Goal: Information Seeking & Learning: Learn about a topic

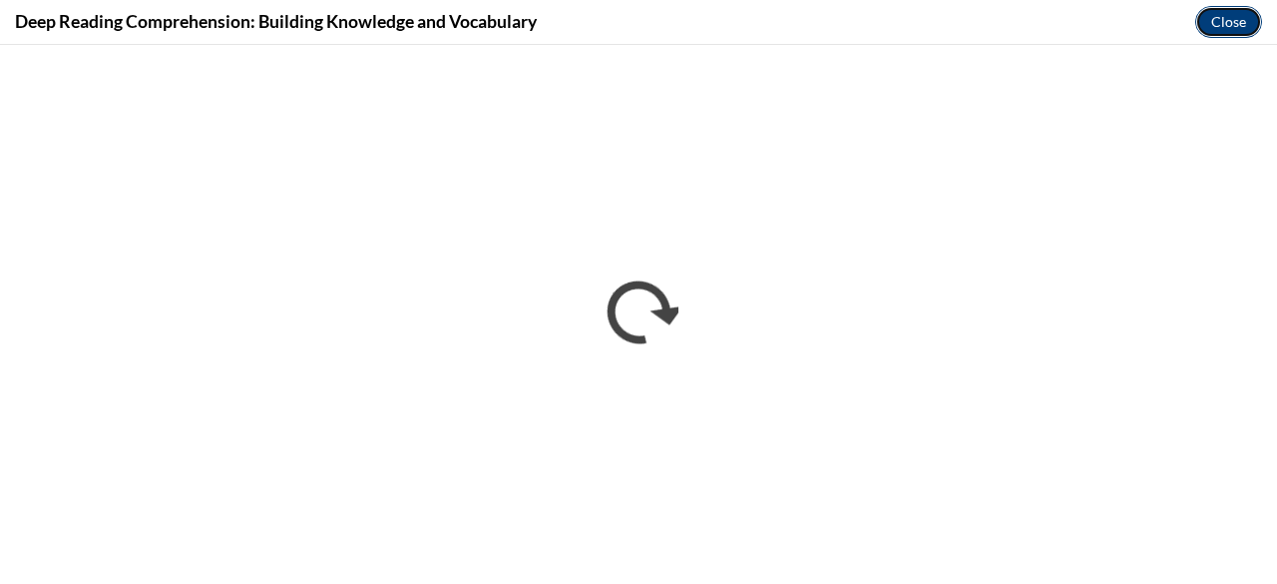
click at [1236, 19] on button "Close" at bounding box center [1229, 22] width 67 height 32
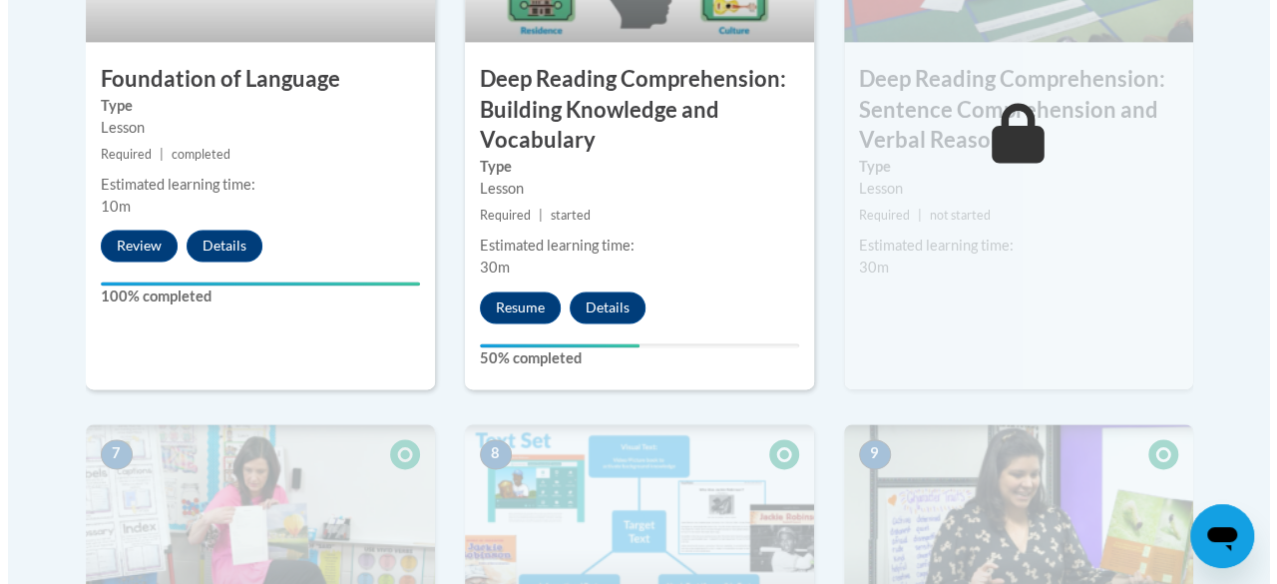
scroll to position [1347, 0]
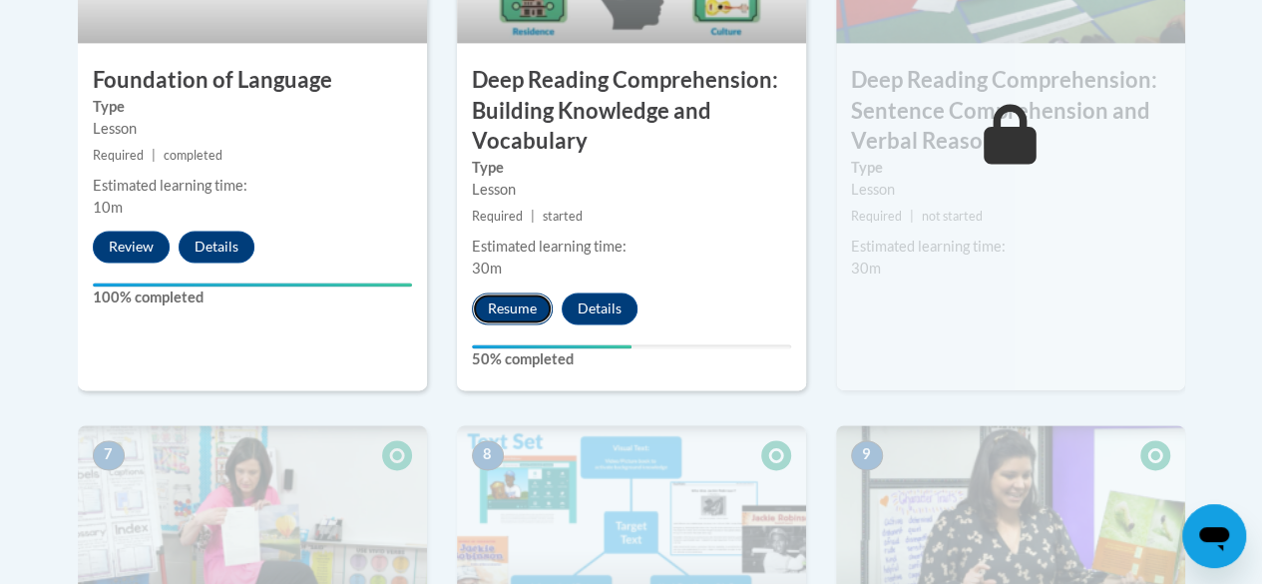
click at [528, 304] on button "Resume" at bounding box center [512, 308] width 81 height 32
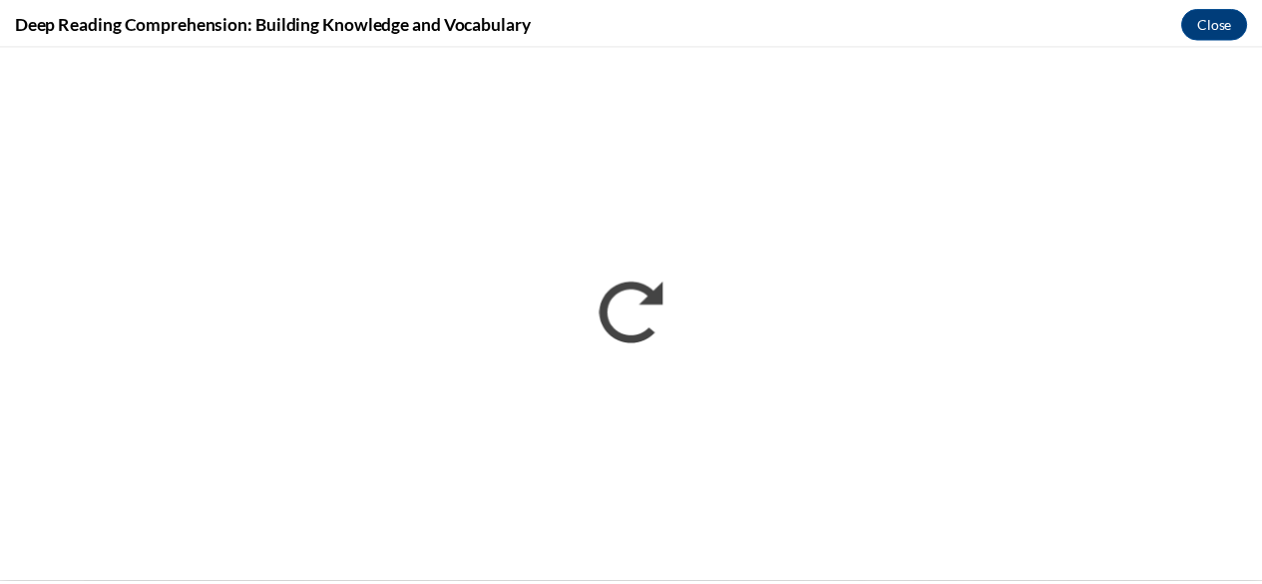
scroll to position [0, 0]
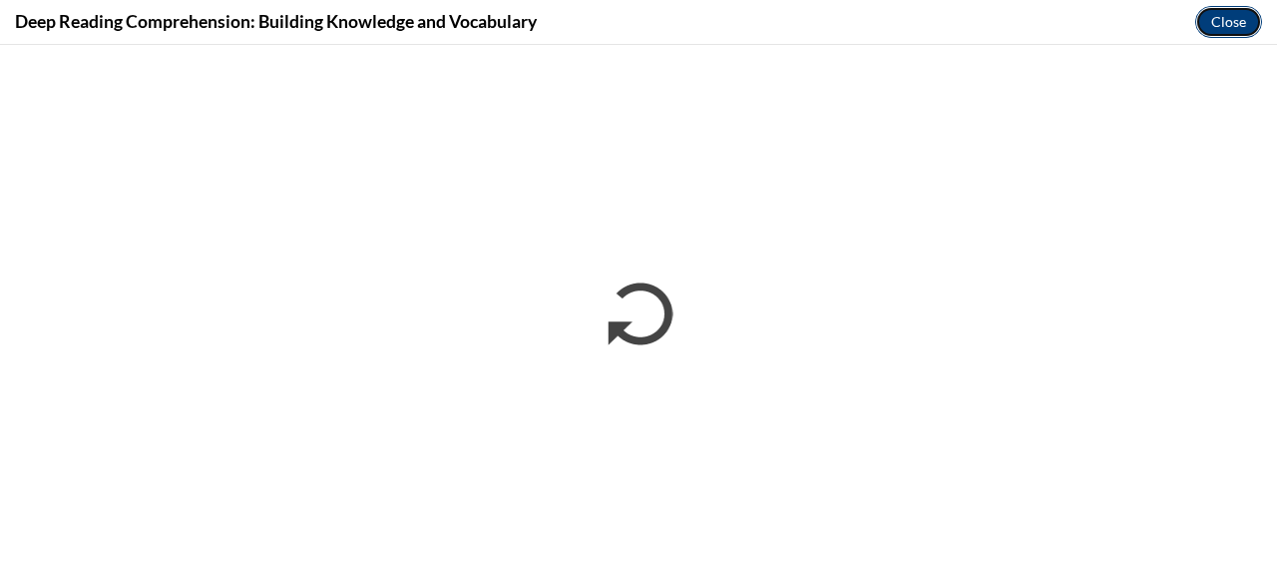
click at [1207, 23] on button "Close" at bounding box center [1229, 22] width 67 height 32
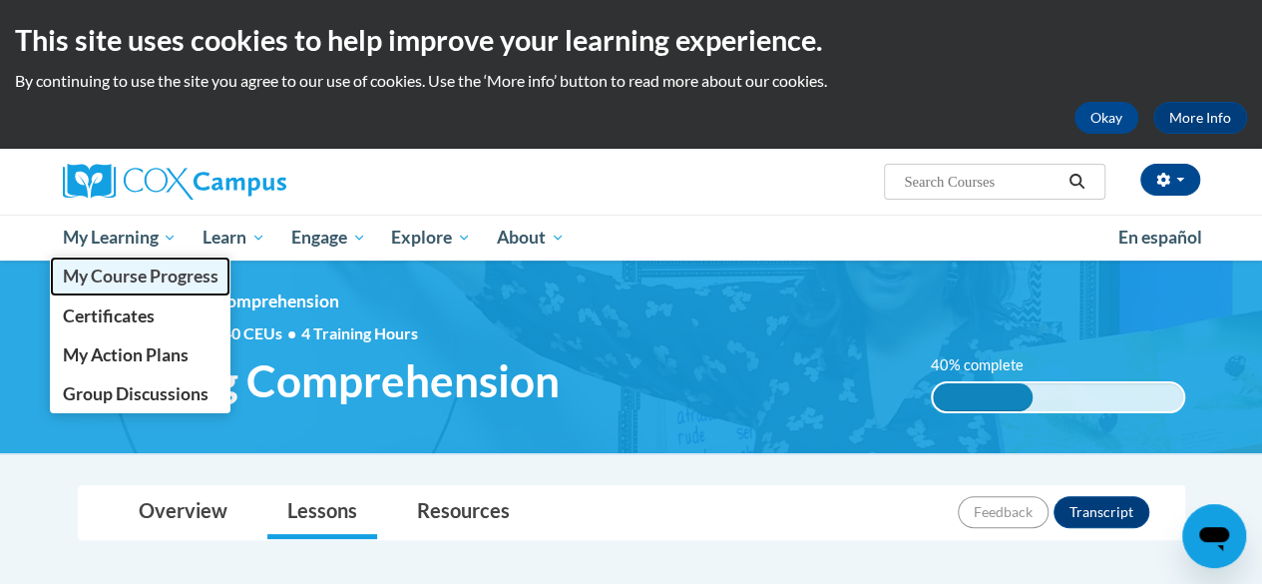
click at [110, 284] on span "My Course Progress" at bounding box center [140, 275] width 156 height 21
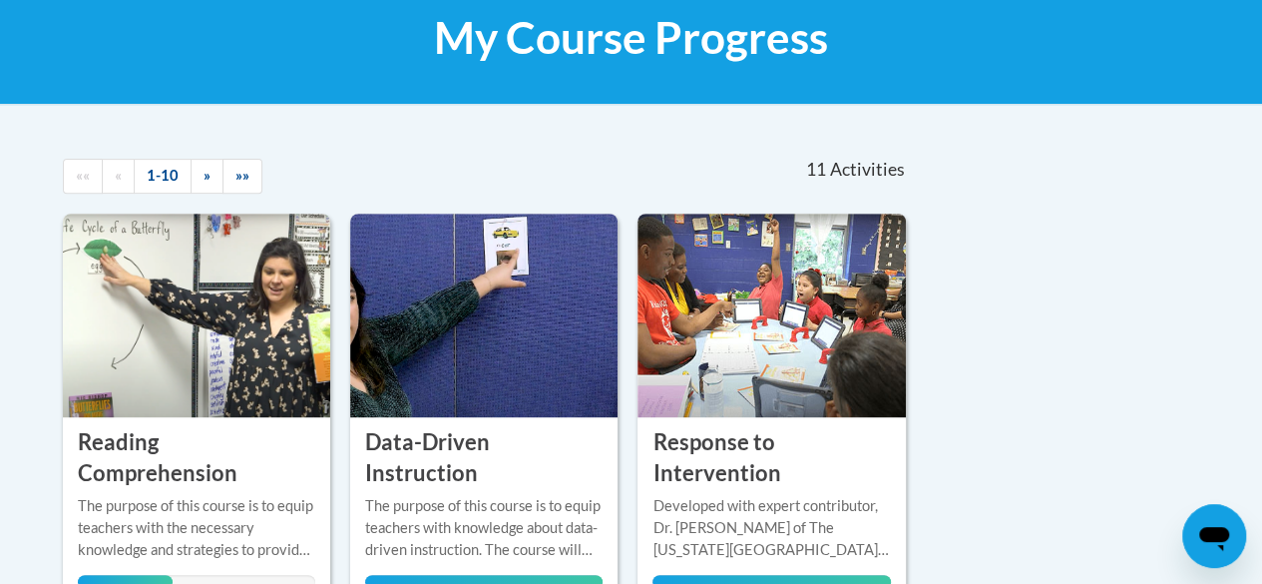
scroll to position [618, 0]
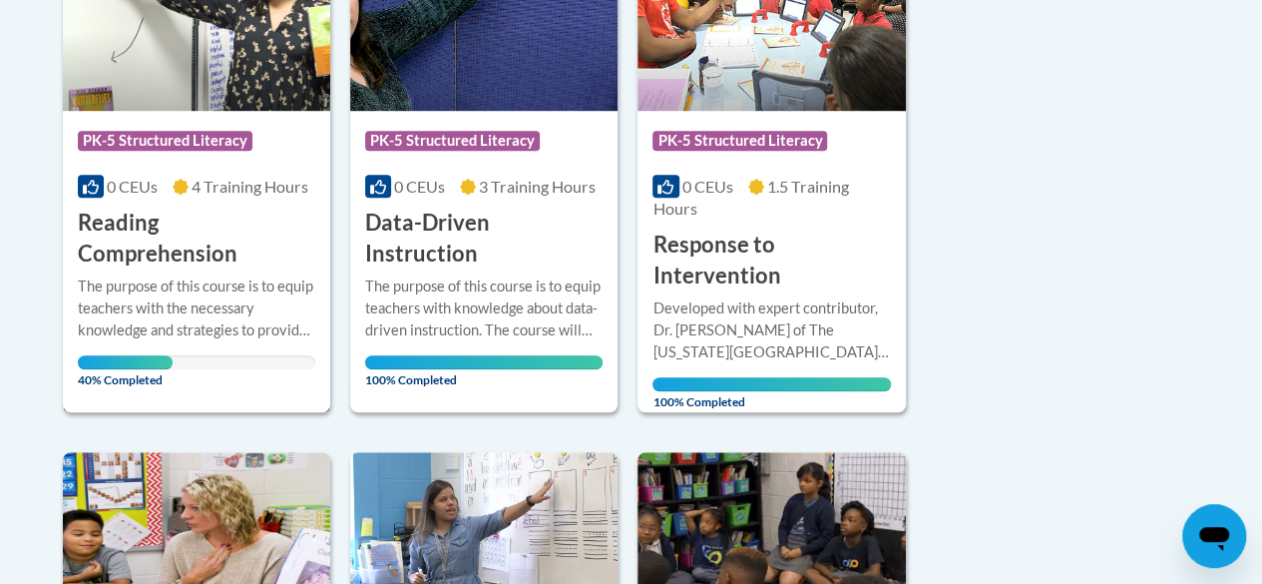
click at [181, 223] on h3 "Reading Comprehension" at bounding box center [197, 239] width 238 height 62
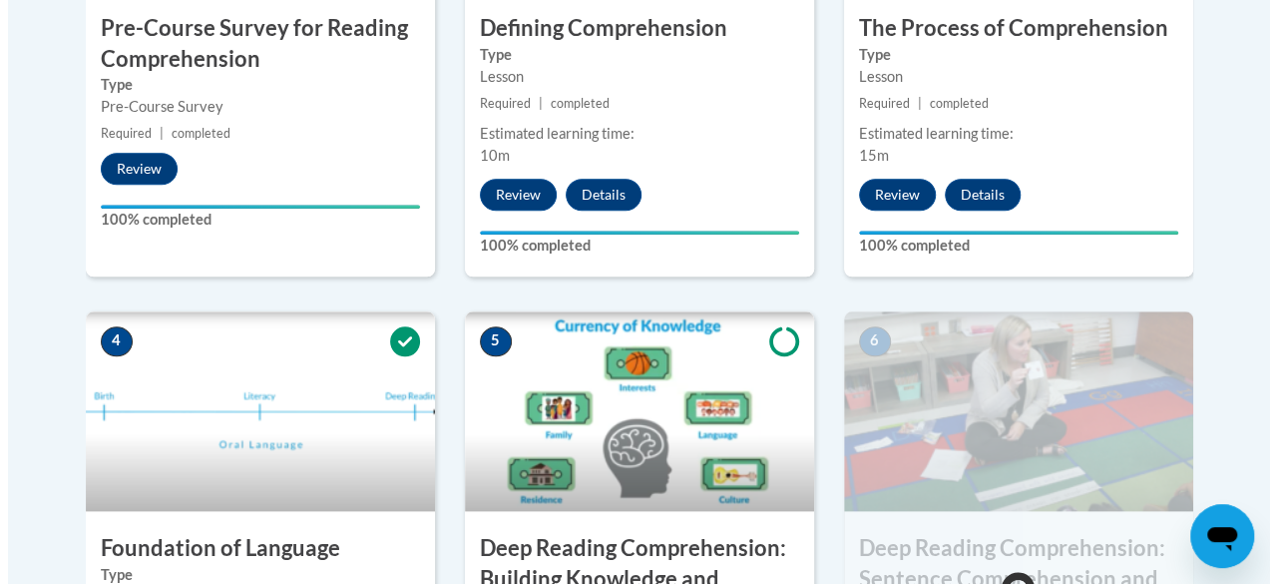
scroll to position [1289, 0]
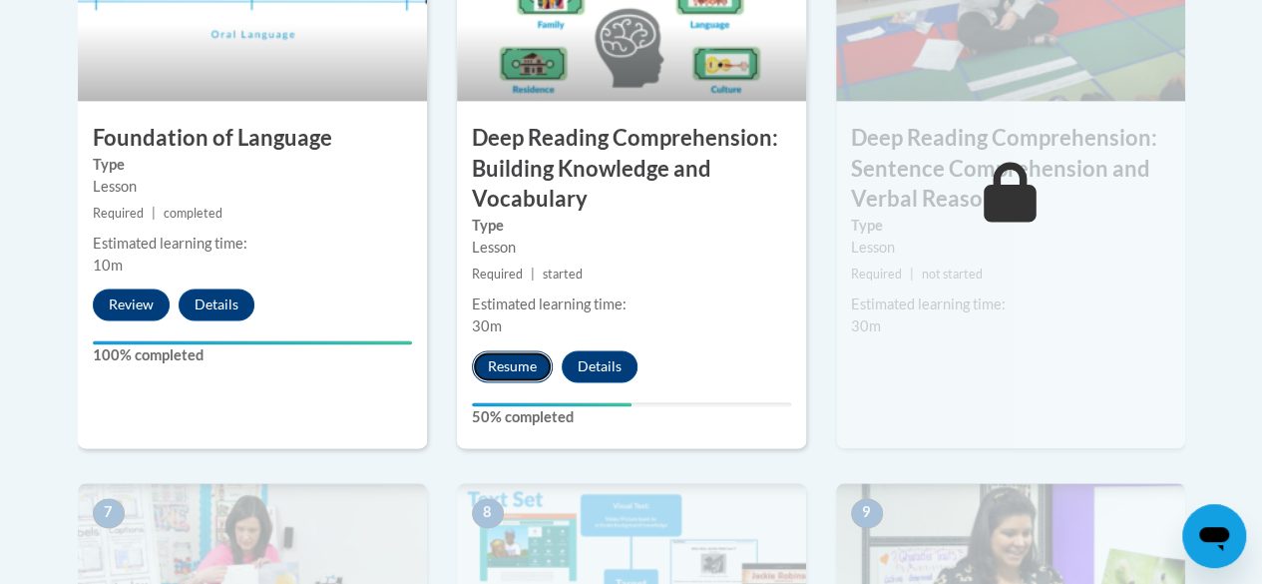
click at [519, 371] on button "Resume" at bounding box center [512, 366] width 81 height 32
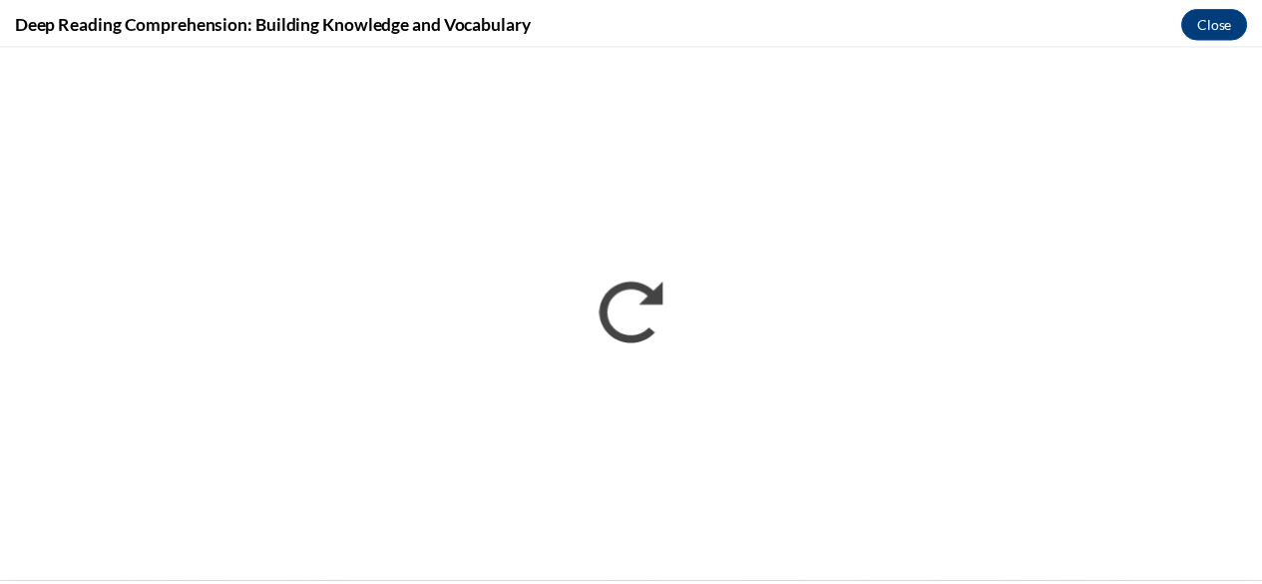
scroll to position [0, 0]
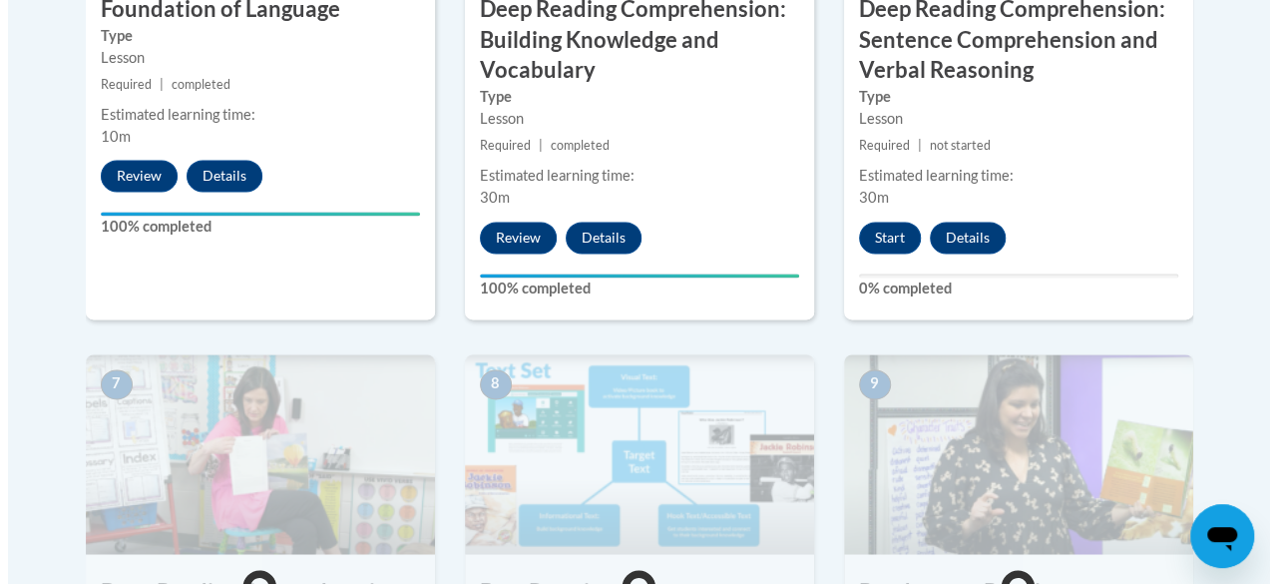
scroll to position [1447, 0]
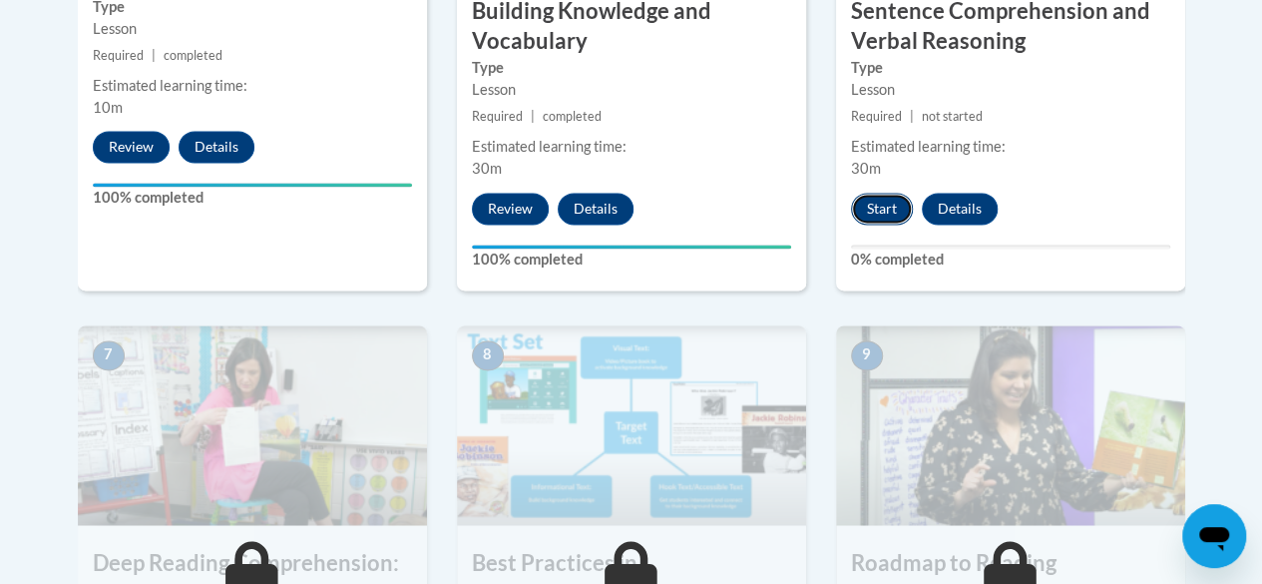
click at [877, 205] on button "Start" at bounding box center [882, 209] width 62 height 32
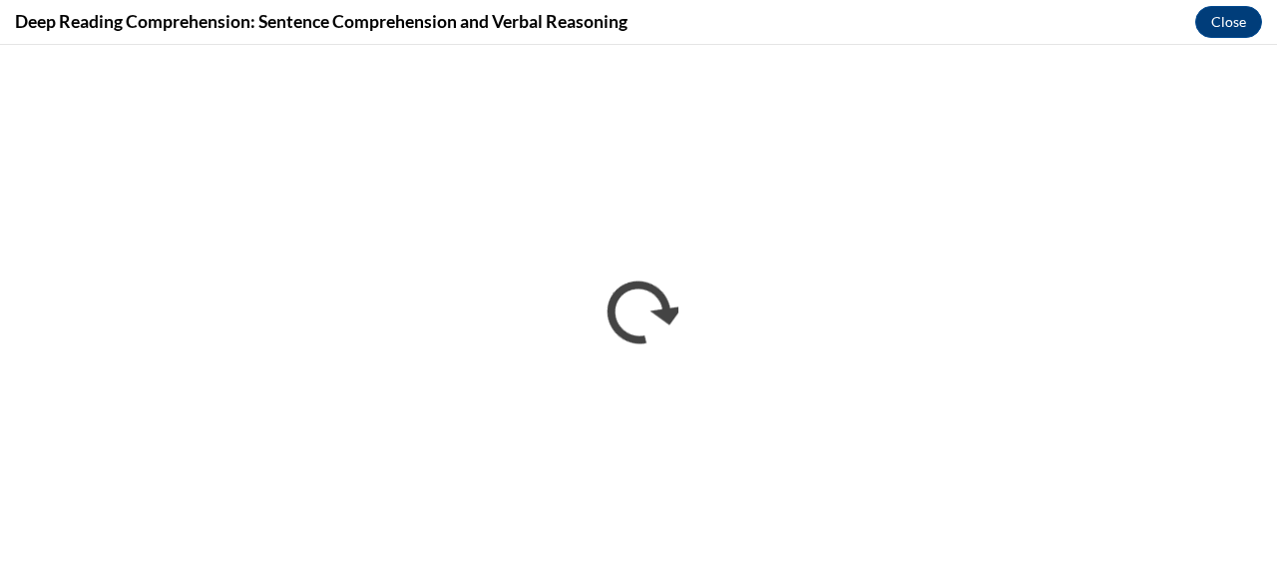
scroll to position [0, 0]
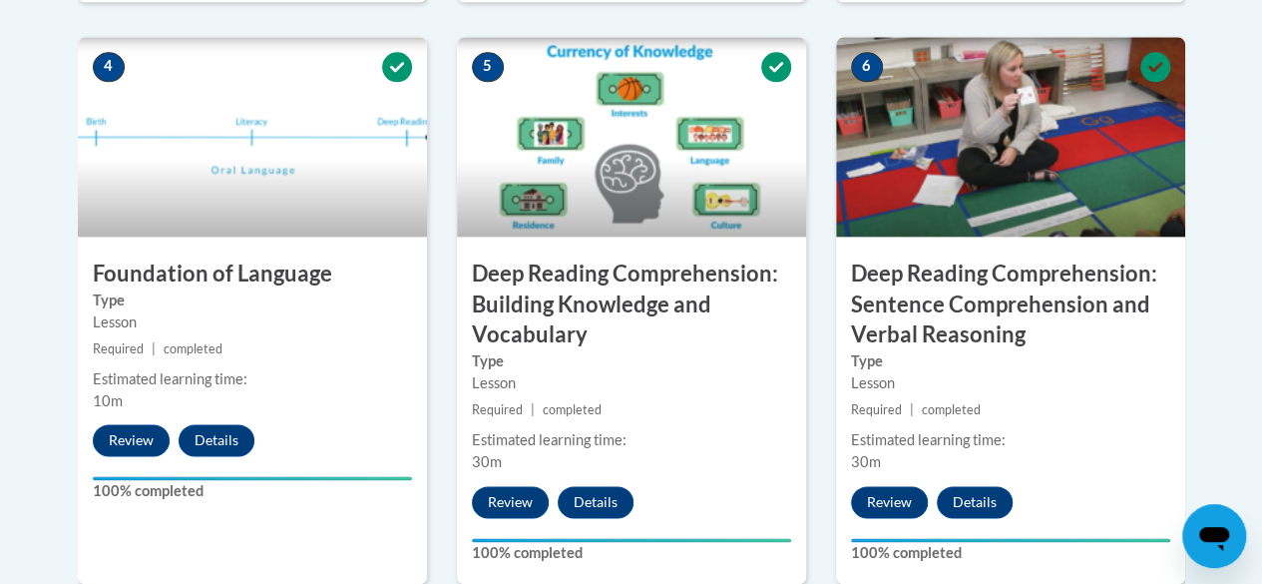
scroll to position [1155, 0]
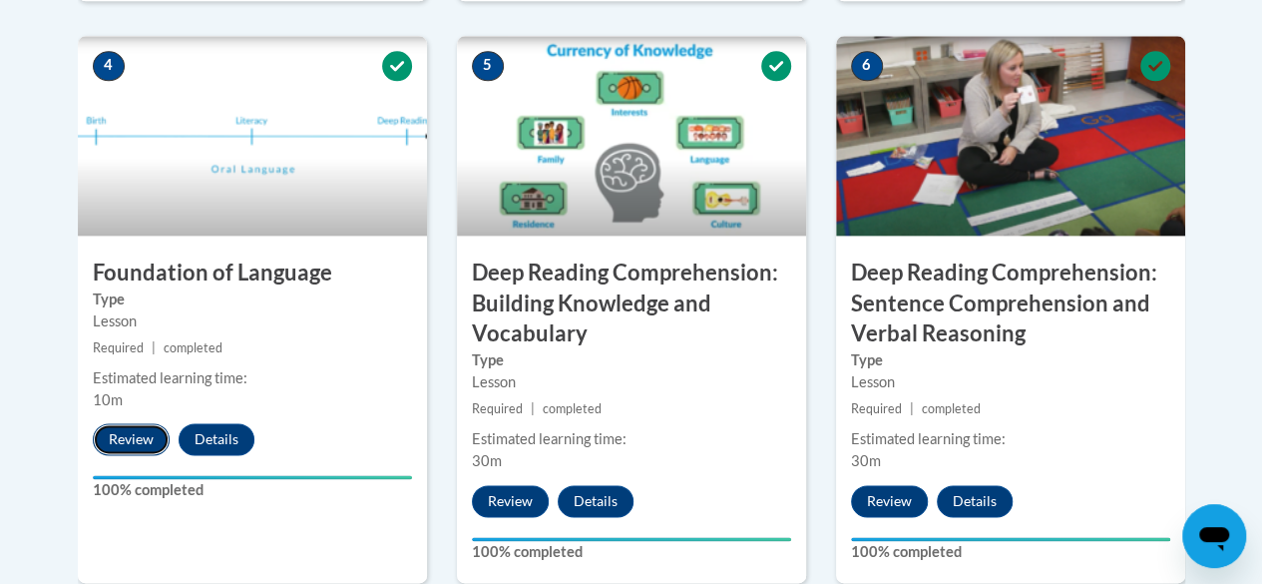
click at [121, 437] on button "Review" at bounding box center [131, 439] width 77 height 32
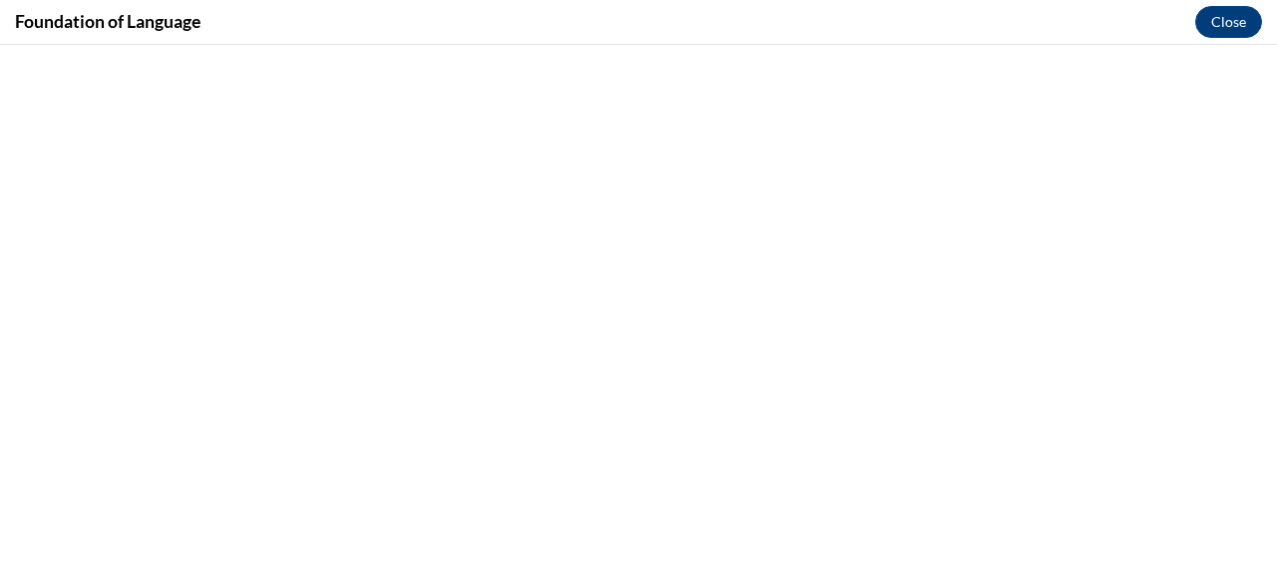
click at [1189, 19] on div "Foundation of Language Close" at bounding box center [638, 22] width 1277 height 45
click at [1229, 28] on button "Close" at bounding box center [1229, 22] width 67 height 32
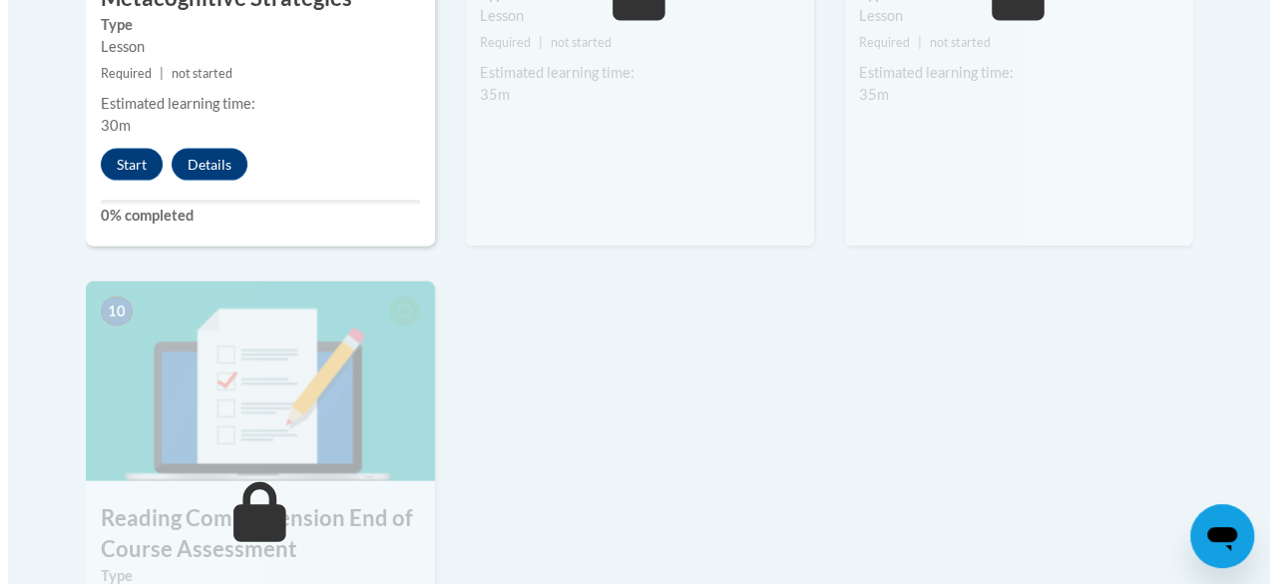
scroll to position [2074, 0]
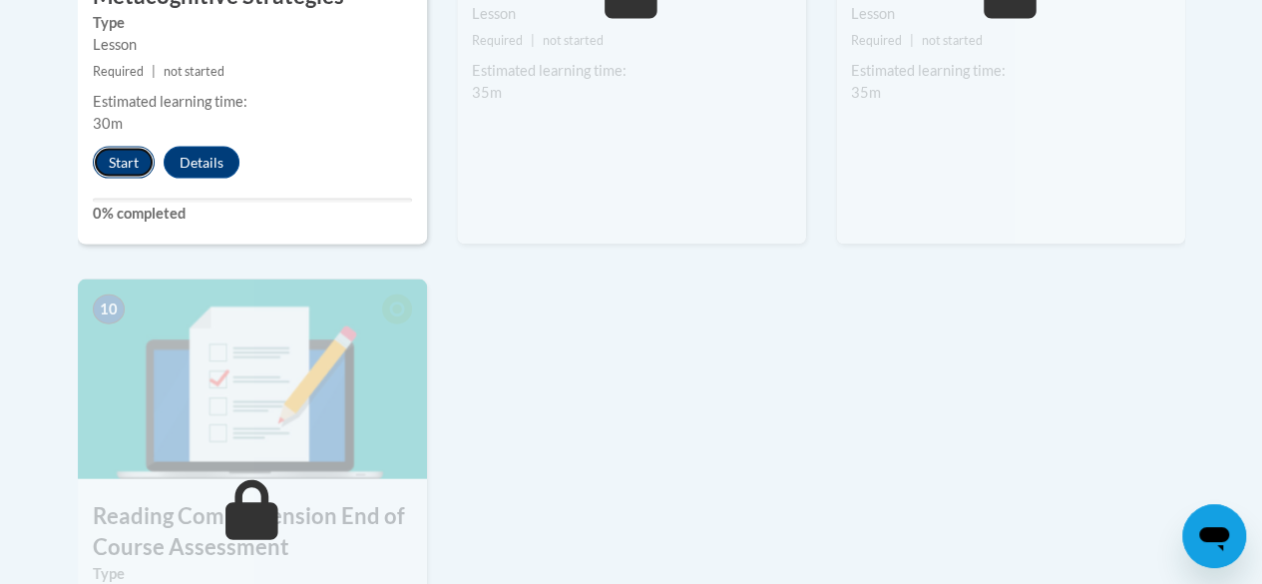
click at [130, 151] on button "Start" at bounding box center [124, 163] width 62 height 32
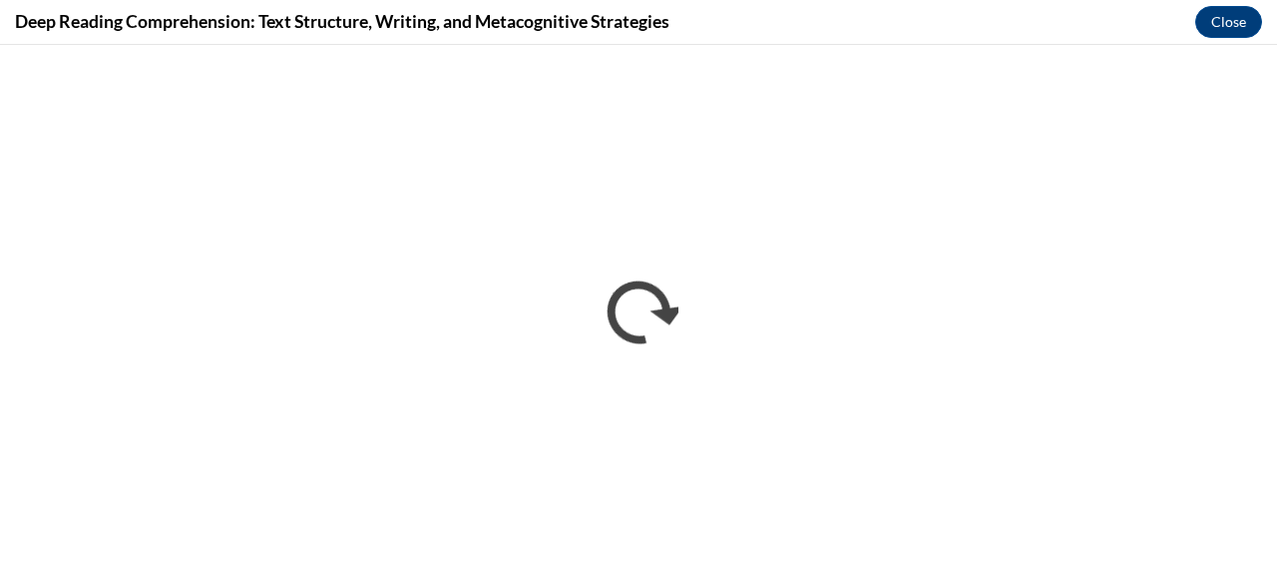
scroll to position [0, 0]
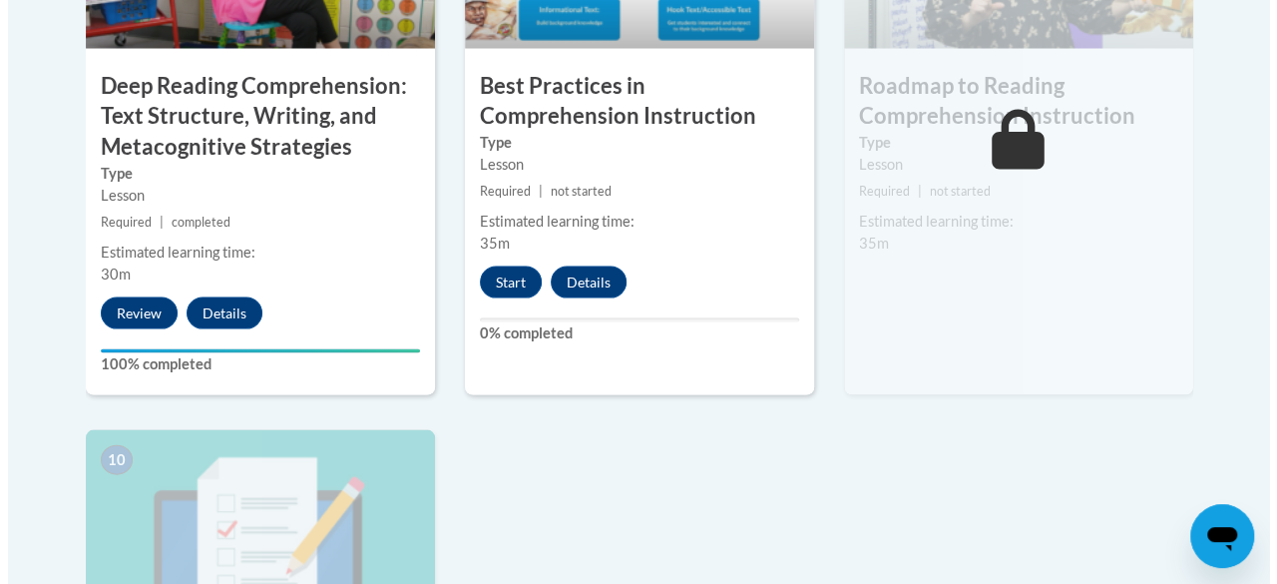
scroll to position [1975, 0]
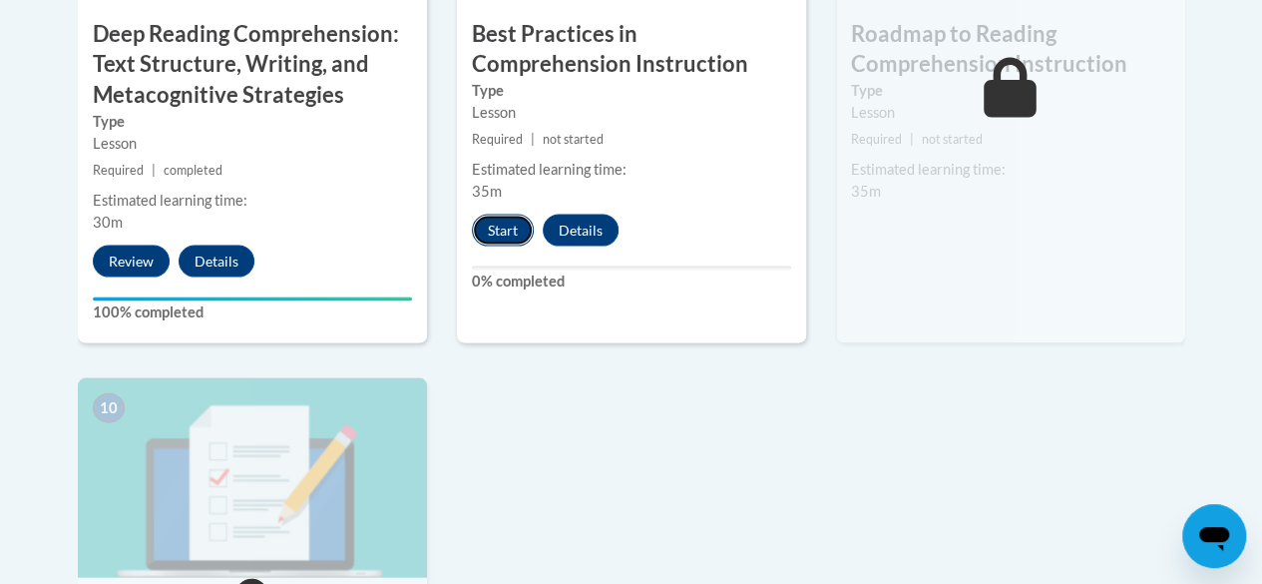
click at [507, 231] on button "Start" at bounding box center [503, 231] width 62 height 32
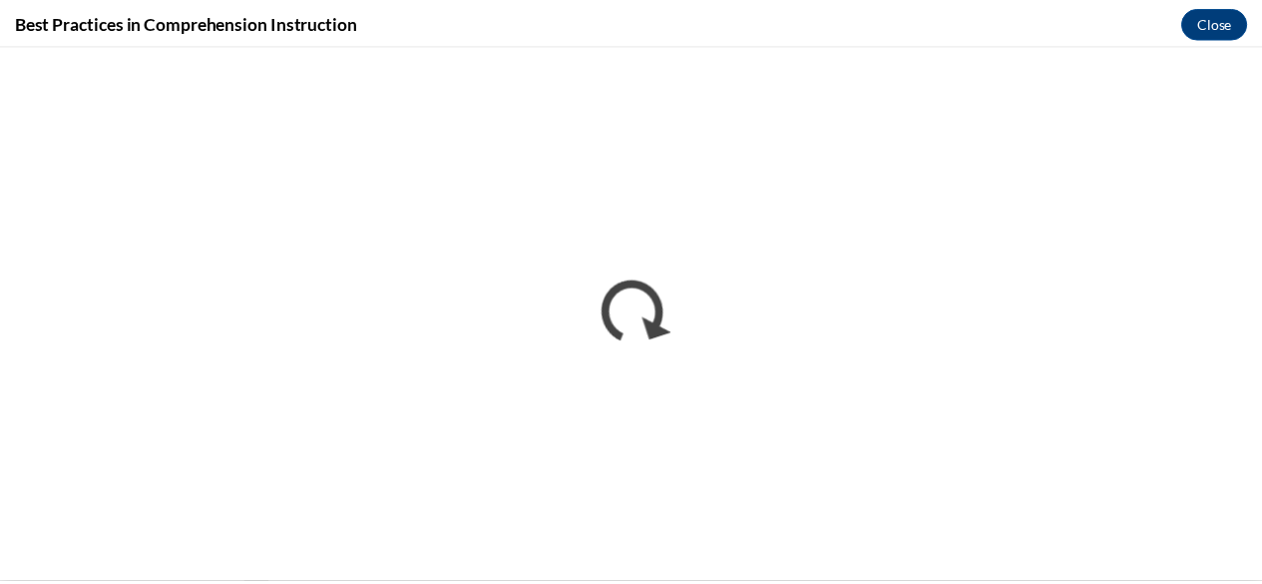
scroll to position [0, 0]
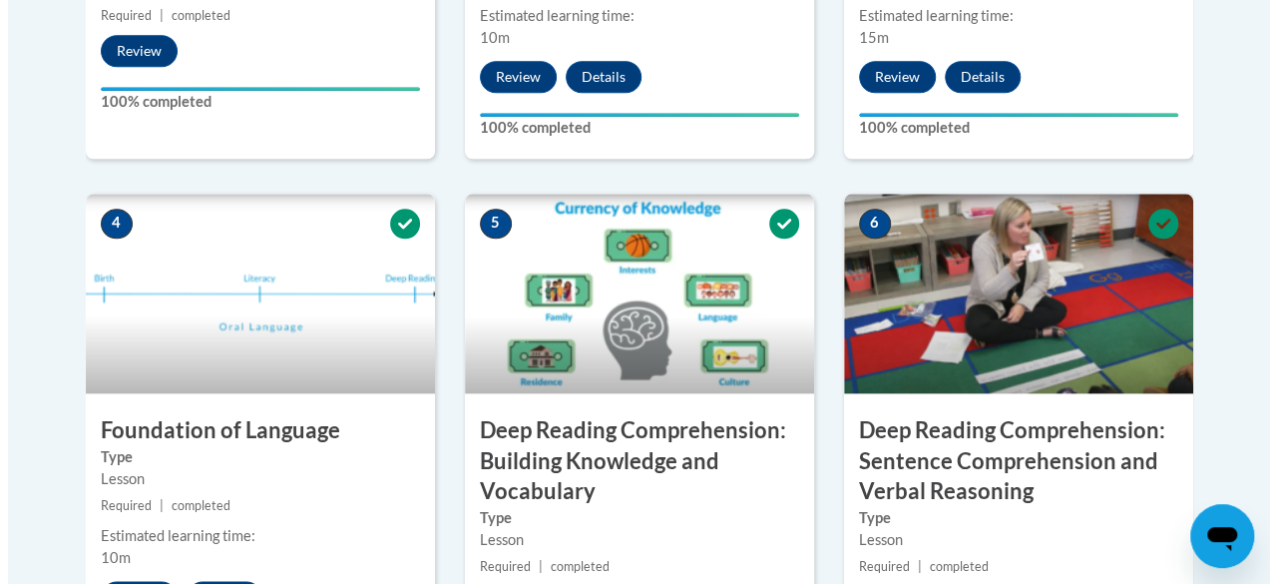
scroll to position [1102, 0]
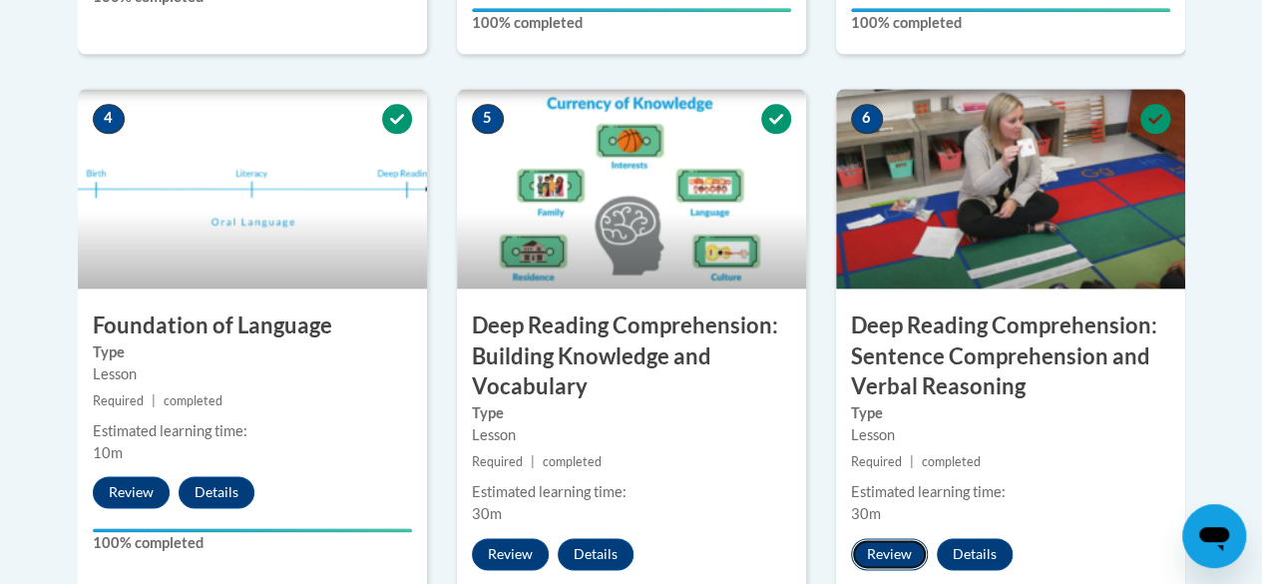
click at [900, 562] on button "Review" at bounding box center [889, 554] width 77 height 32
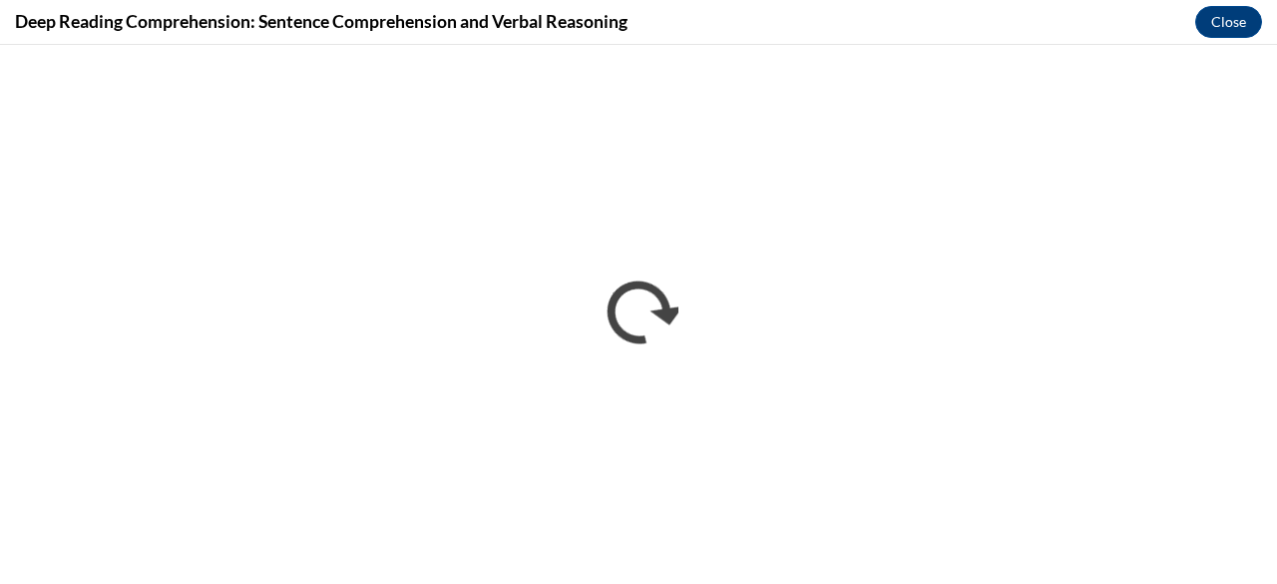
scroll to position [0, 0]
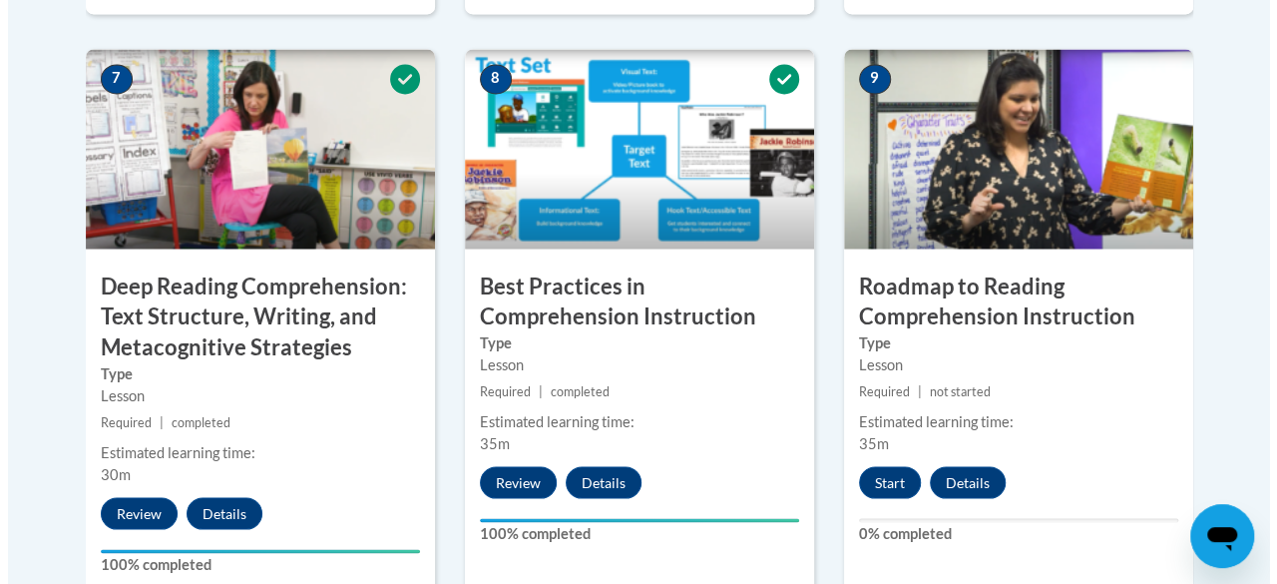
scroll to position [1841, 0]
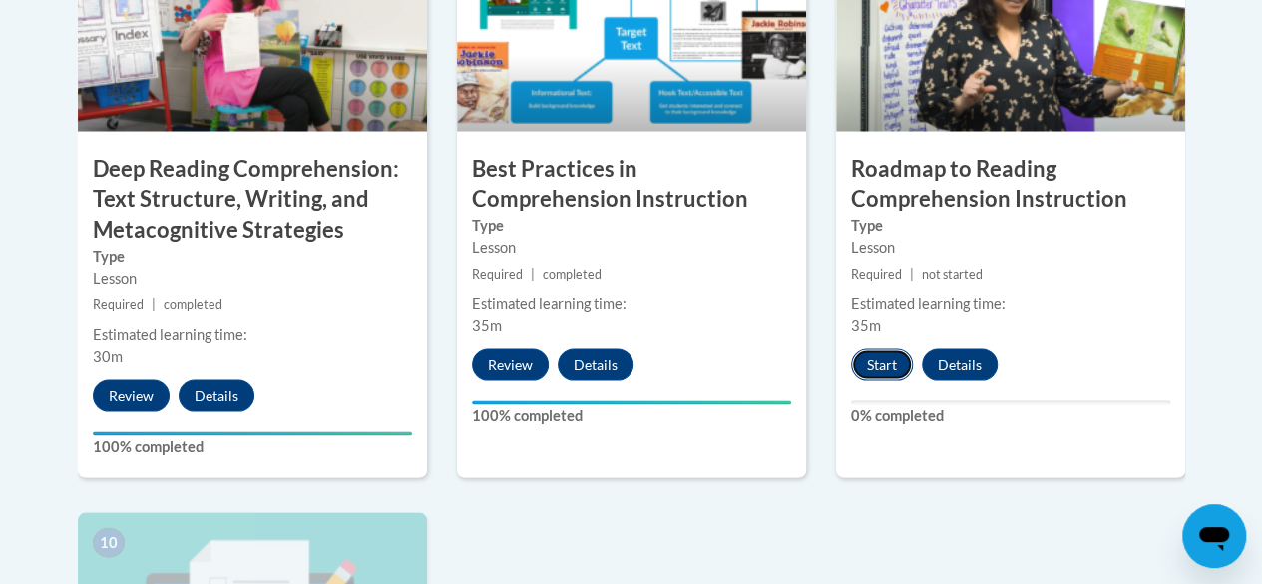
click at [884, 362] on button "Start" at bounding box center [882, 364] width 62 height 32
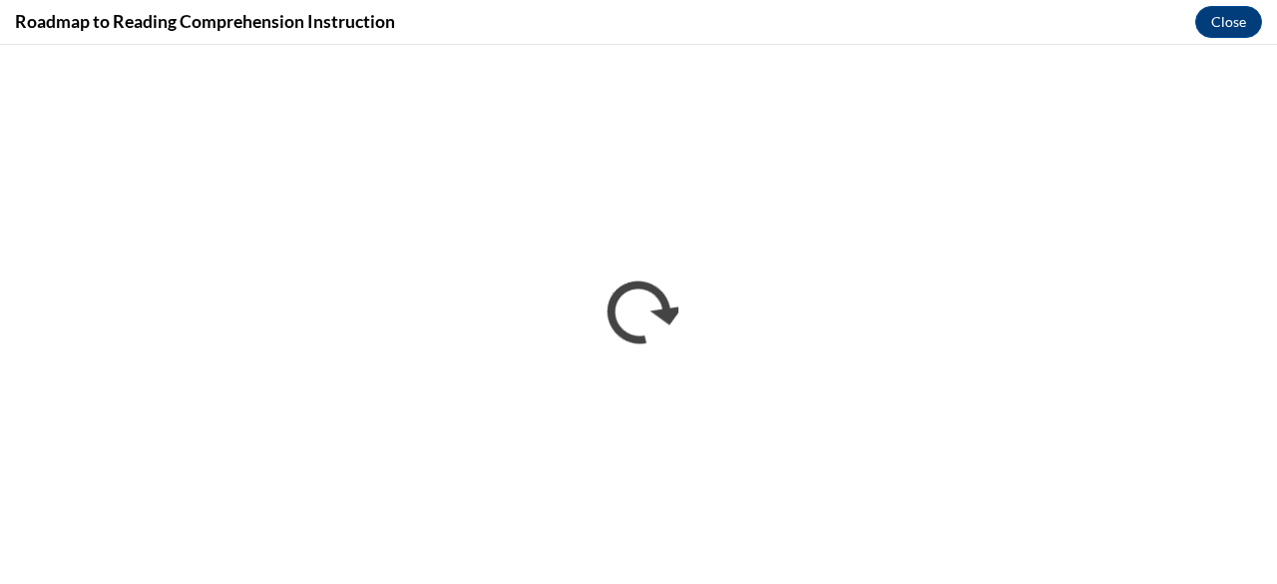
scroll to position [0, 0]
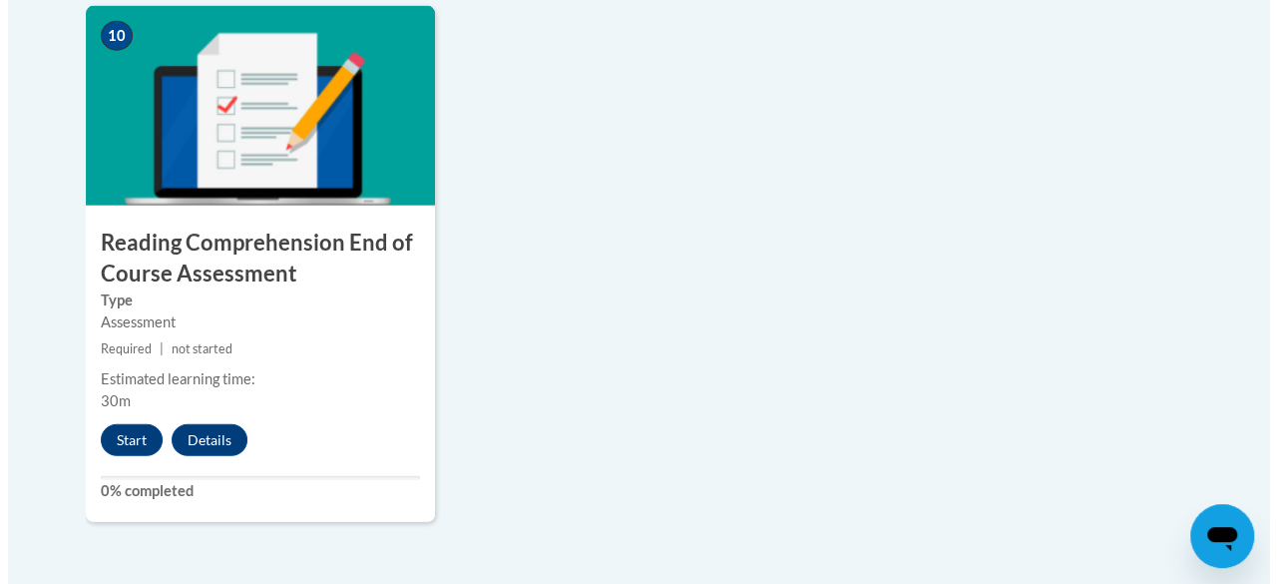
scroll to position [2351, 0]
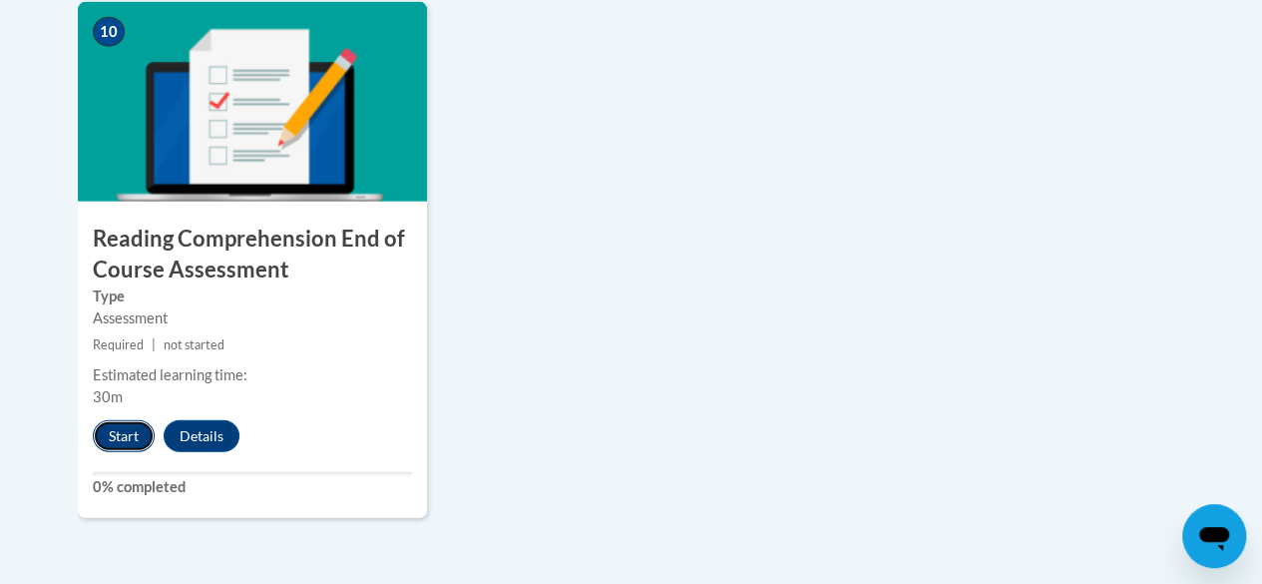
click at [110, 440] on button "Start" at bounding box center [124, 436] width 62 height 32
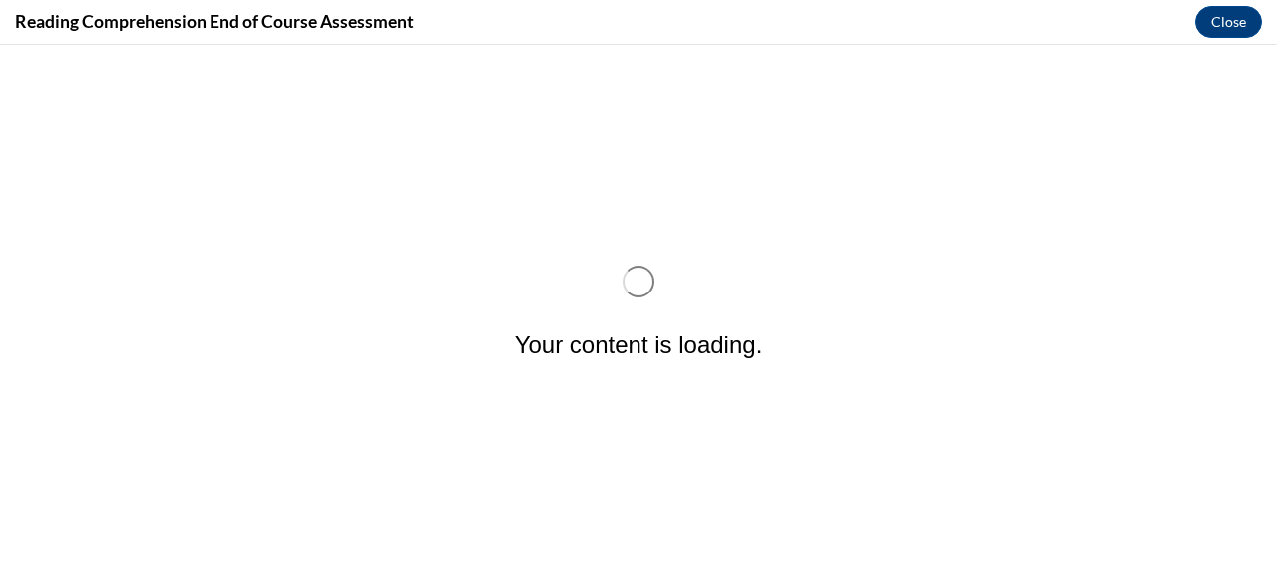
scroll to position [0, 0]
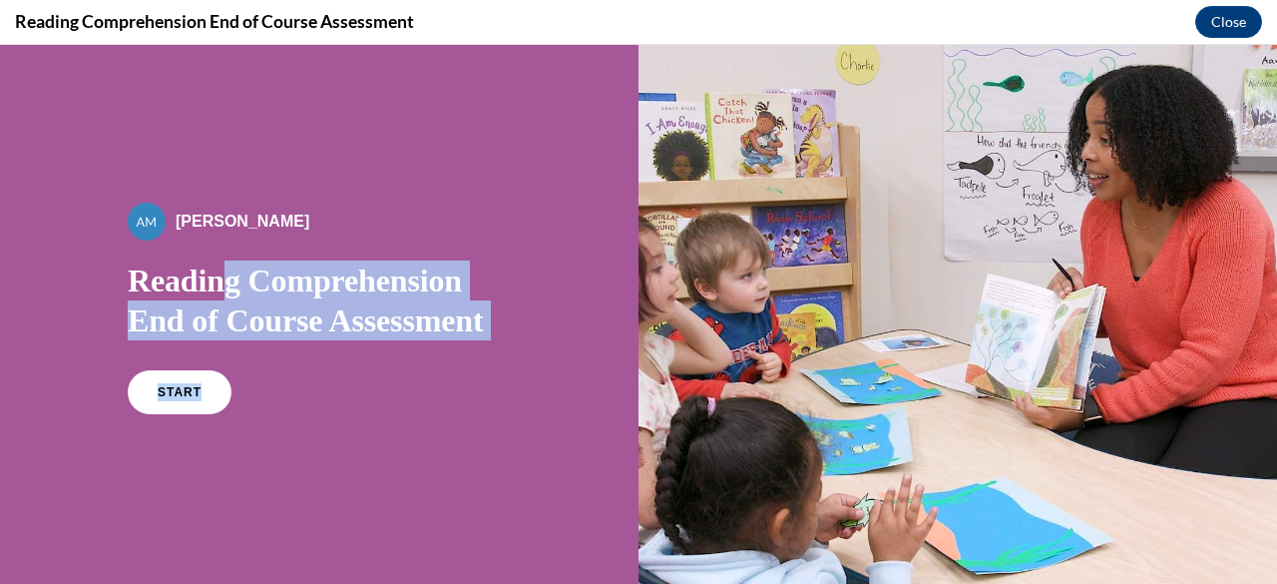
drag, startPoint x: 110, startPoint y: 485, endPoint x: 213, endPoint y: 258, distance: 248.8
click at [213, 258] on header "By Alexander Mackey Reading Comprehension End of Course Assessment START" at bounding box center [638, 319] width 1277 height 549
click at [163, 383] on link "START" at bounding box center [179, 392] width 109 height 46
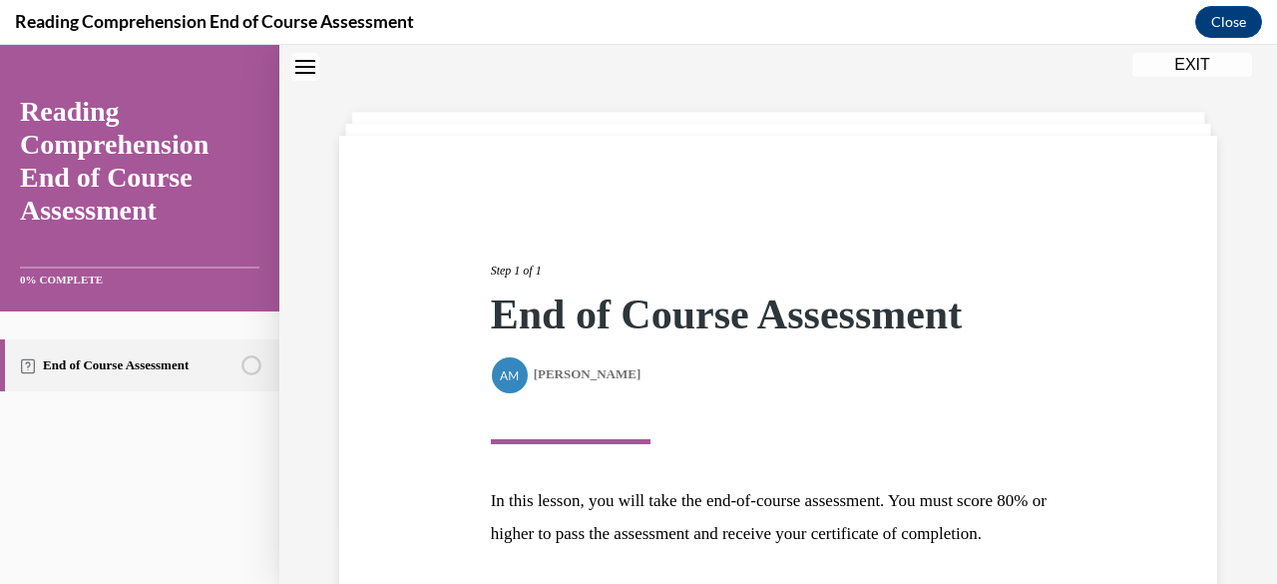
scroll to position [258, 0]
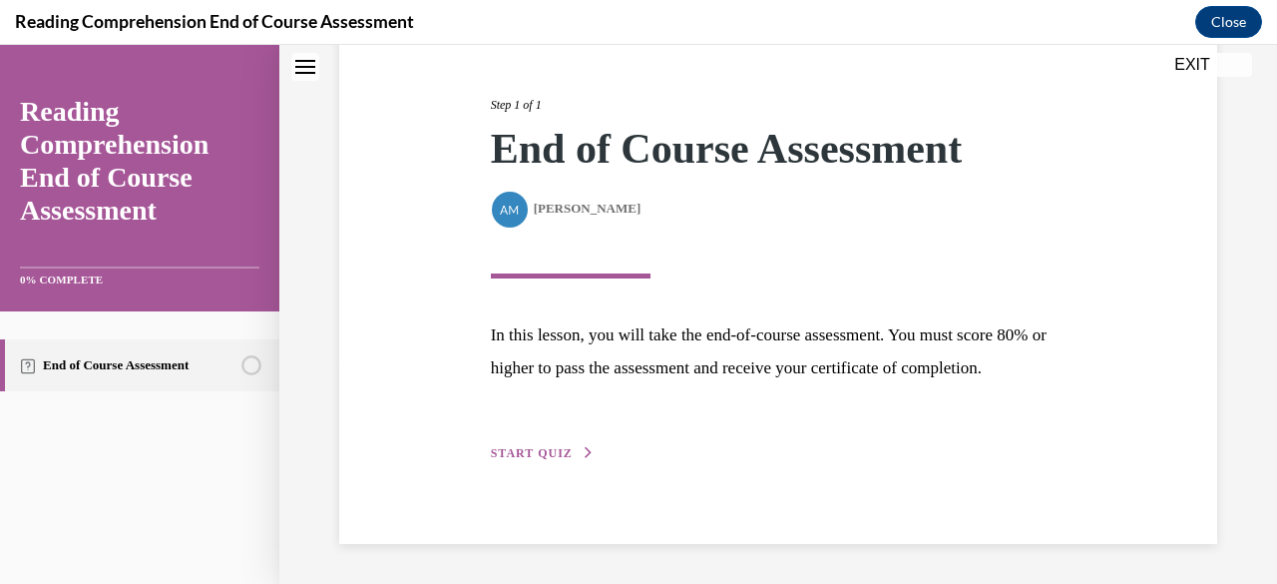
click at [561, 470] on div "Step 1 of 1 End of Course Assessment By Alexander Mackey Alexander Mackey In th…" at bounding box center [778, 257] width 878 height 574
click at [558, 462] on button "START QUIZ" at bounding box center [543, 453] width 104 height 18
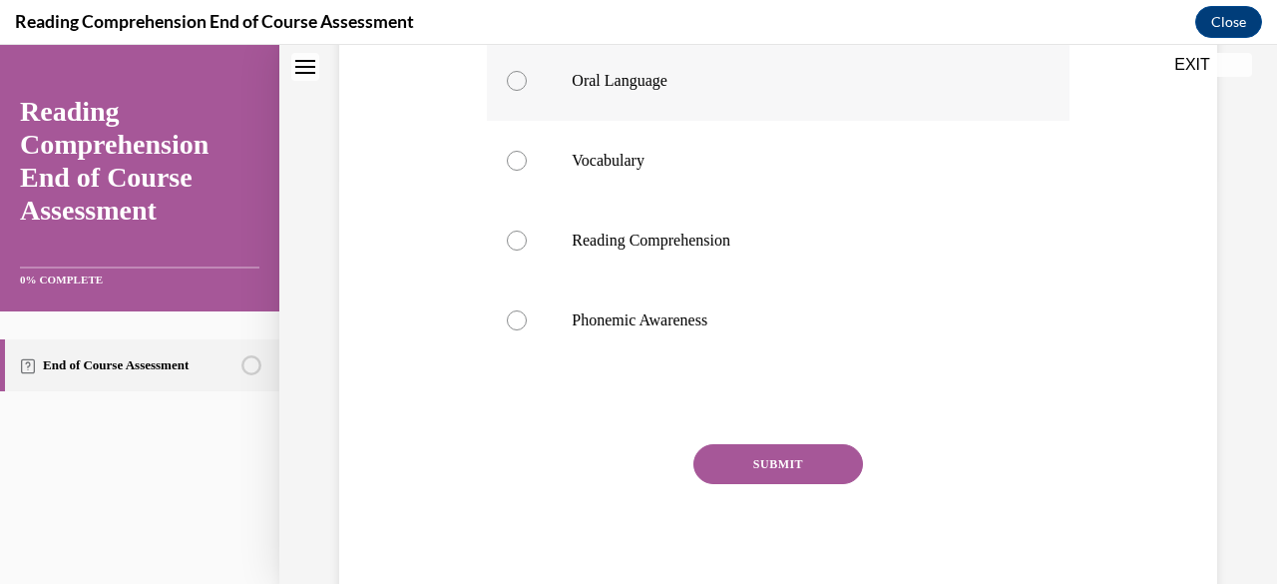
scroll to position [453, 0]
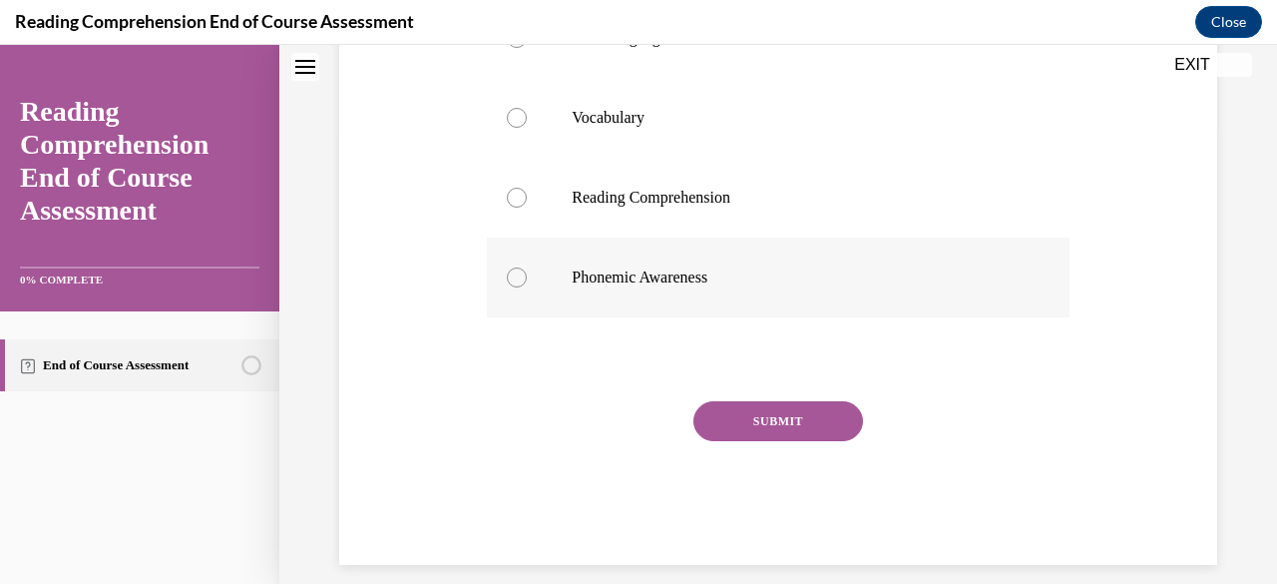
click at [659, 287] on p "Phonemic Awareness" at bounding box center [795, 277] width 447 height 20
click at [527, 287] on input "Phonemic Awareness" at bounding box center [517, 277] width 20 height 20
radio input "true"
click at [748, 441] on button "SUBMIT" at bounding box center [779, 421] width 170 height 40
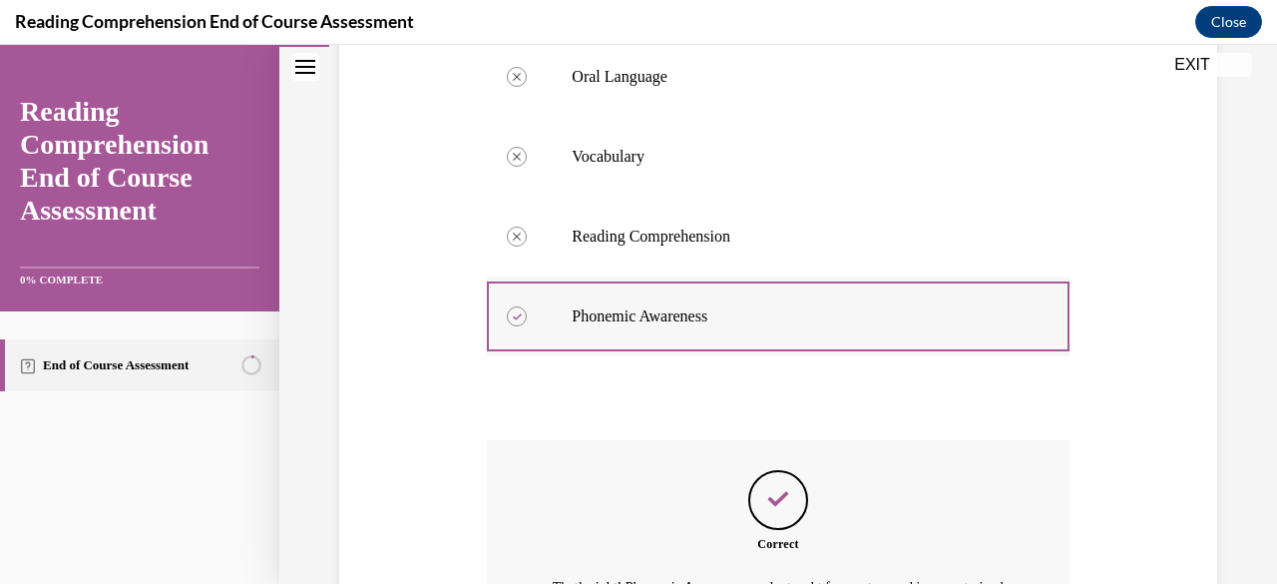
scroll to position [663, 0]
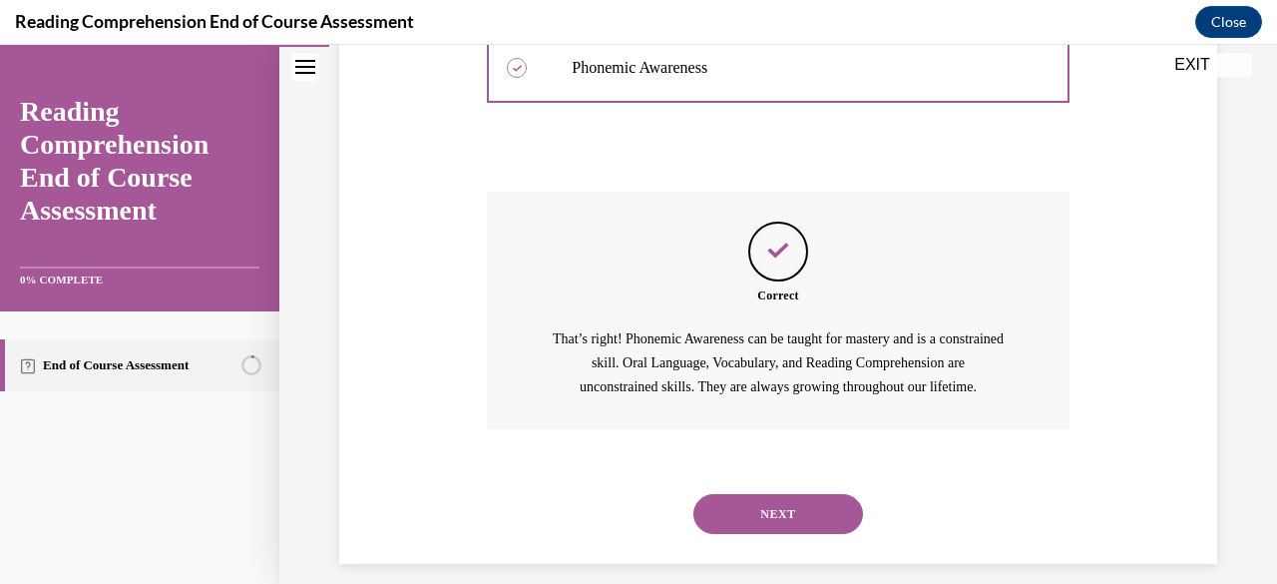
click at [758, 534] on button "NEXT" at bounding box center [779, 514] width 170 height 40
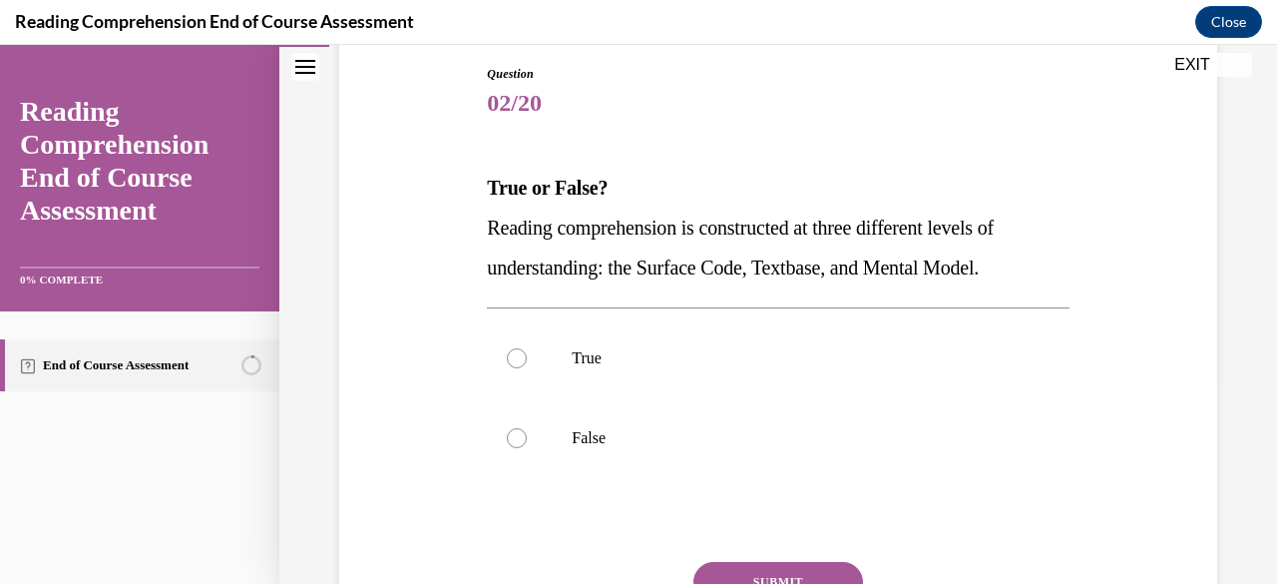
scroll to position [218, 0]
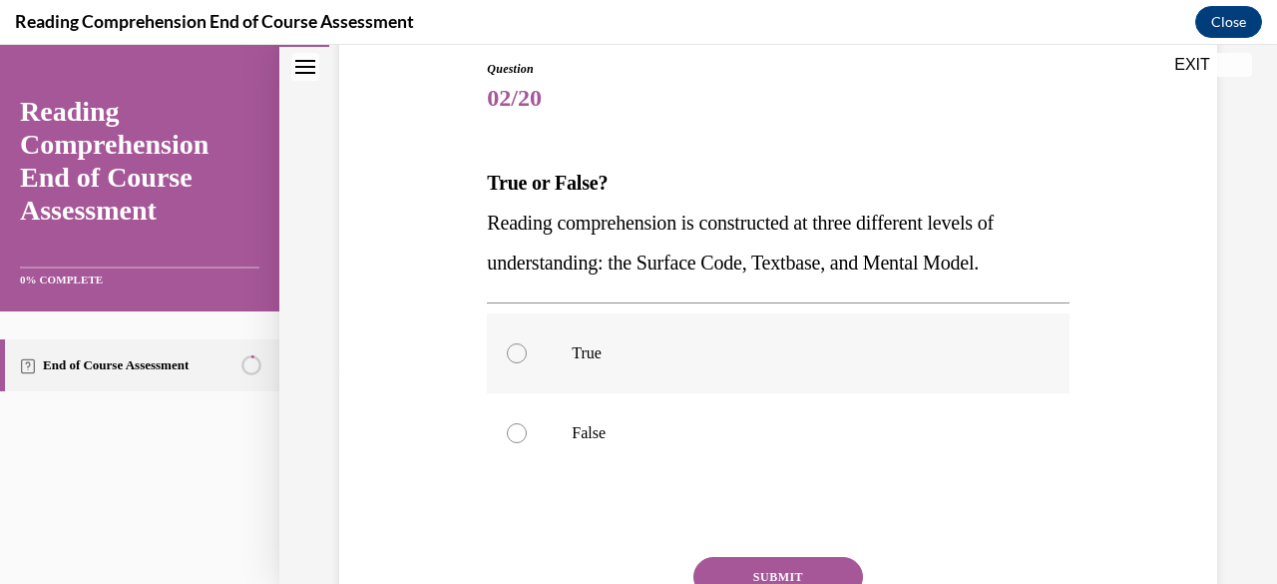
click at [646, 366] on label "True" at bounding box center [778, 353] width 582 height 80
click at [527, 363] on input "True" at bounding box center [517, 353] width 20 height 20
radio input "true"
click at [738, 568] on button "SUBMIT" at bounding box center [779, 577] width 170 height 40
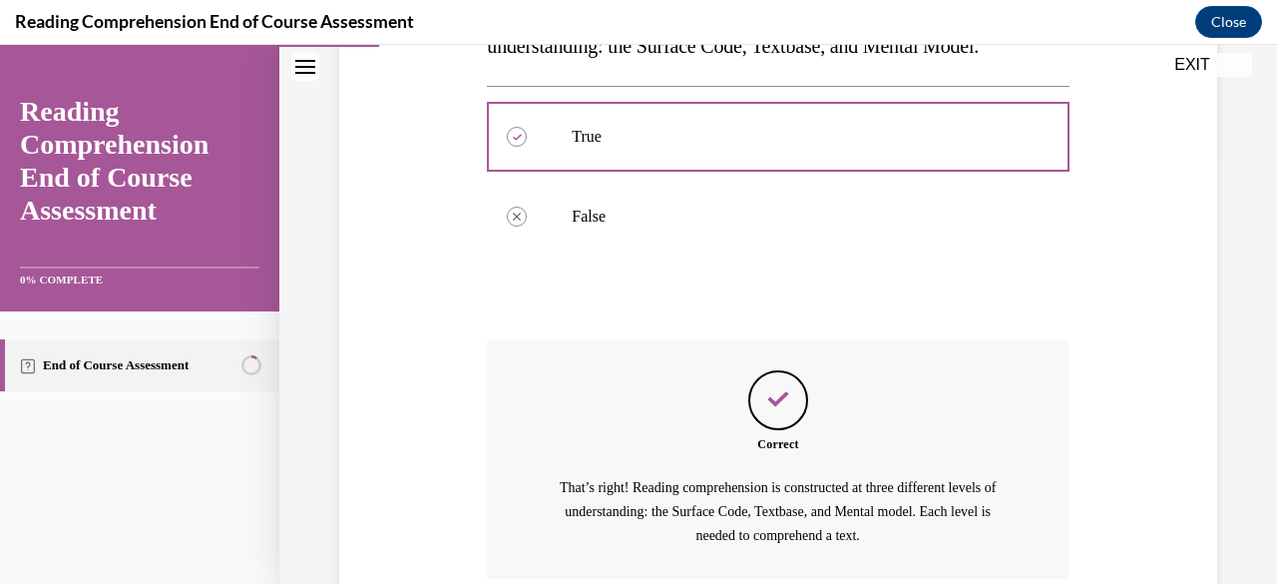
scroll to position [582, 0]
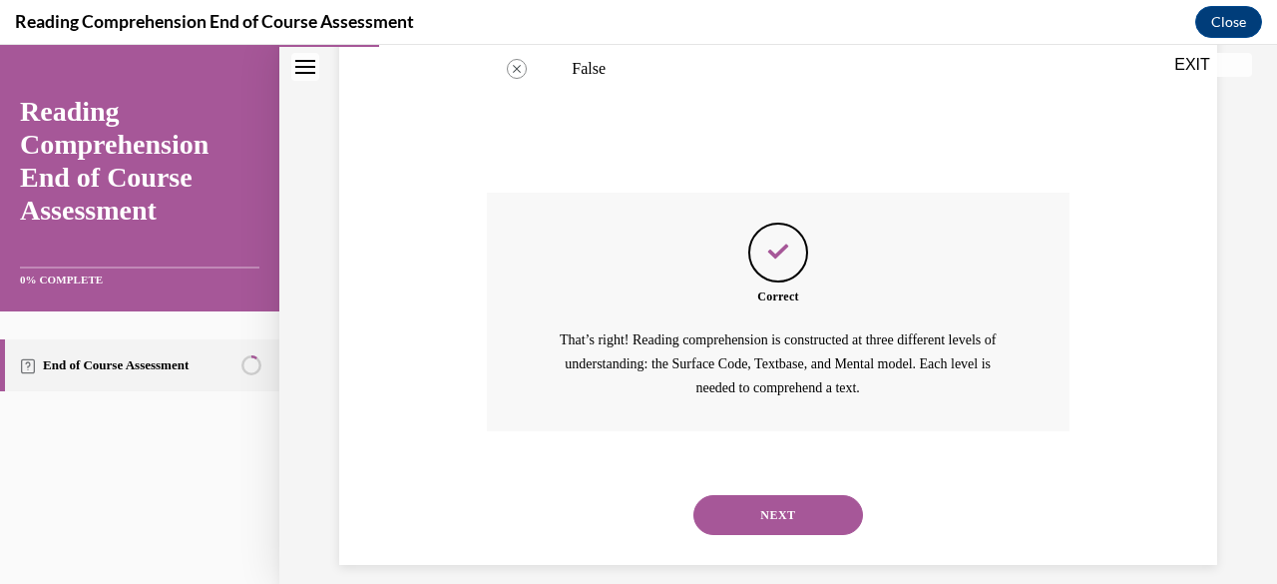
click at [774, 526] on button "NEXT" at bounding box center [779, 515] width 170 height 40
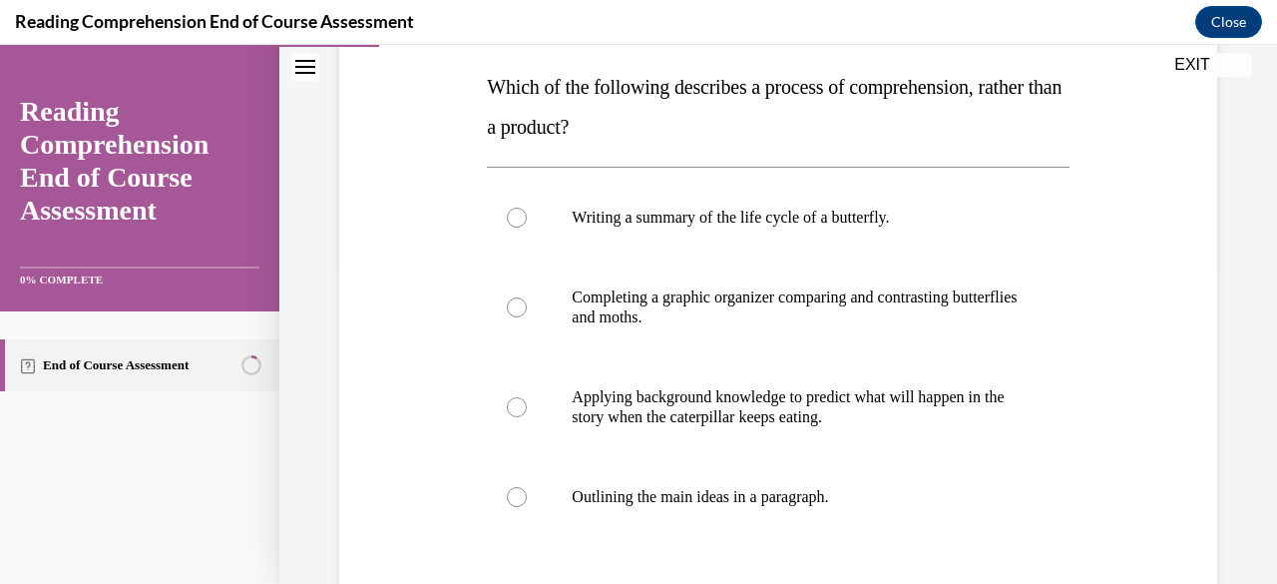
scroll to position [314, 0]
click at [767, 382] on label "Applying background knowledge to predict what will happen in the story when the…" at bounding box center [778, 406] width 582 height 100
click at [527, 396] on input "Applying background knowledge to predict what will happen in the story when the…" at bounding box center [517, 406] width 20 height 20
radio input "true"
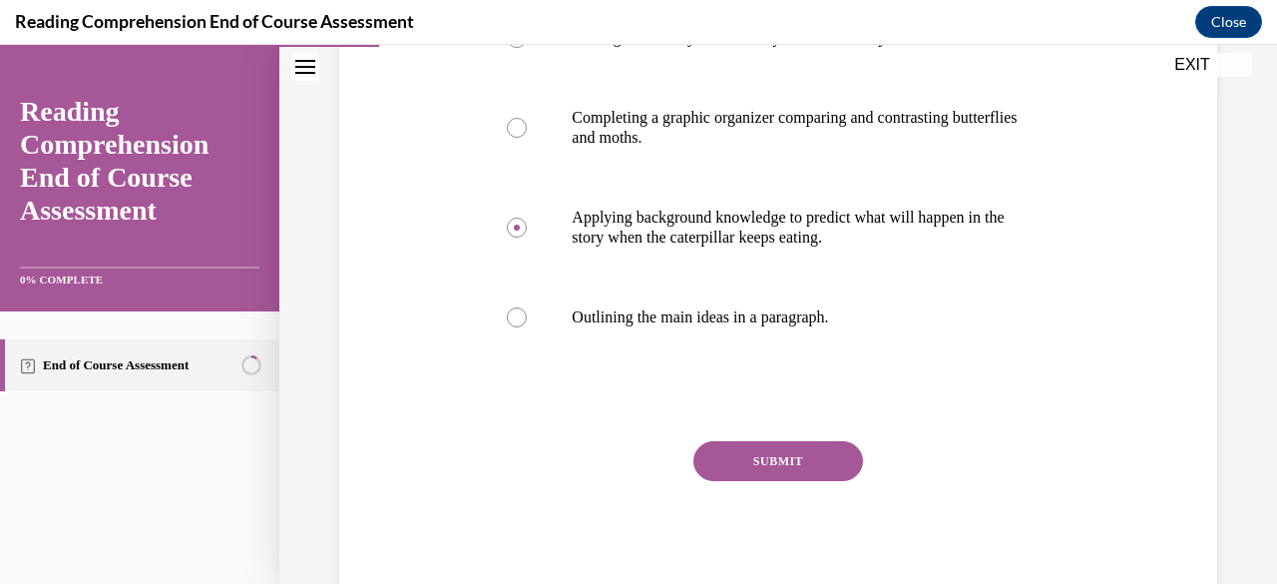
click at [772, 459] on button "SUBMIT" at bounding box center [779, 461] width 170 height 40
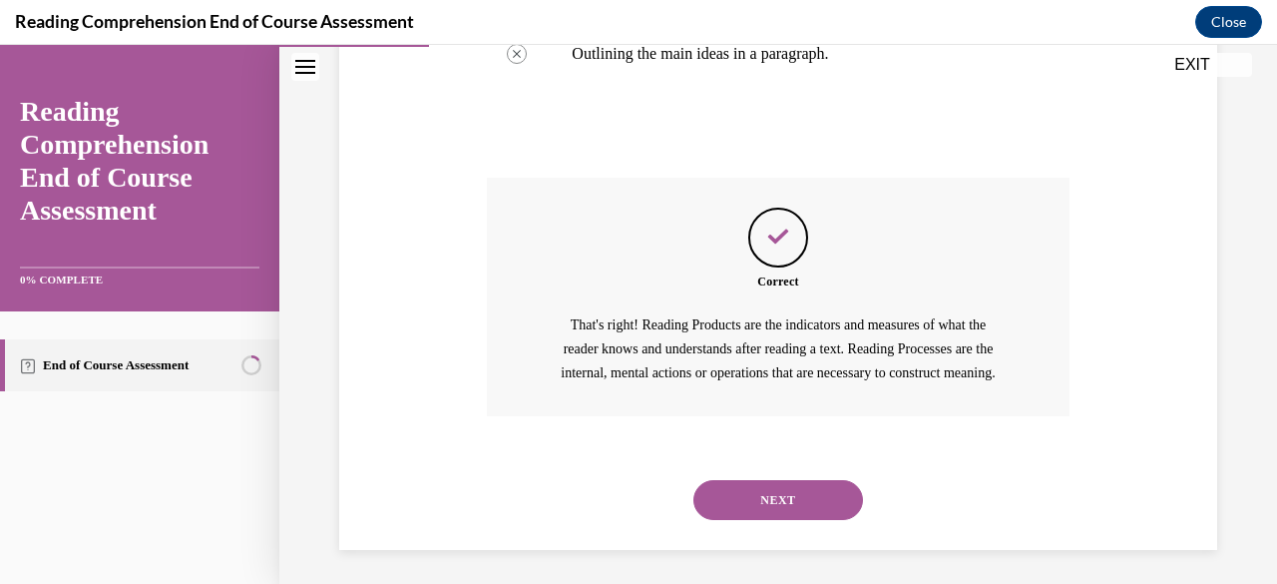
click at [780, 520] on button "NEXT" at bounding box center [779, 500] width 170 height 40
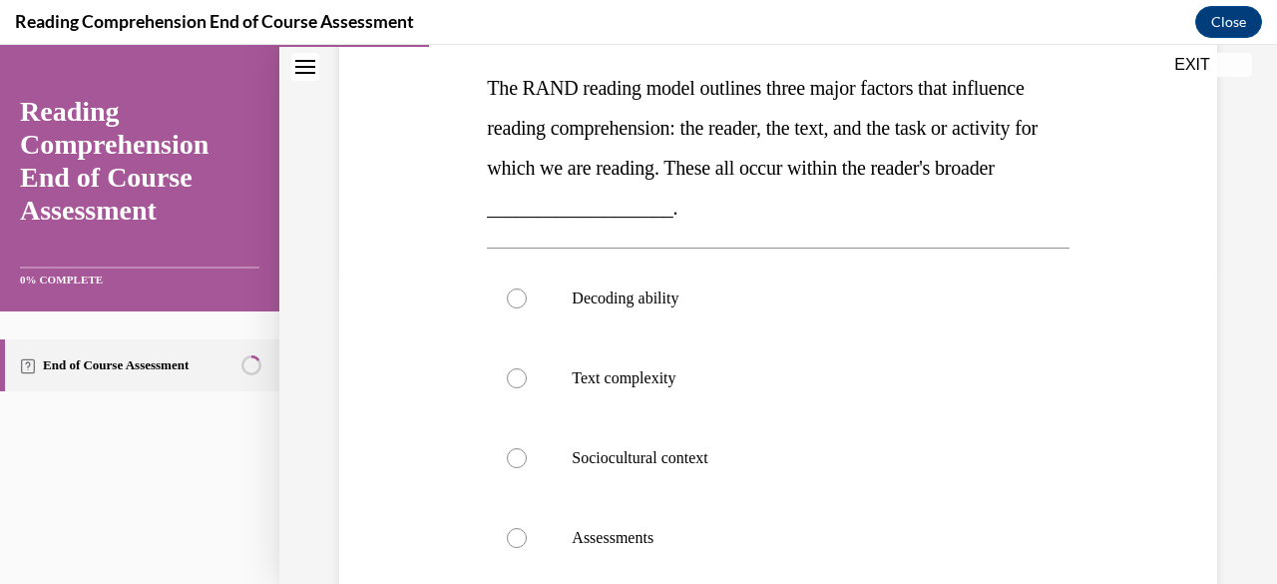
scroll to position [451, 0]
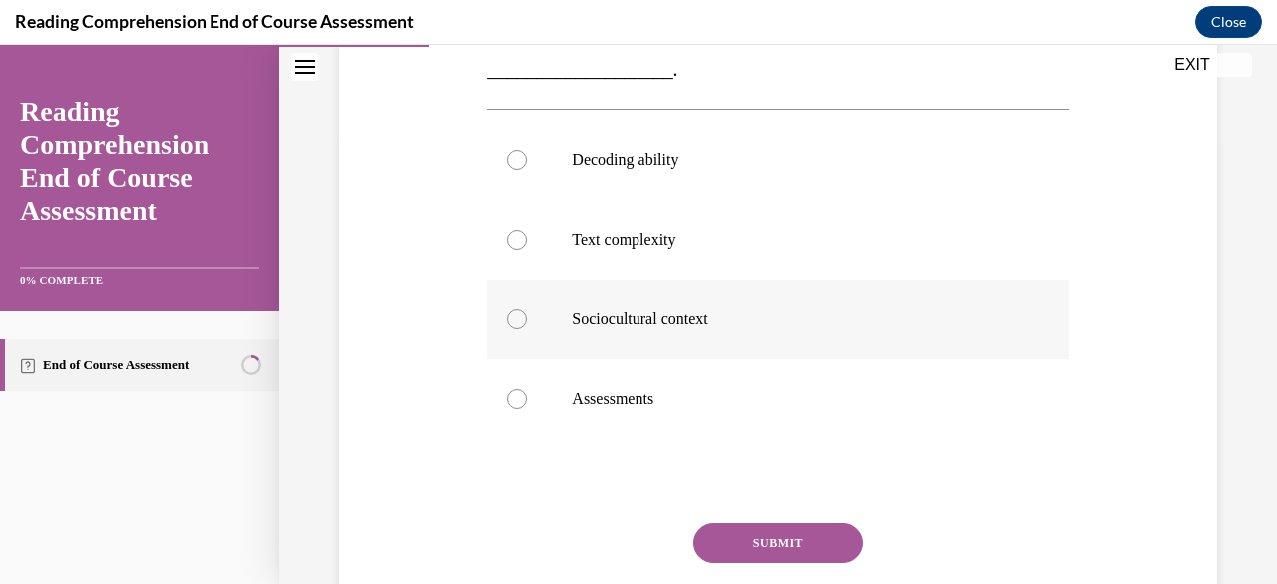
click at [691, 318] on p "Sociocultural context" at bounding box center [795, 319] width 447 height 20
click at [527, 318] on input "Sociocultural context" at bounding box center [517, 319] width 20 height 20
radio input "true"
click at [736, 542] on button "SUBMIT" at bounding box center [779, 543] width 170 height 40
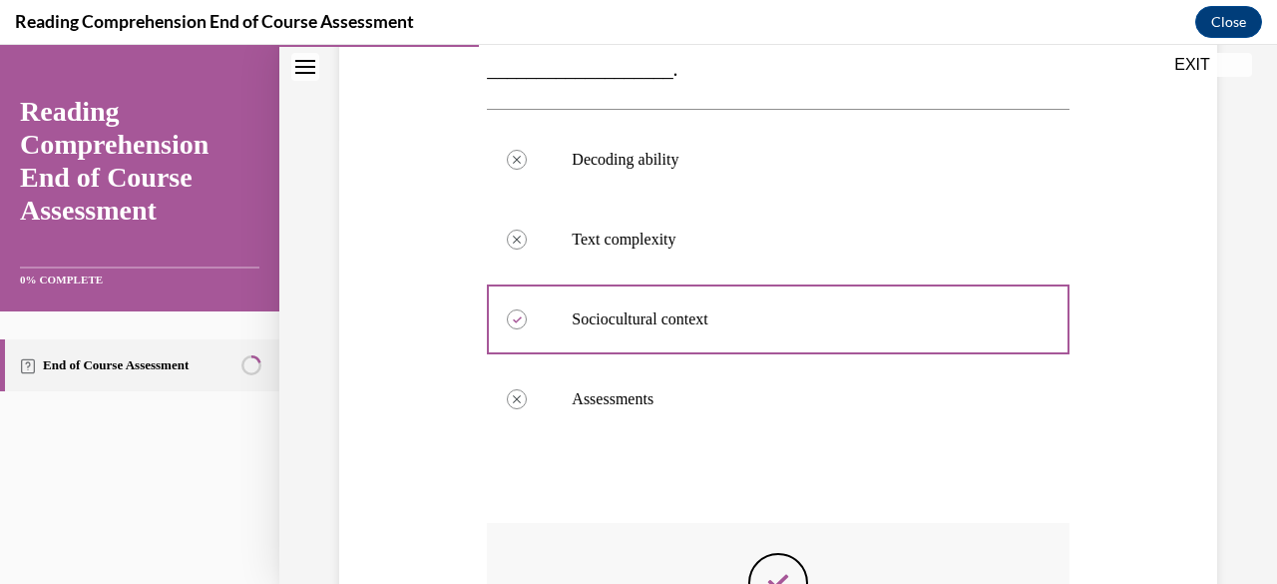
scroll to position [777, 0]
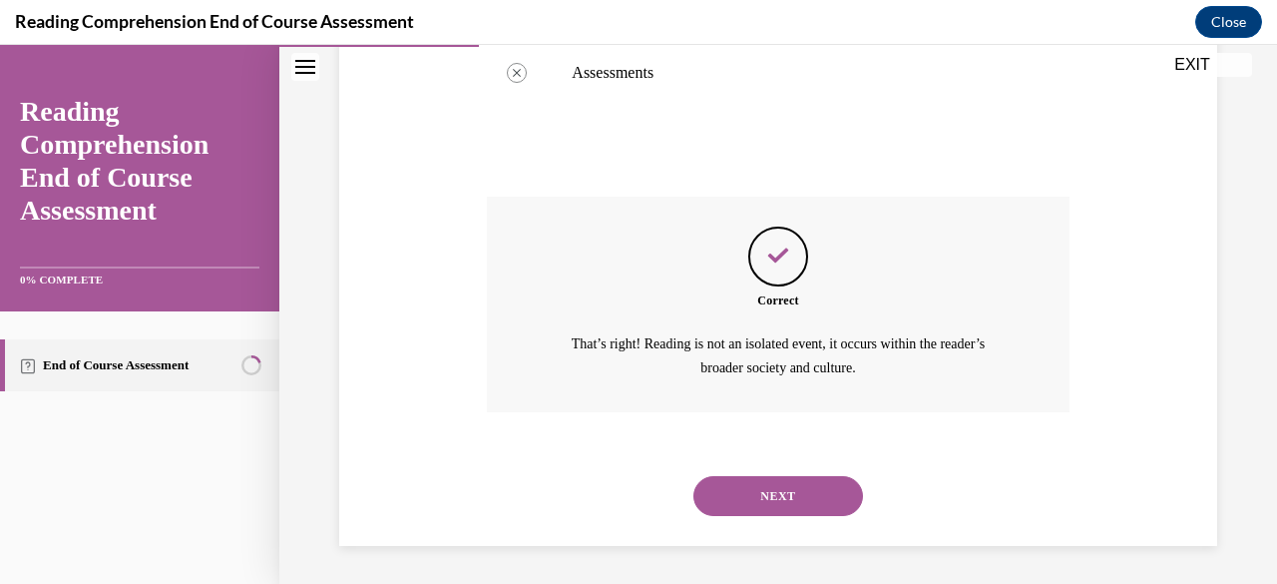
click at [800, 472] on div "NEXT" at bounding box center [778, 496] width 582 height 80
click at [761, 484] on button "NEXT" at bounding box center [779, 496] width 170 height 40
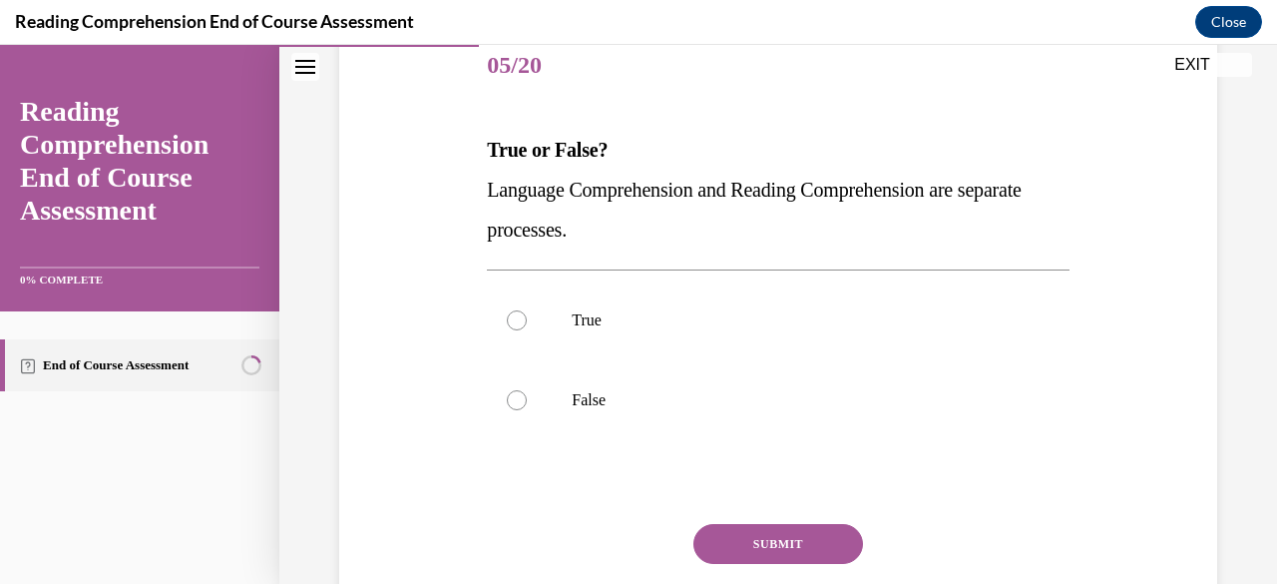
scroll to position [333, 0]
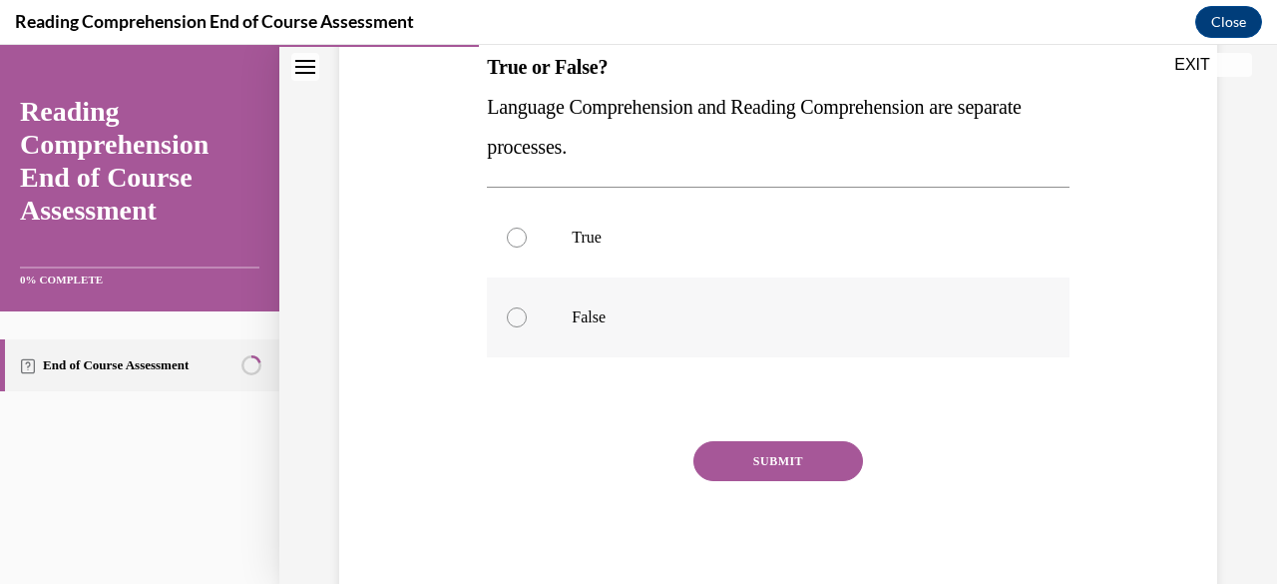
click at [742, 315] on p "False" at bounding box center [795, 317] width 447 height 20
click at [527, 315] on input "False" at bounding box center [517, 317] width 20 height 20
radio input "true"
click at [792, 456] on button "SUBMIT" at bounding box center [779, 461] width 170 height 40
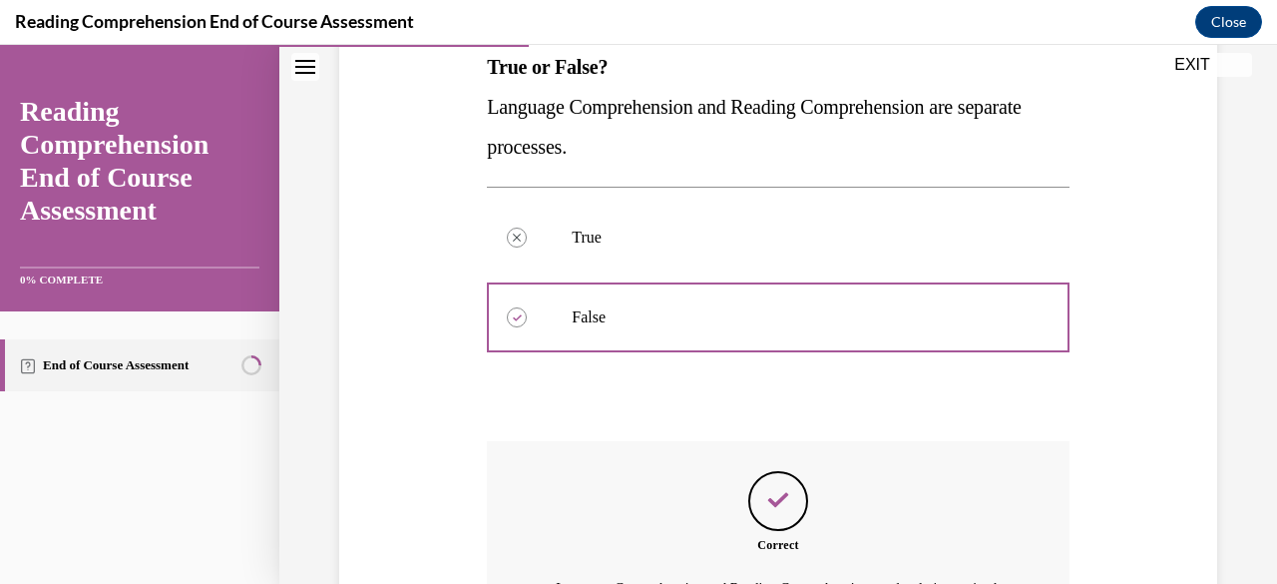
scroll to position [602, 0]
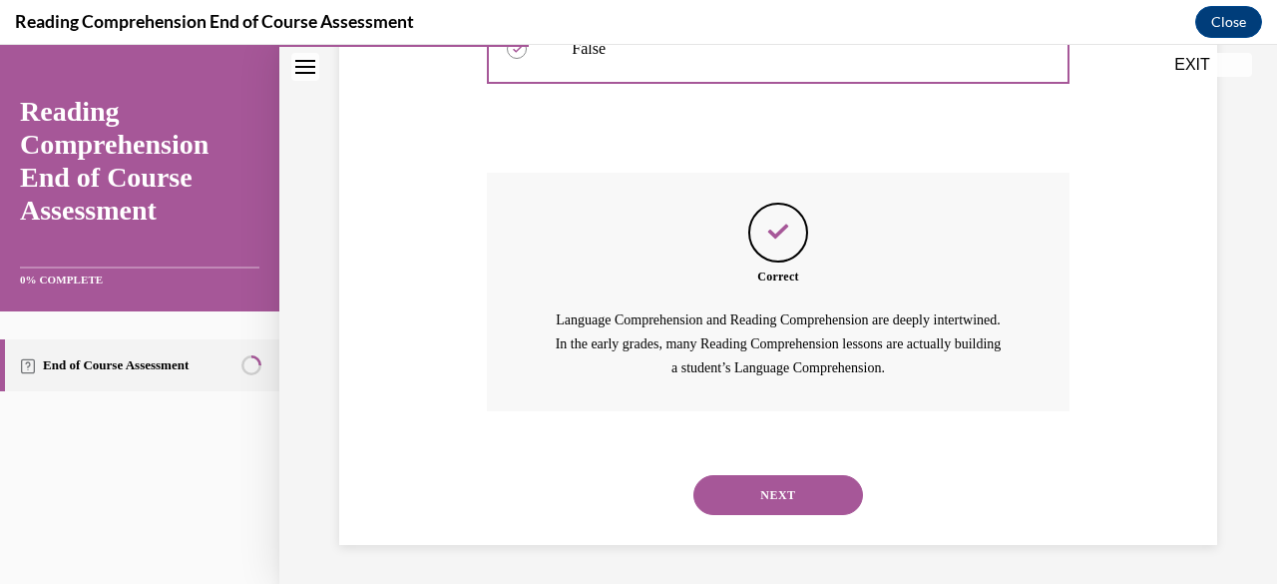
click at [814, 494] on button "NEXT" at bounding box center [779, 495] width 170 height 40
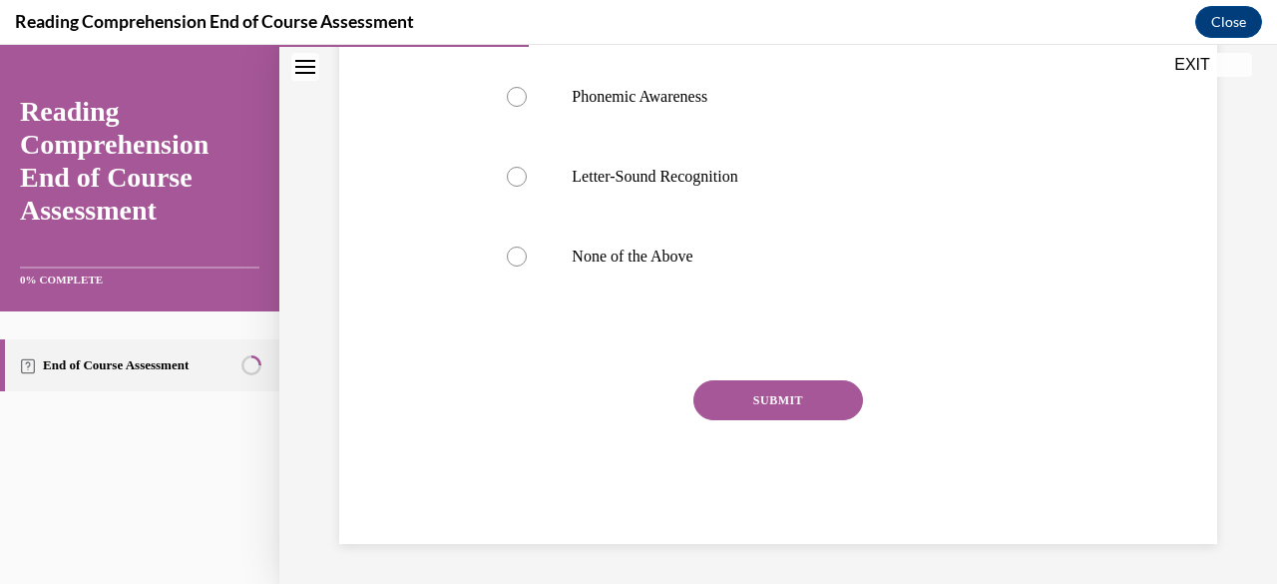
scroll to position [61, 0]
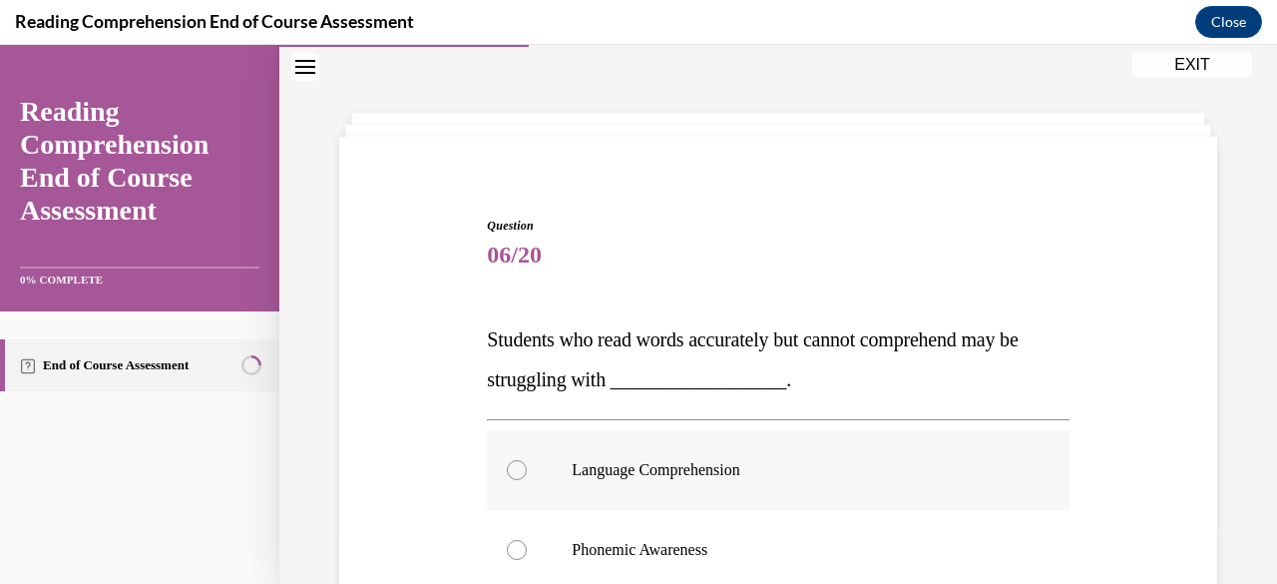
click at [701, 469] on p "Language Comprehension" at bounding box center [795, 470] width 447 height 20
click at [527, 469] on input "Language Comprehension" at bounding box center [517, 470] width 20 height 20
radio input "true"
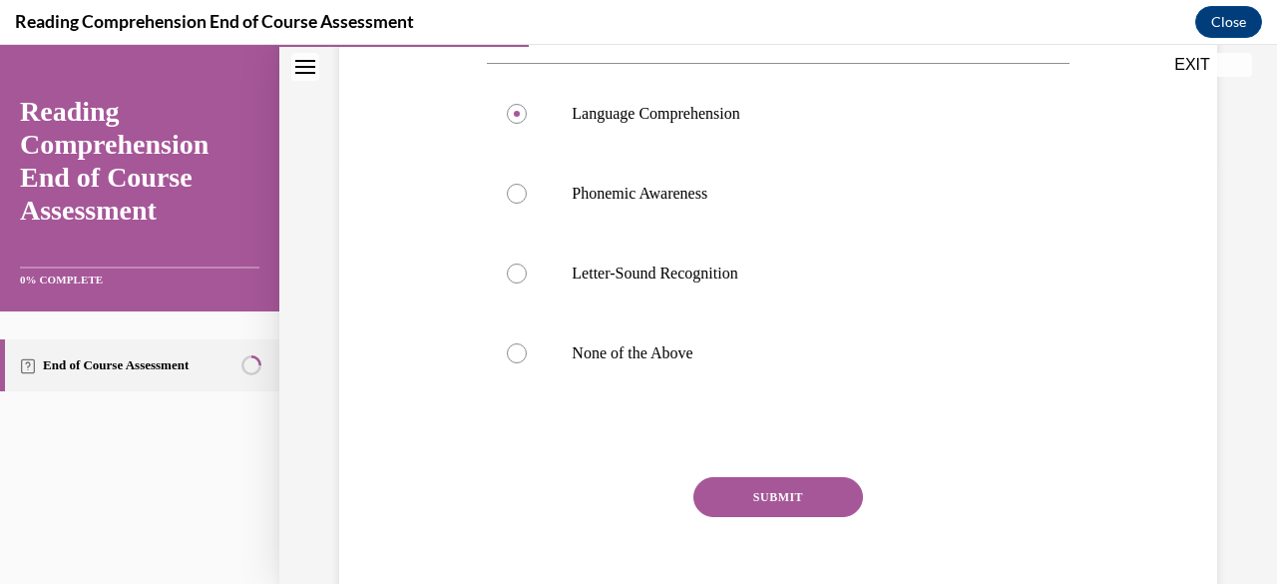
scroll to position [418, 0]
click at [752, 511] on button "SUBMIT" at bounding box center [779, 496] width 170 height 40
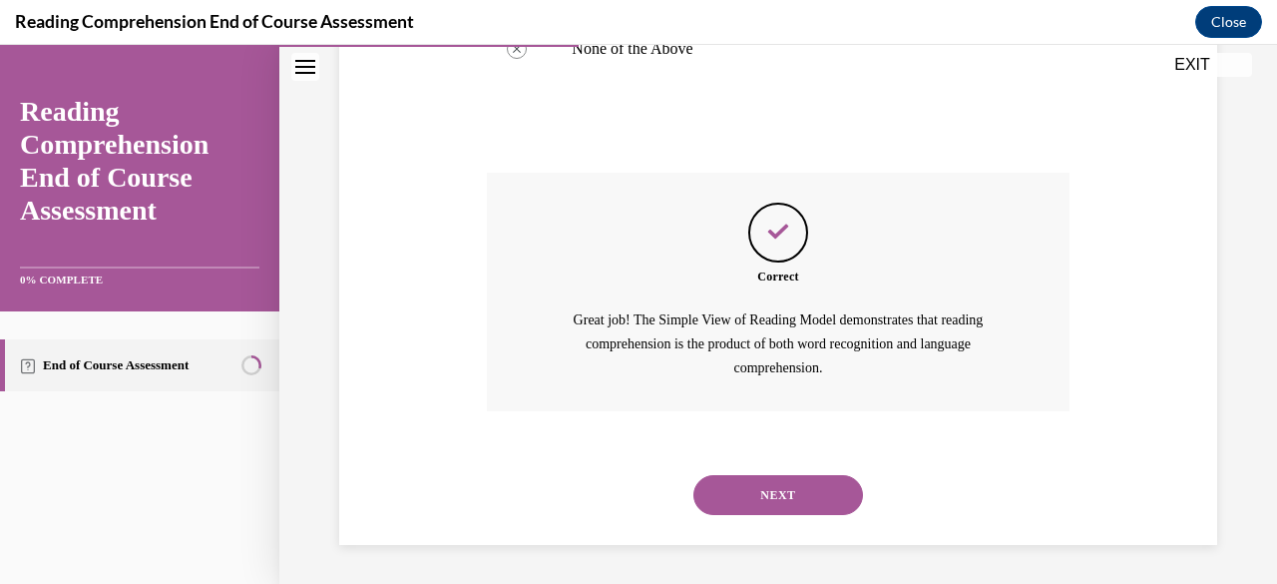
click at [772, 499] on button "NEXT" at bounding box center [779, 495] width 170 height 40
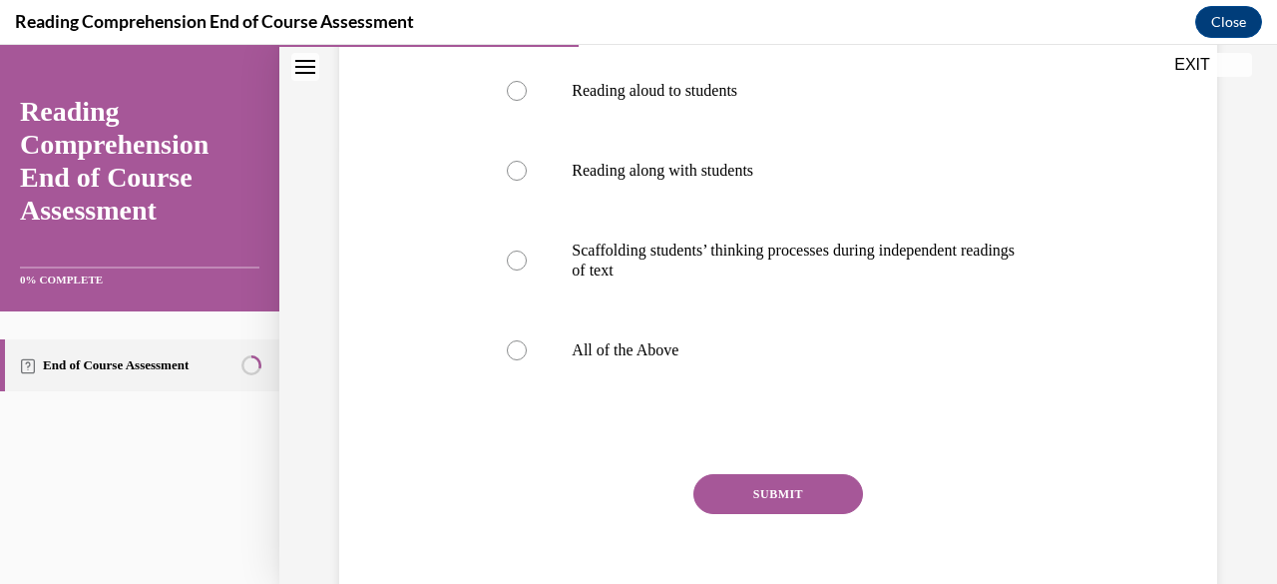
scroll to position [444, 0]
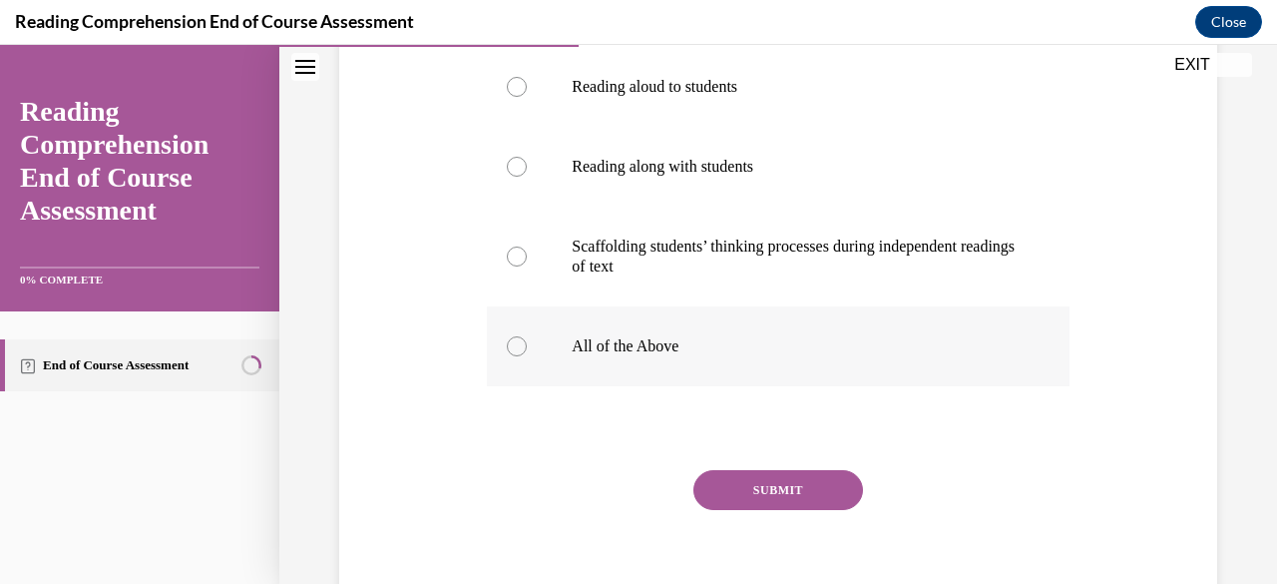
click at [695, 352] on p "All of the Above" at bounding box center [795, 346] width 447 height 20
click at [527, 352] on input "All of the Above" at bounding box center [517, 346] width 20 height 20
radio input "true"
click at [756, 501] on button "SUBMIT" at bounding box center [779, 490] width 170 height 40
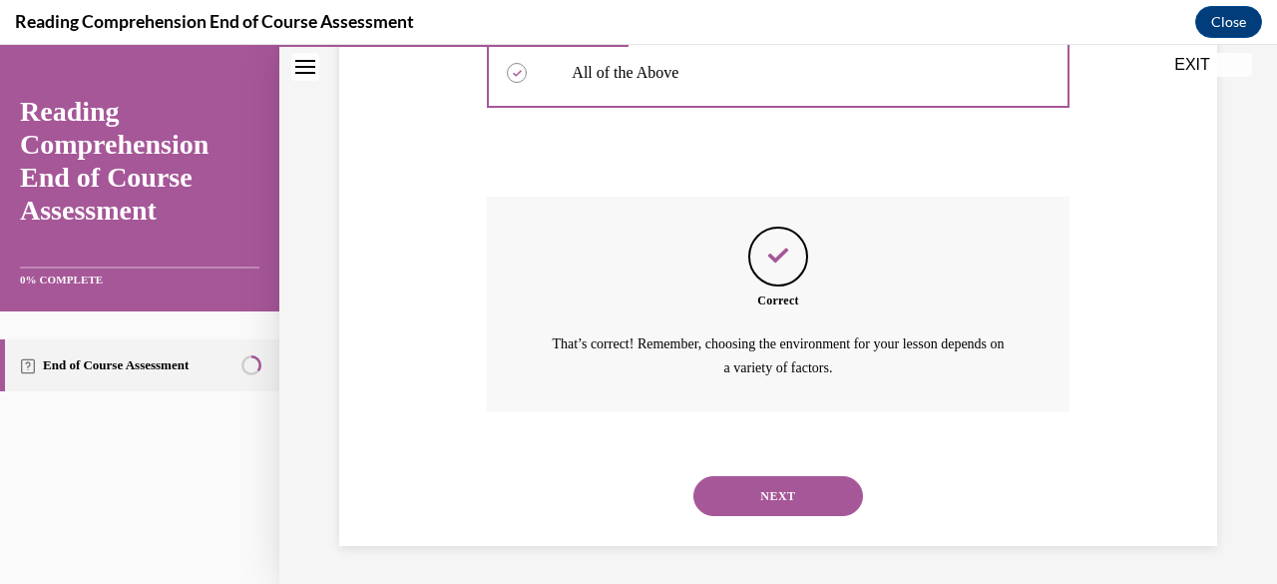
click at [728, 490] on button "NEXT" at bounding box center [779, 496] width 170 height 40
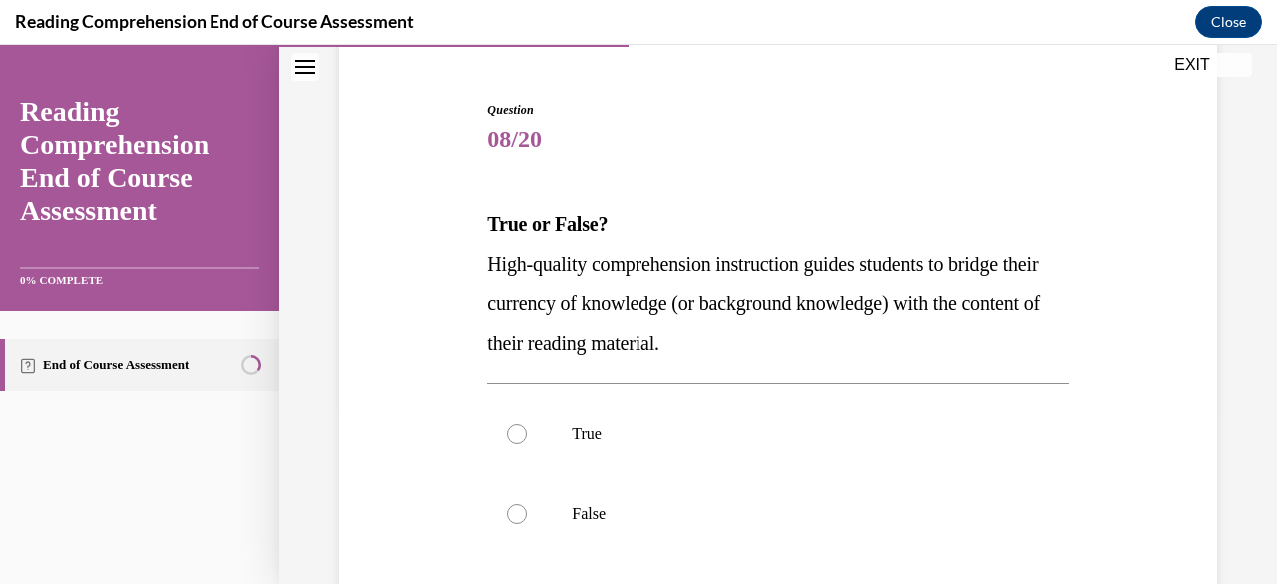
scroll to position [256, 0]
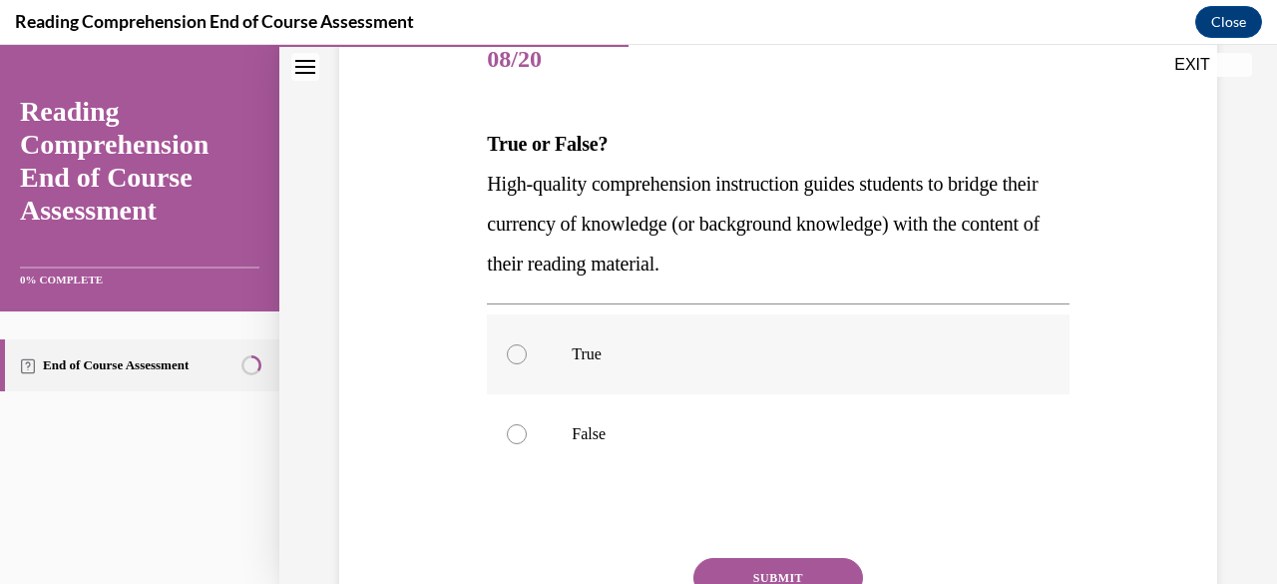
click at [664, 351] on p "True" at bounding box center [795, 354] width 447 height 20
click at [527, 351] on input "True" at bounding box center [517, 354] width 20 height 20
radio input "true"
click at [724, 564] on button "SUBMIT" at bounding box center [779, 578] width 170 height 40
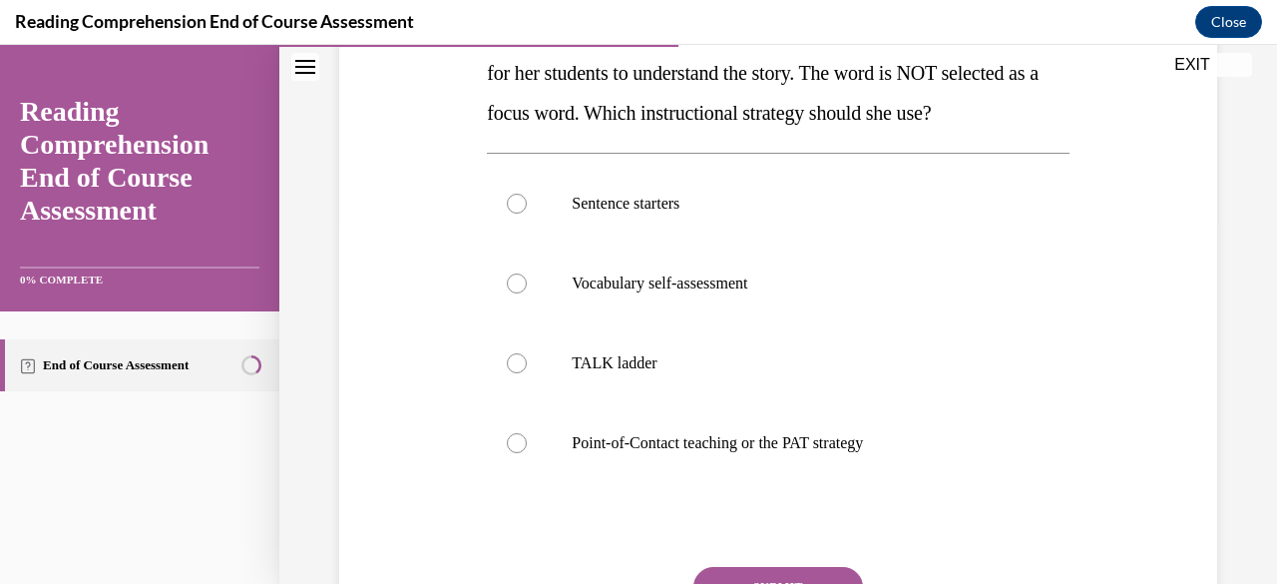
scroll to position [382, 0]
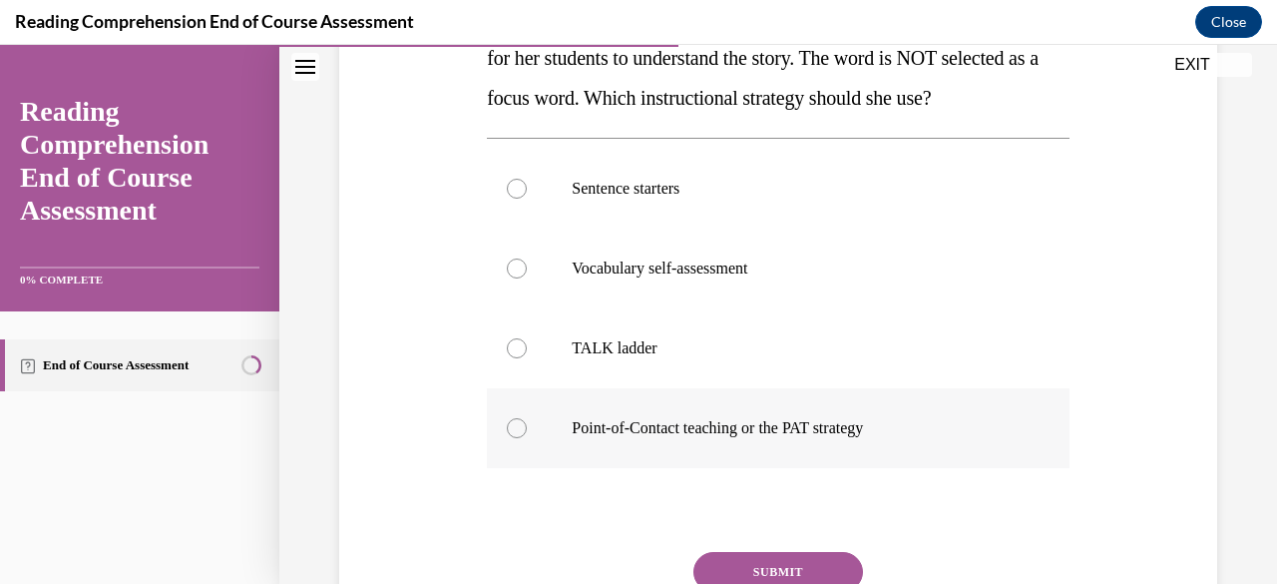
click at [670, 428] on p "Point-of-Contact teaching or the PAT strategy" at bounding box center [795, 428] width 447 height 20
click at [527, 428] on input "Point-of-Contact teaching or the PAT strategy" at bounding box center [517, 428] width 20 height 20
radio input "true"
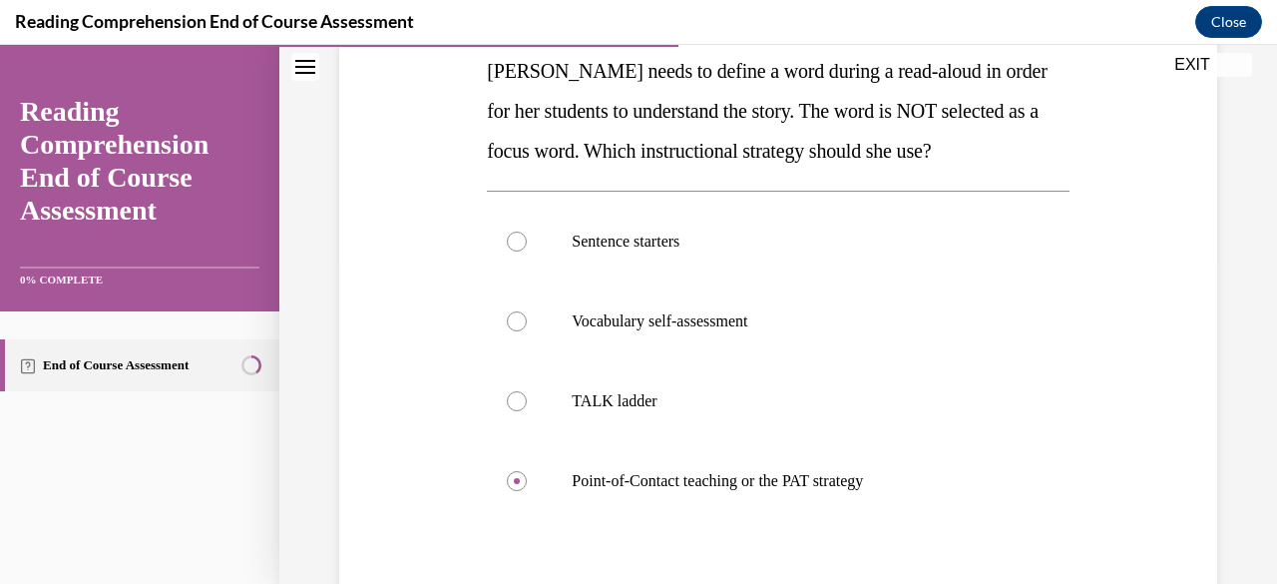
scroll to position [493, 0]
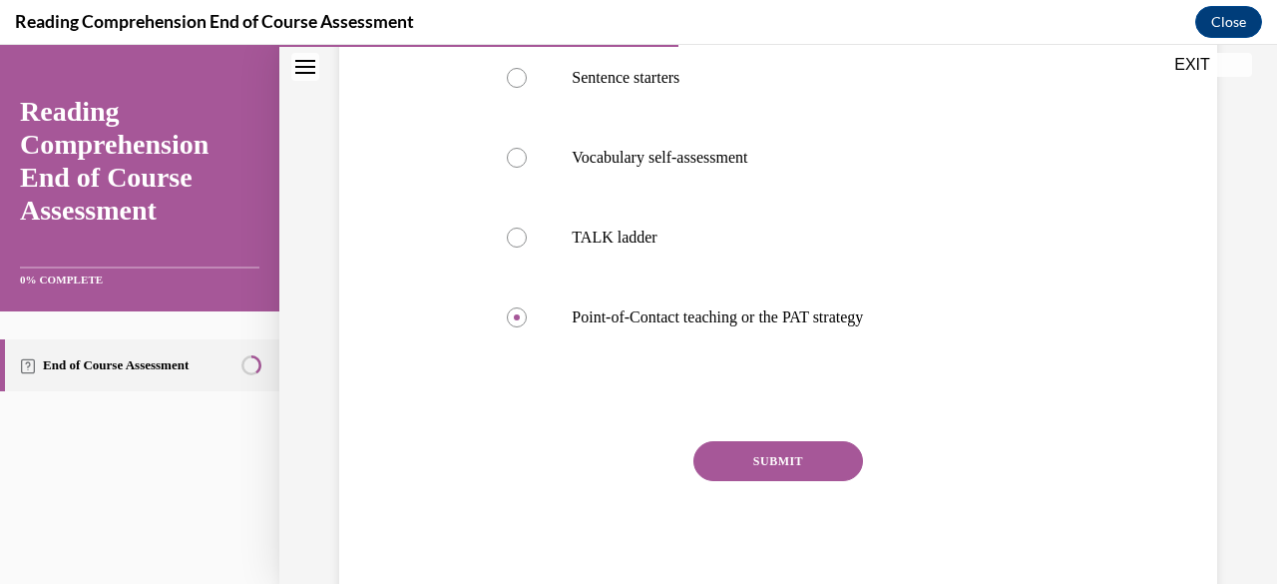
click at [778, 450] on button "SUBMIT" at bounding box center [779, 461] width 170 height 40
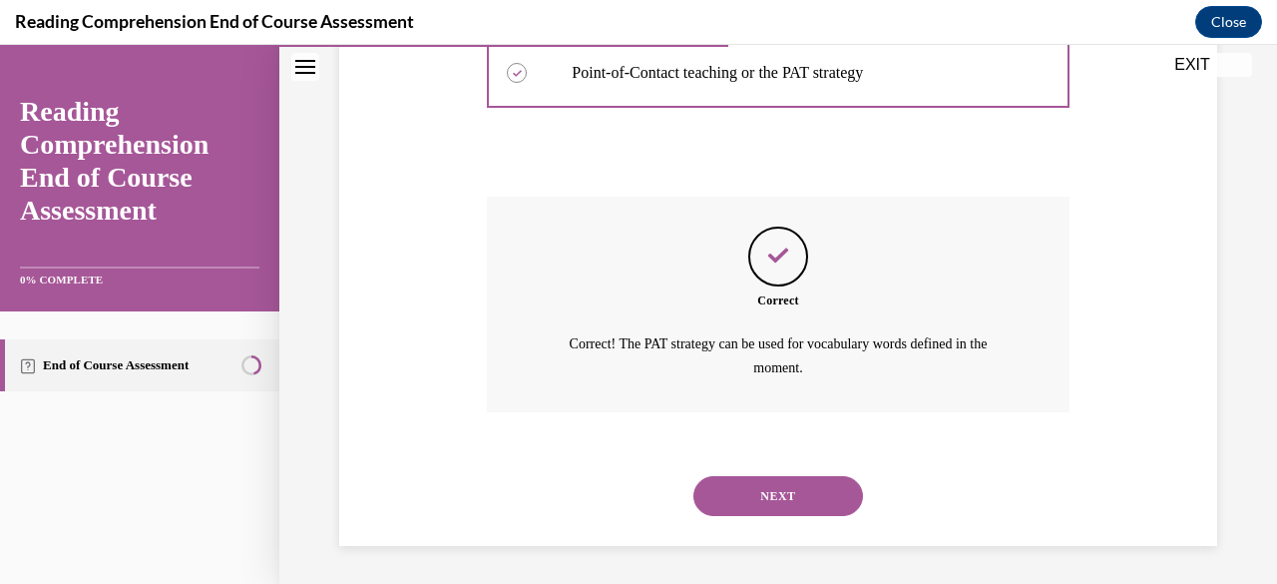
click at [790, 498] on button "NEXT" at bounding box center [779, 496] width 170 height 40
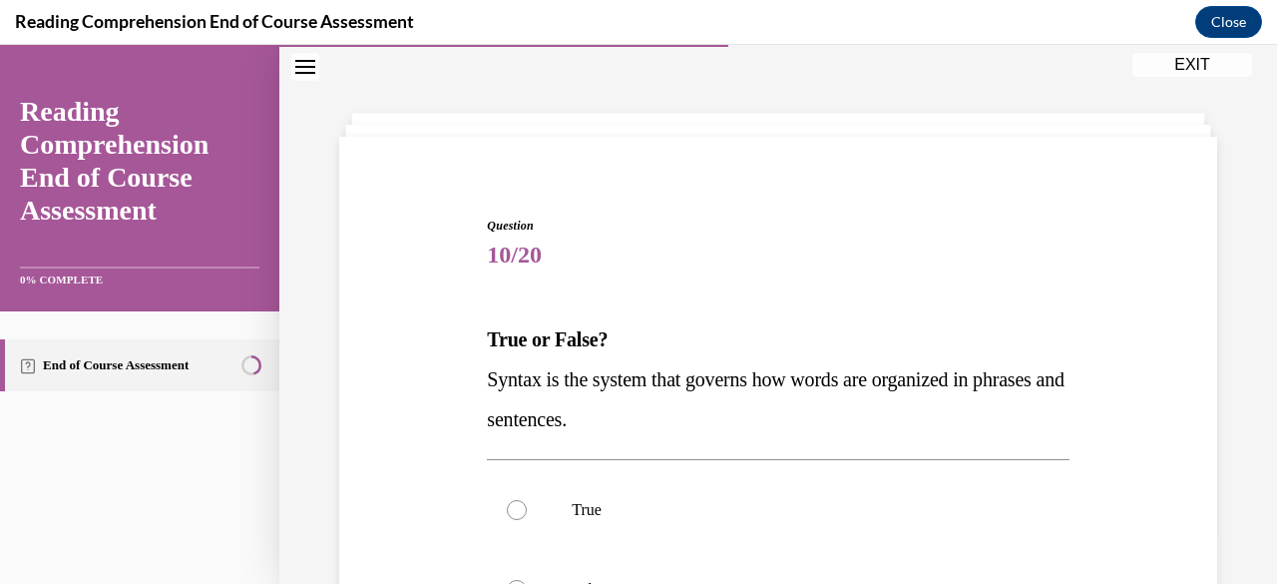
scroll to position [193, 0]
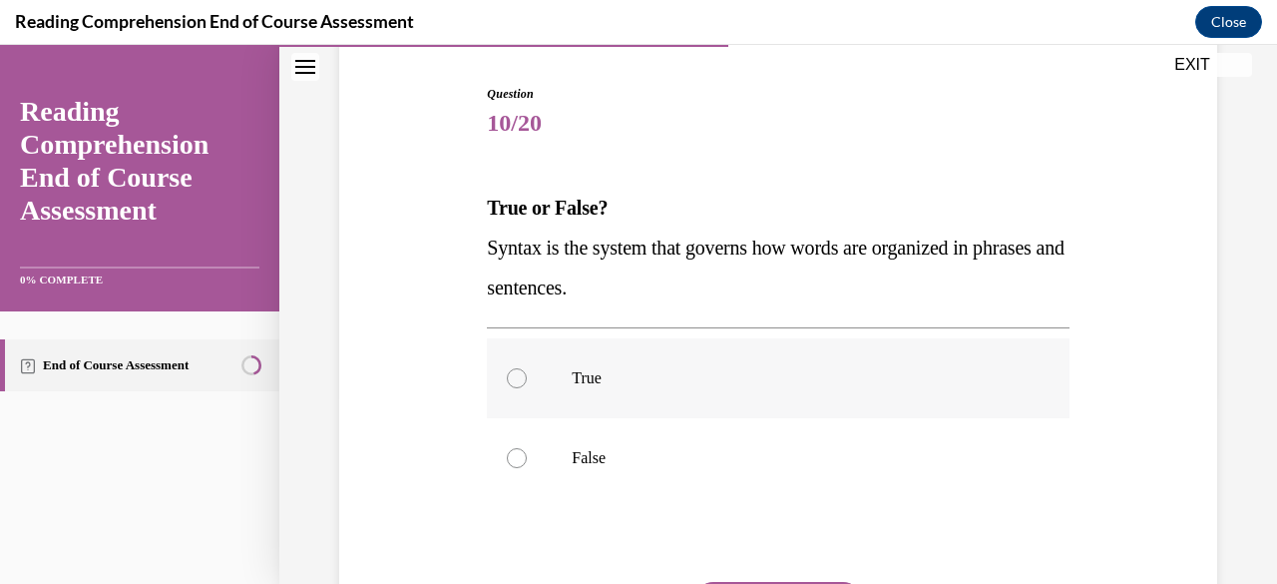
click at [668, 385] on p "True" at bounding box center [795, 378] width 447 height 20
click at [527, 385] on input "True" at bounding box center [517, 378] width 20 height 20
radio input "true"
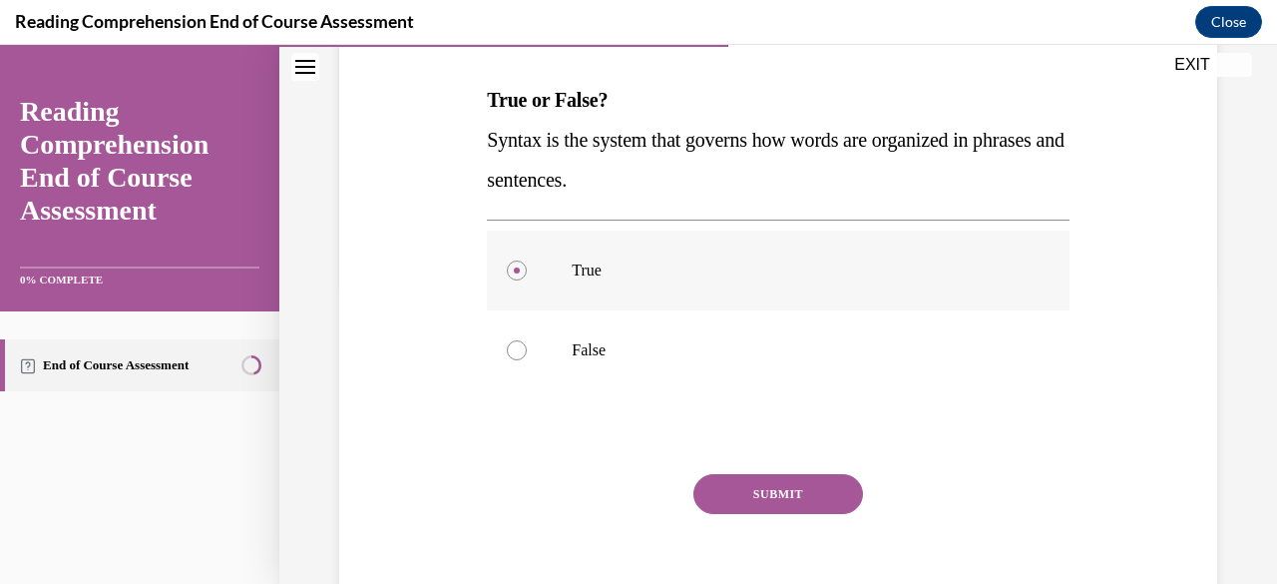
scroll to position [333, 0]
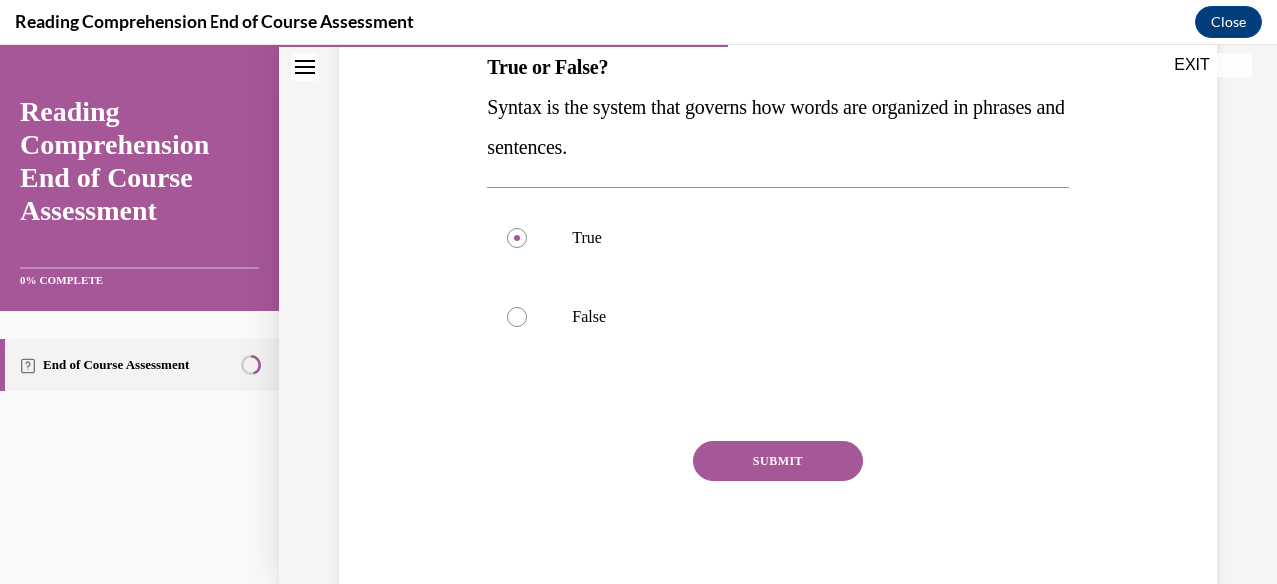
click at [746, 454] on button "SUBMIT" at bounding box center [779, 461] width 170 height 40
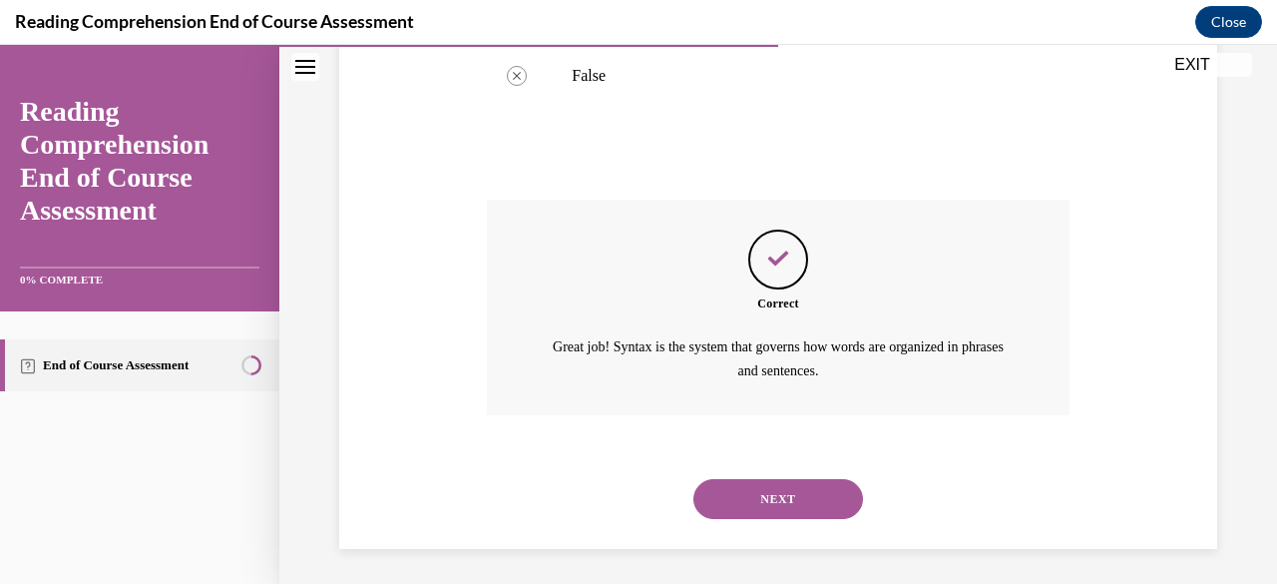
click at [744, 506] on button "NEXT" at bounding box center [779, 499] width 170 height 40
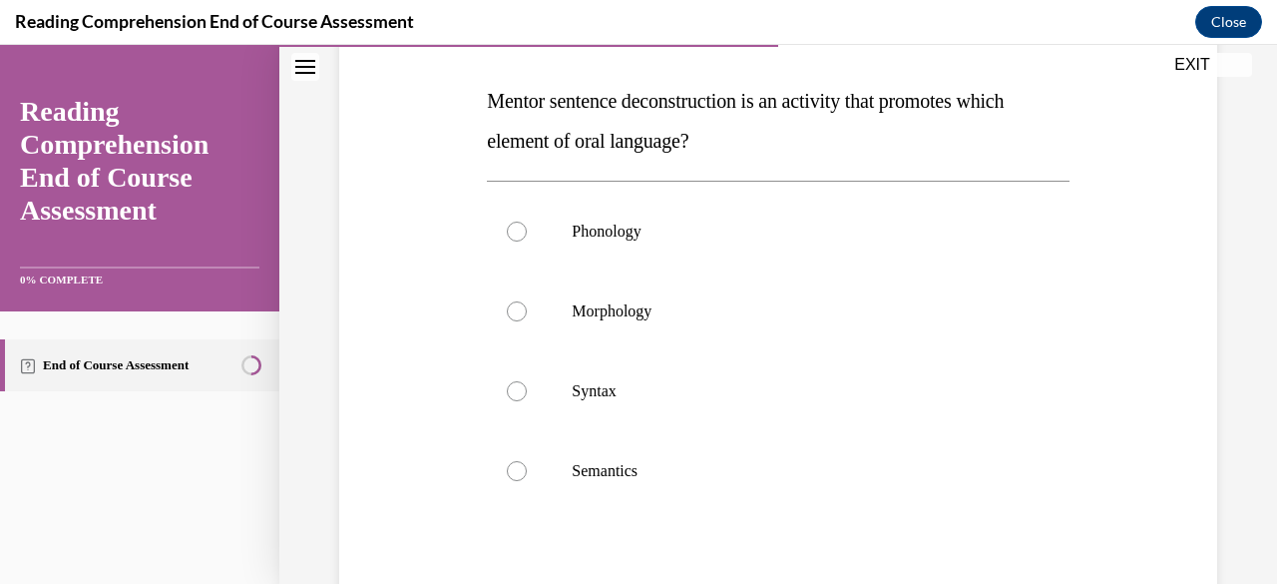
scroll to position [304, 0]
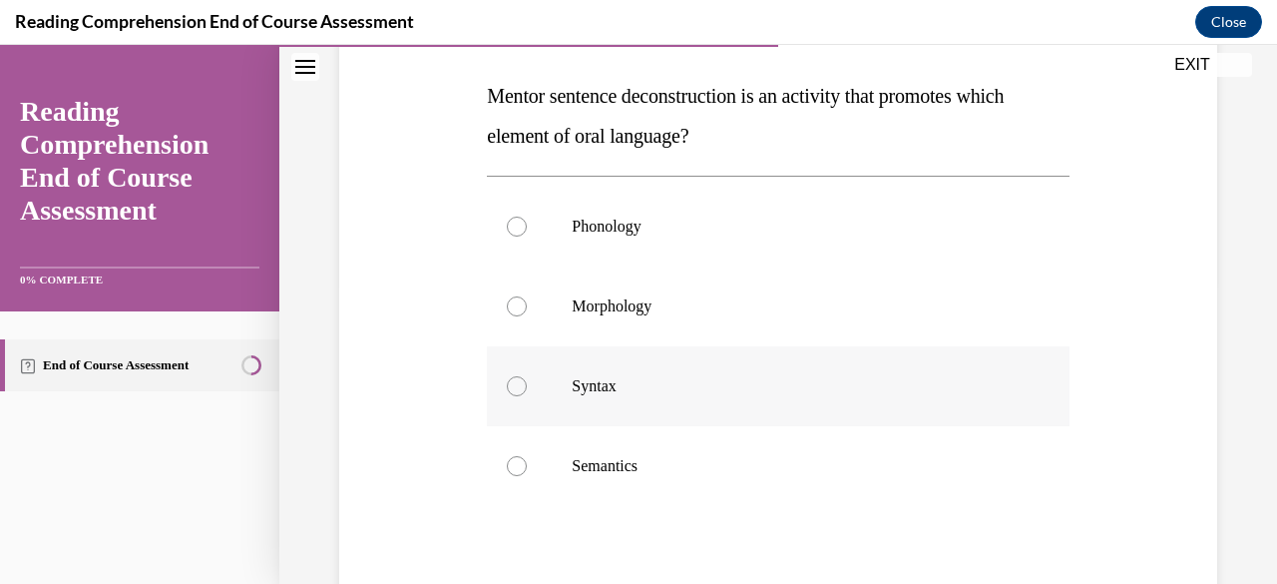
click at [609, 377] on p "Syntax" at bounding box center [795, 386] width 447 height 20
click at [527, 377] on input "Syntax" at bounding box center [517, 386] width 20 height 20
radio input "true"
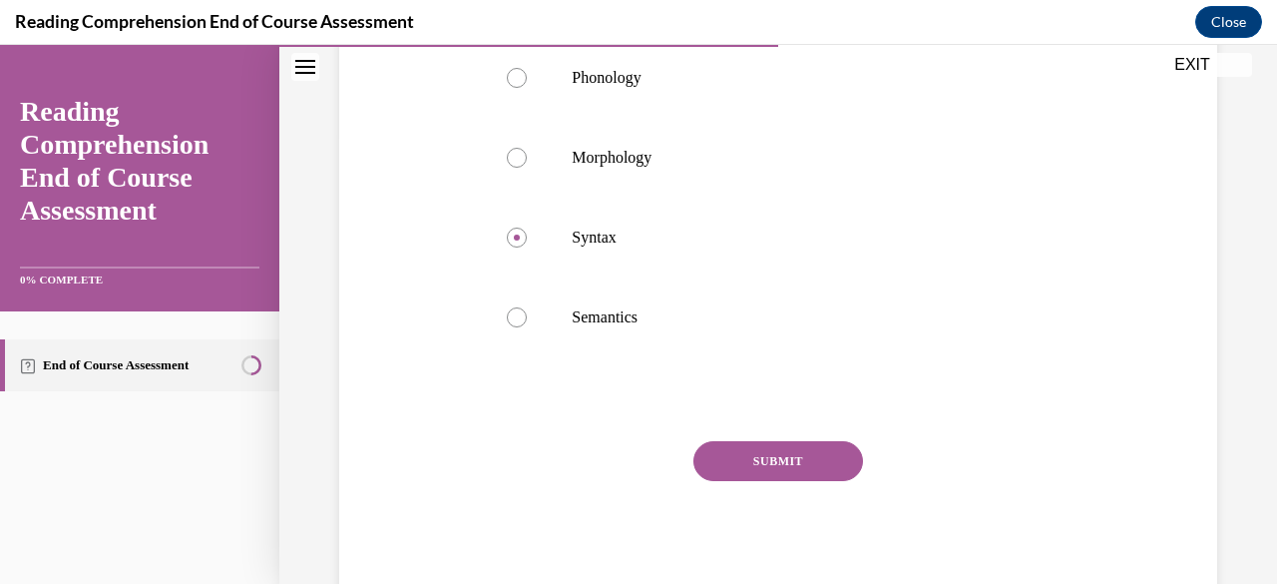
click at [814, 458] on button "SUBMIT" at bounding box center [779, 461] width 170 height 40
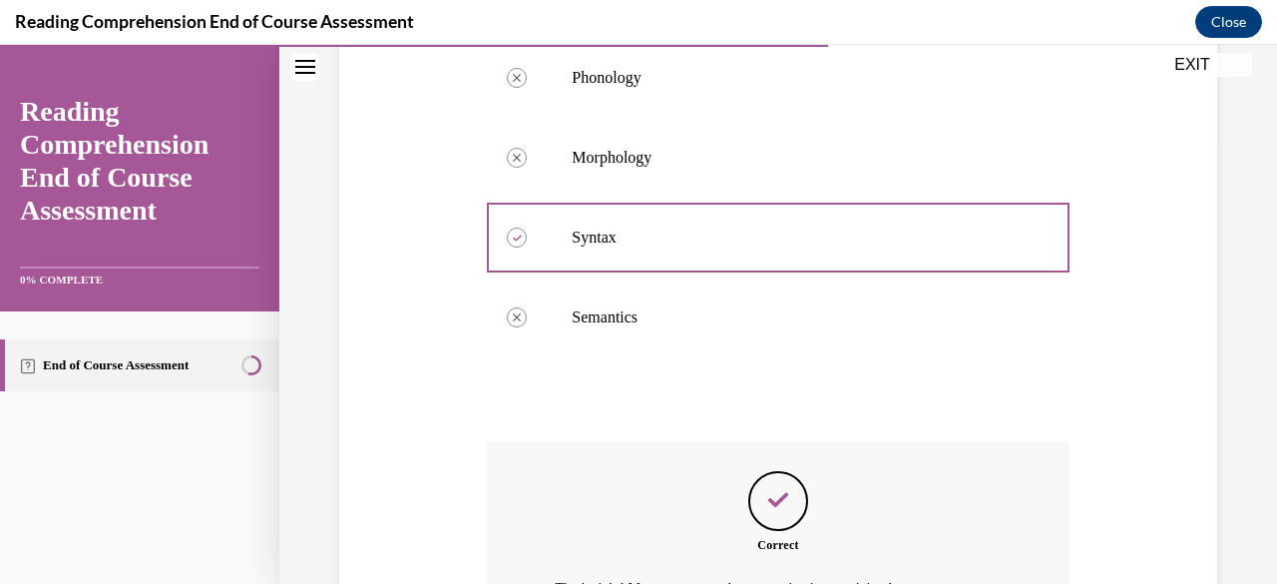
scroll to position [698, 0]
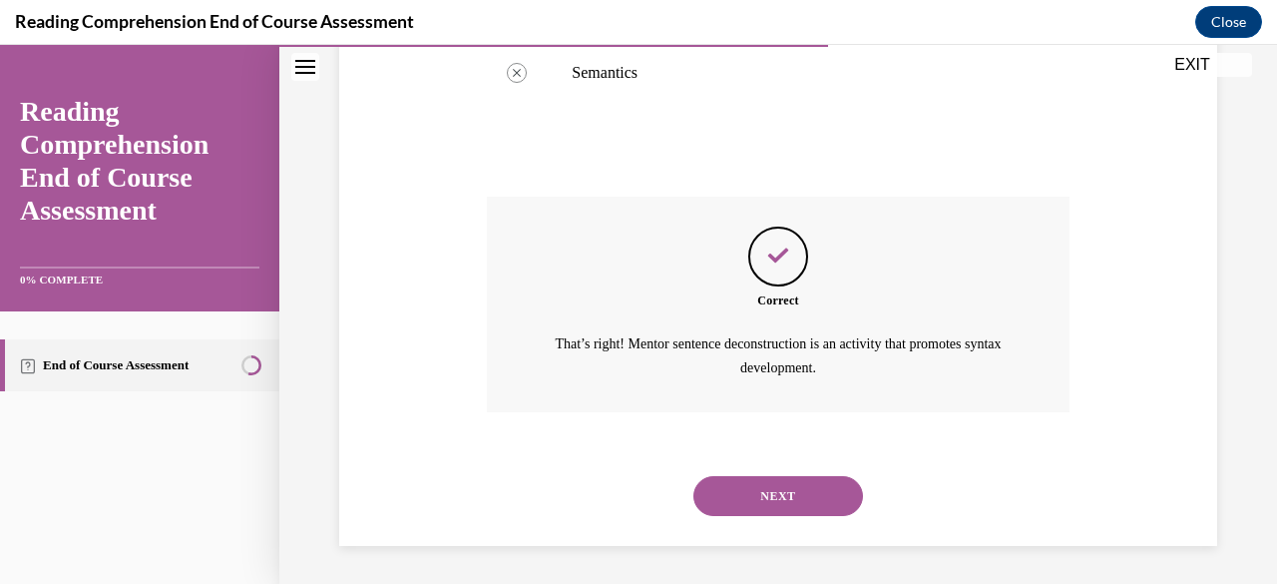
click at [766, 494] on button "NEXT" at bounding box center [779, 496] width 170 height 40
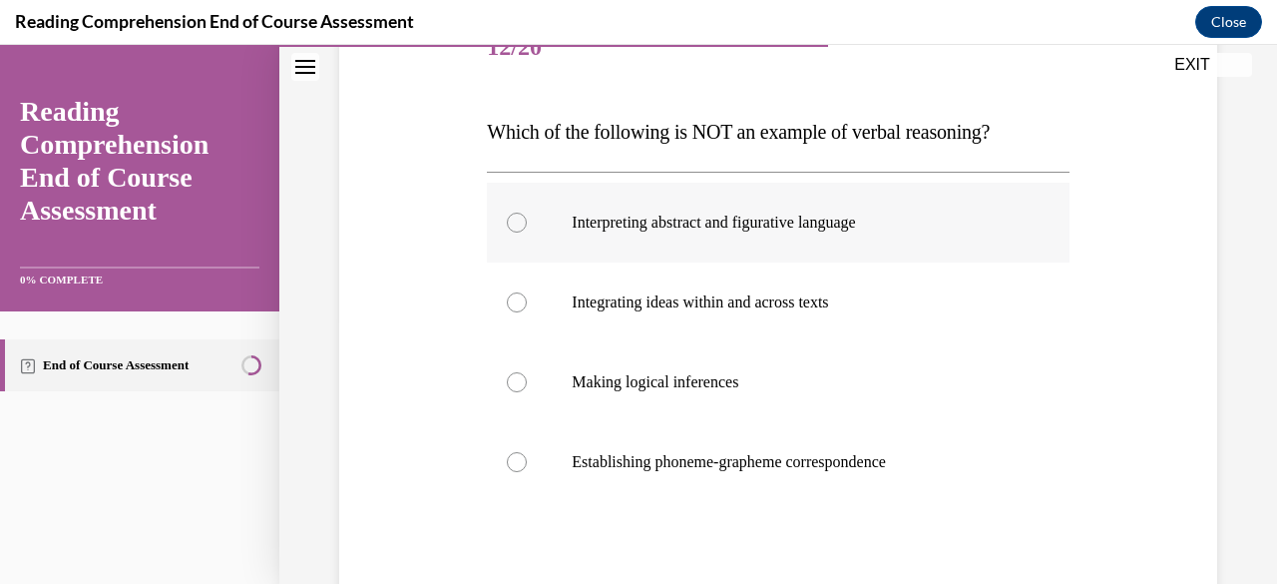
scroll to position [272, 0]
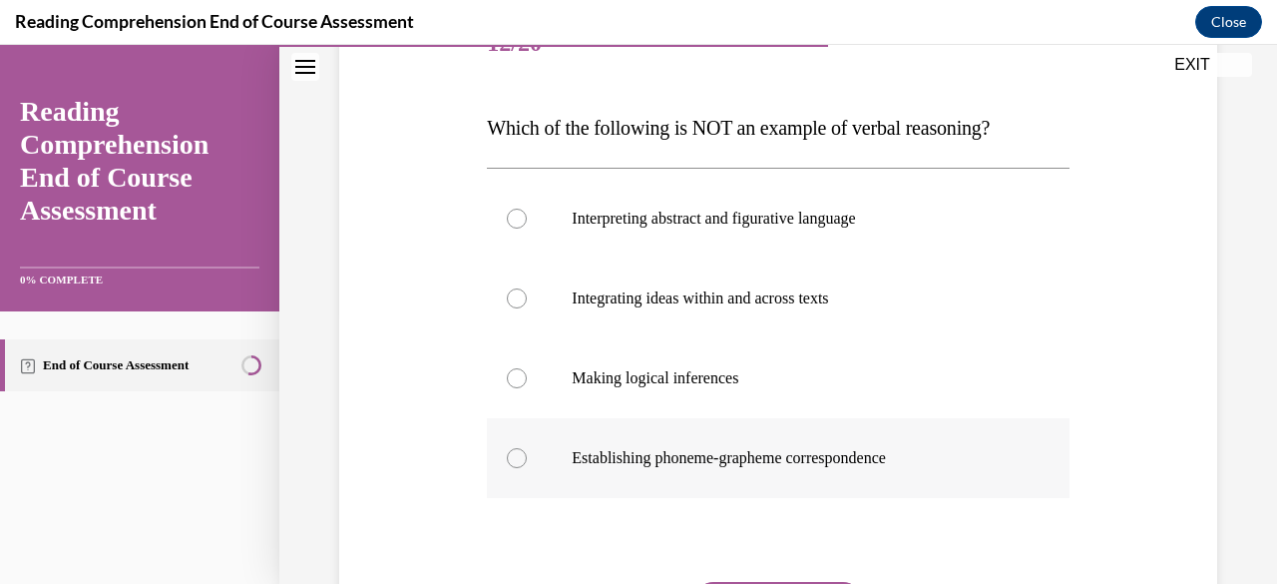
click at [751, 441] on label "Establishing phoneme-grapheme correspondence" at bounding box center [778, 458] width 582 height 80
click at [527, 448] on input "Establishing phoneme-grapheme correspondence" at bounding box center [517, 458] width 20 height 20
radio input "true"
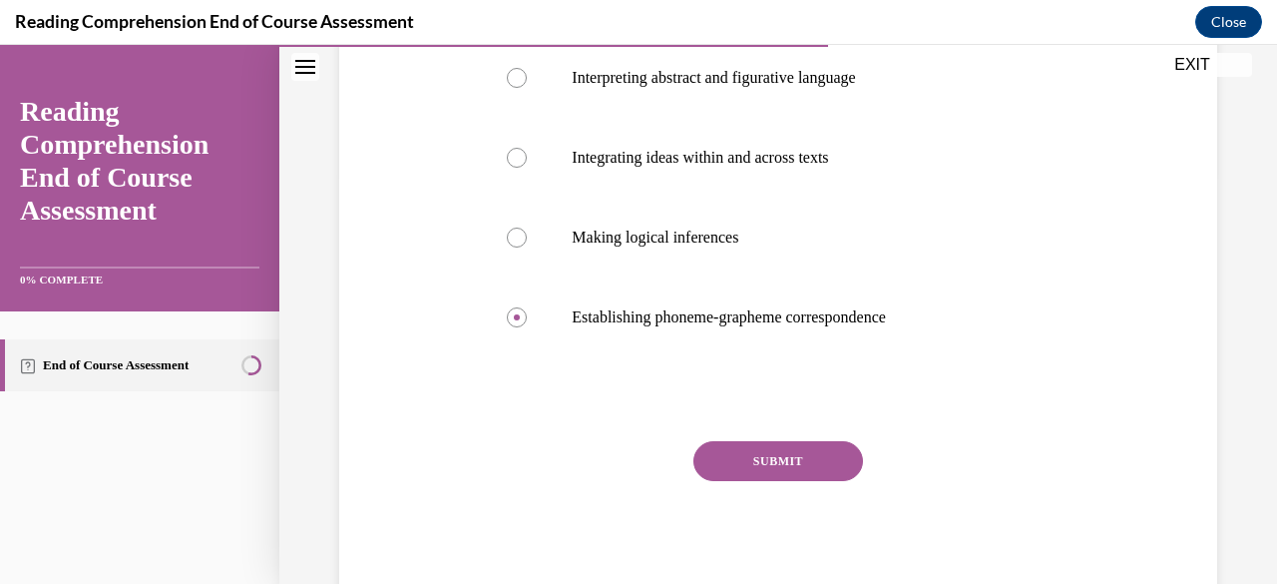
click at [766, 448] on button "SUBMIT" at bounding box center [779, 461] width 170 height 40
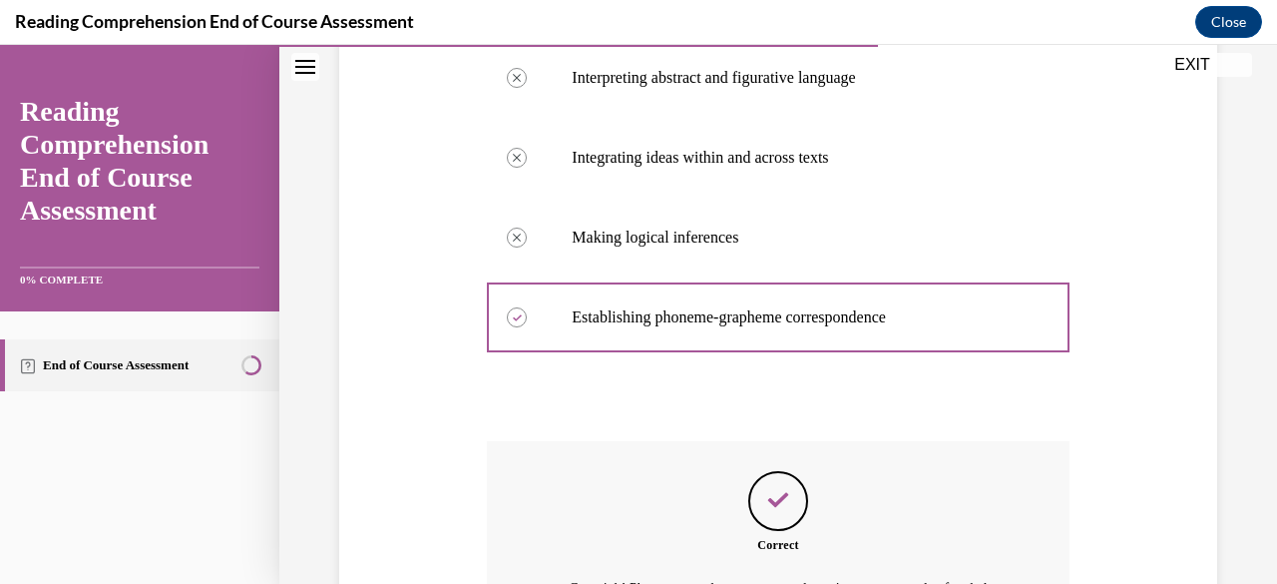
scroll to position [658, 0]
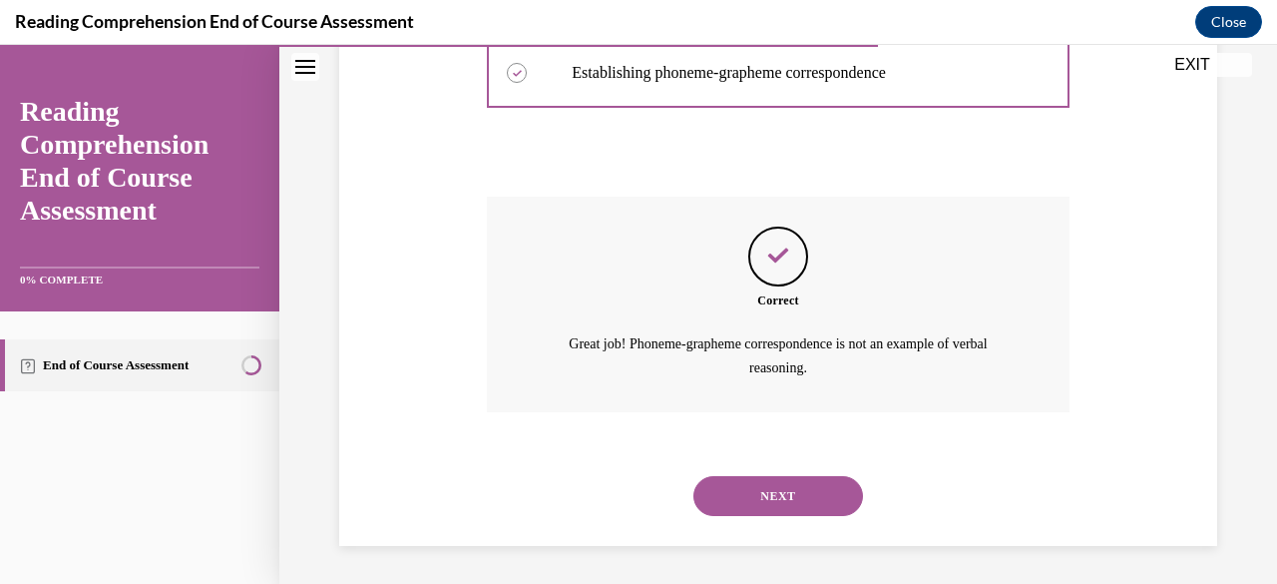
click at [790, 496] on button "NEXT" at bounding box center [779, 496] width 170 height 40
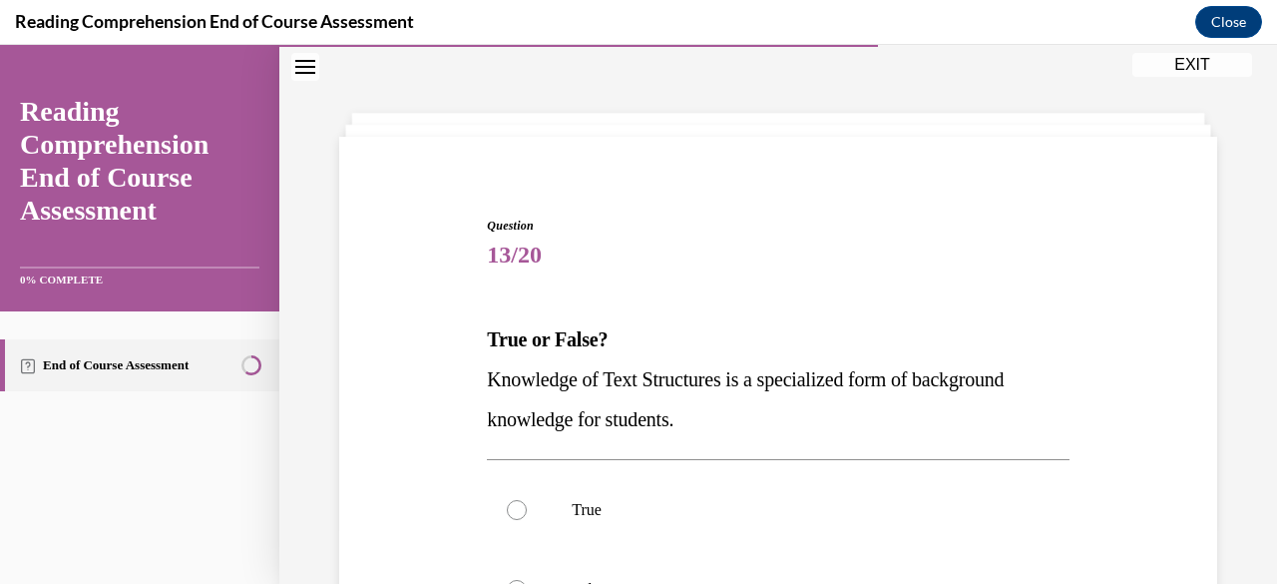
scroll to position [333, 0]
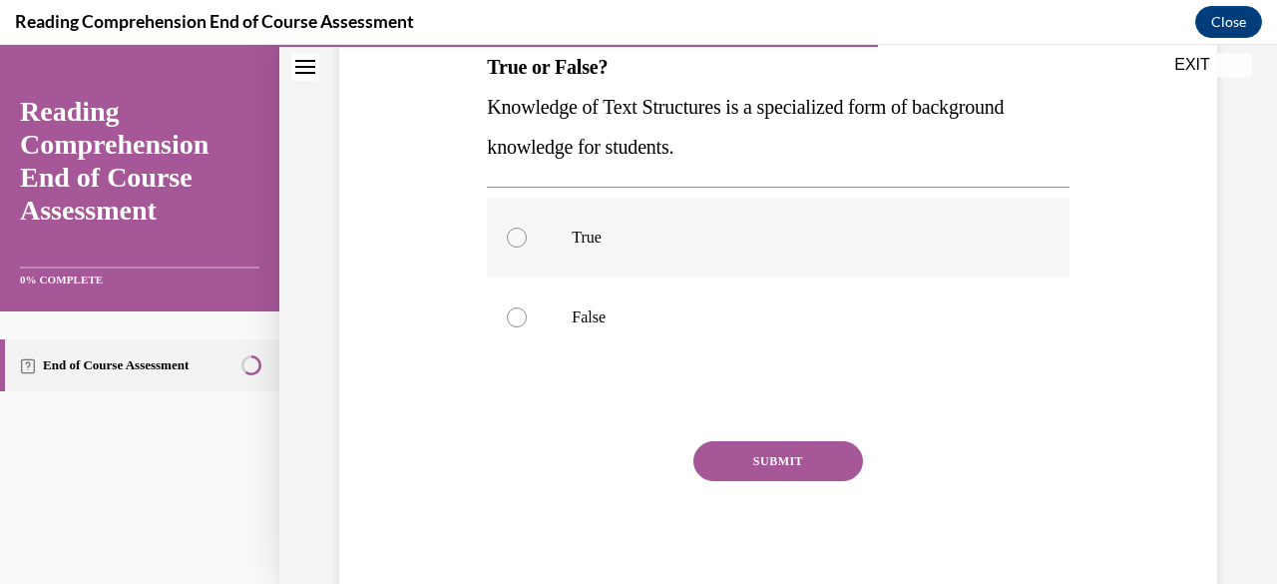
click at [659, 215] on label "True" at bounding box center [778, 238] width 582 height 80
click at [527, 228] on input "True" at bounding box center [517, 238] width 20 height 20
radio input "true"
click at [777, 466] on button "SUBMIT" at bounding box center [779, 461] width 170 height 40
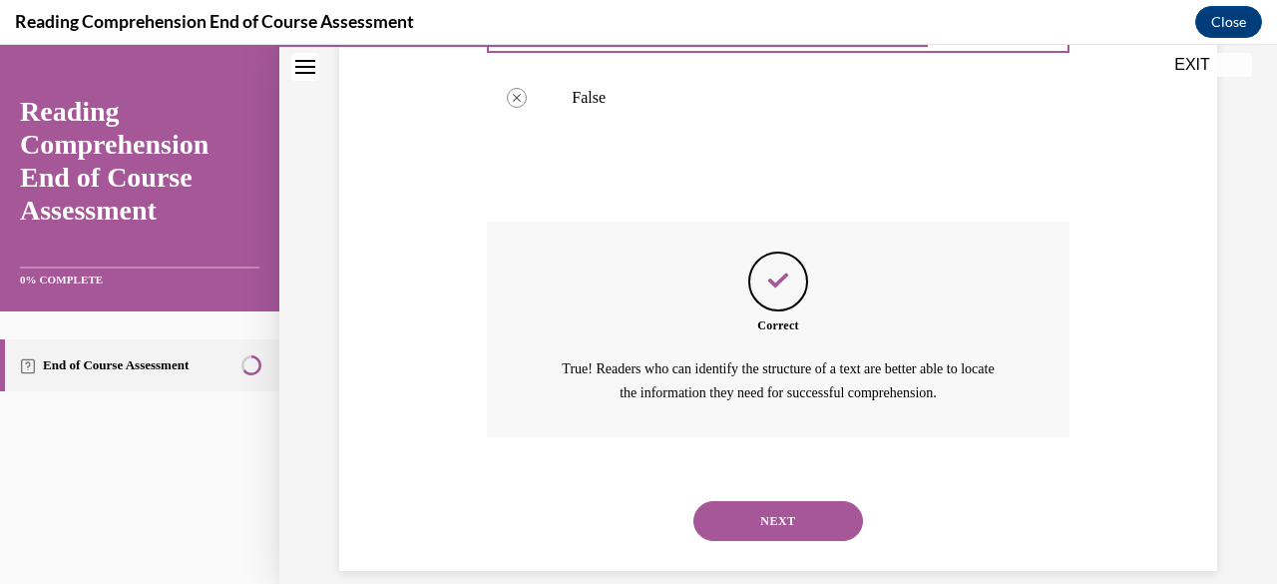
click at [777, 467] on button "SUBMIT" at bounding box center [779, 487] width 170 height 40
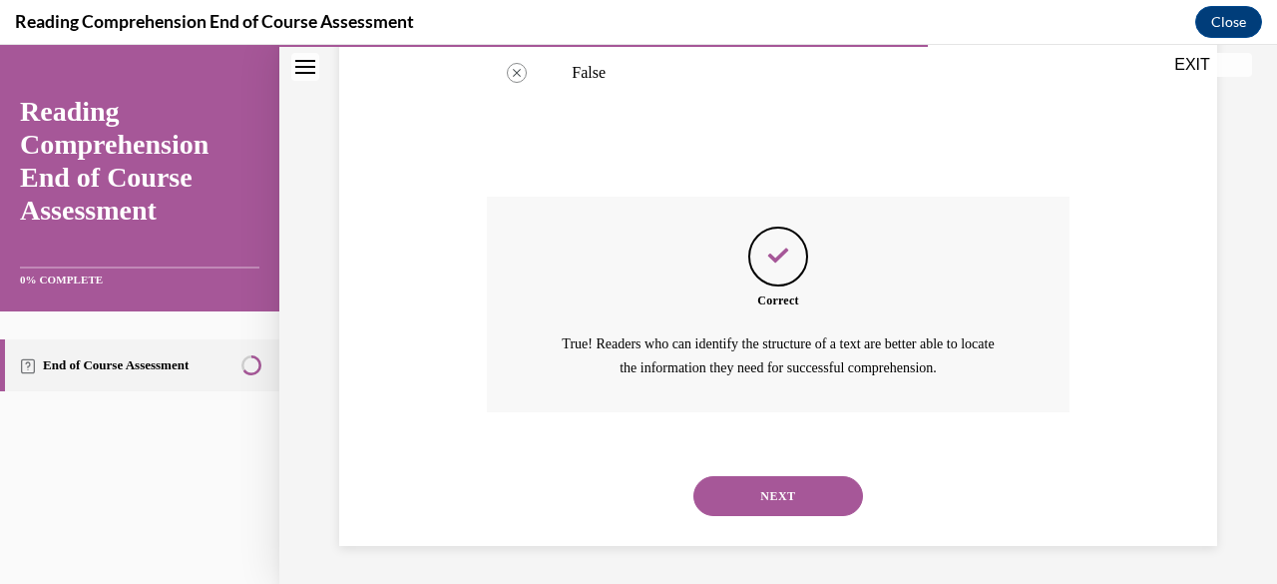
click at [777, 506] on button "NEXT" at bounding box center [779, 496] width 170 height 40
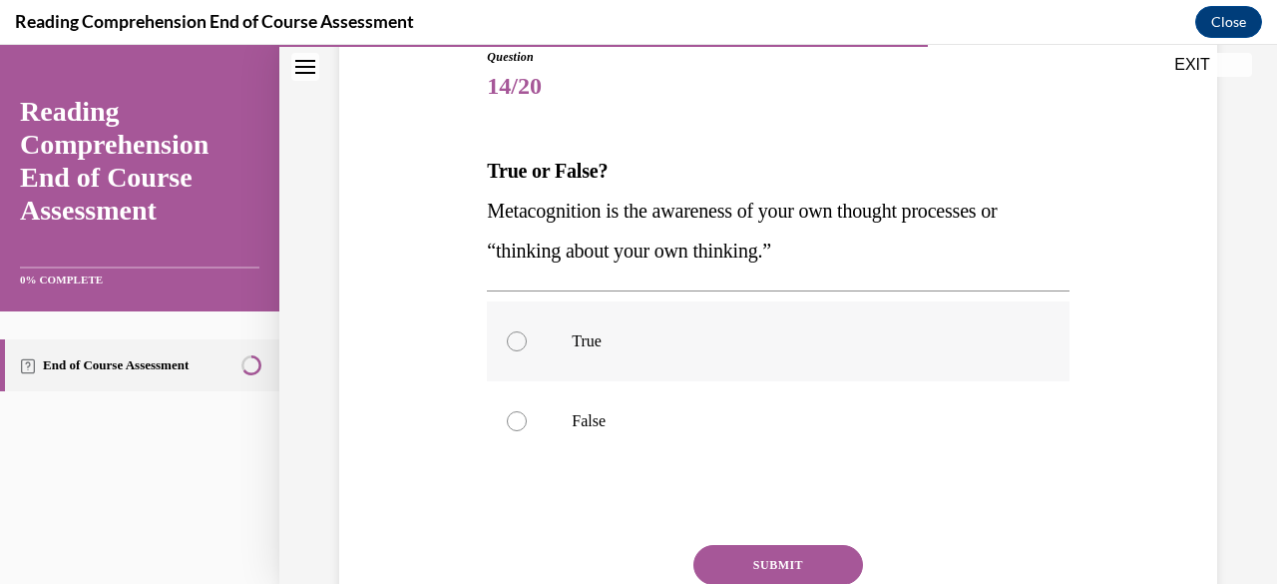
scroll to position [231, 0]
click at [652, 326] on label "True" at bounding box center [778, 340] width 582 height 80
click at [527, 330] on input "True" at bounding box center [517, 340] width 20 height 20
radio input "true"
click at [786, 566] on button "SUBMIT" at bounding box center [779, 564] width 170 height 40
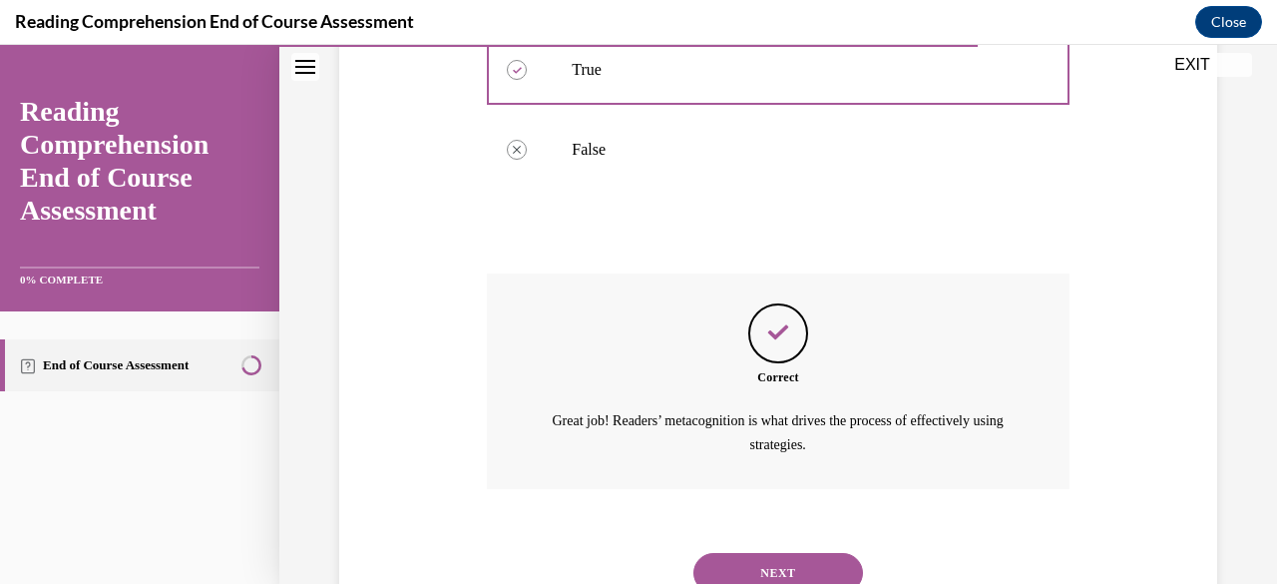
scroll to position [578, 0]
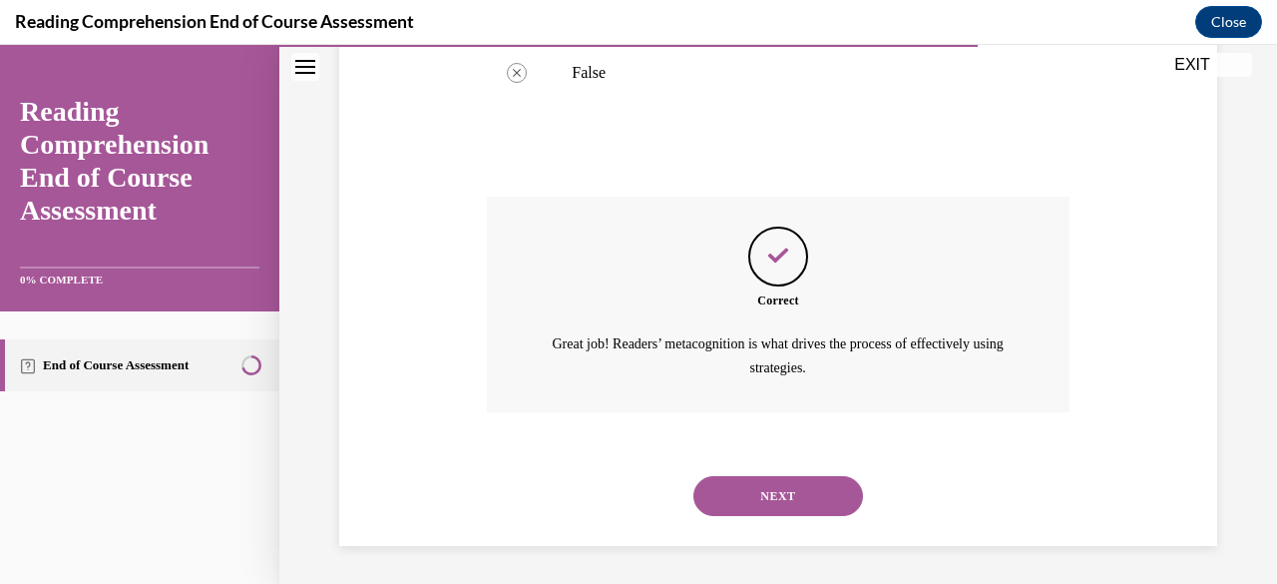
click at [776, 542] on div "SUBMIT NEXT" at bounding box center [778, 494] width 582 height 104
click at [777, 495] on button "NEXT" at bounding box center [779, 496] width 170 height 40
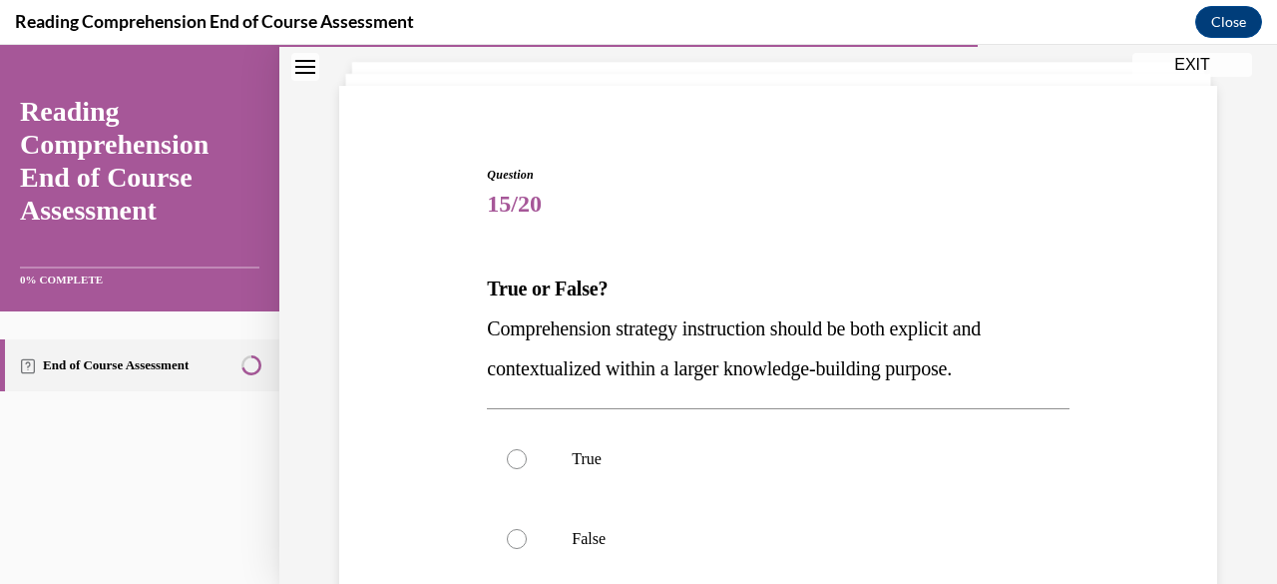
scroll to position [115, 0]
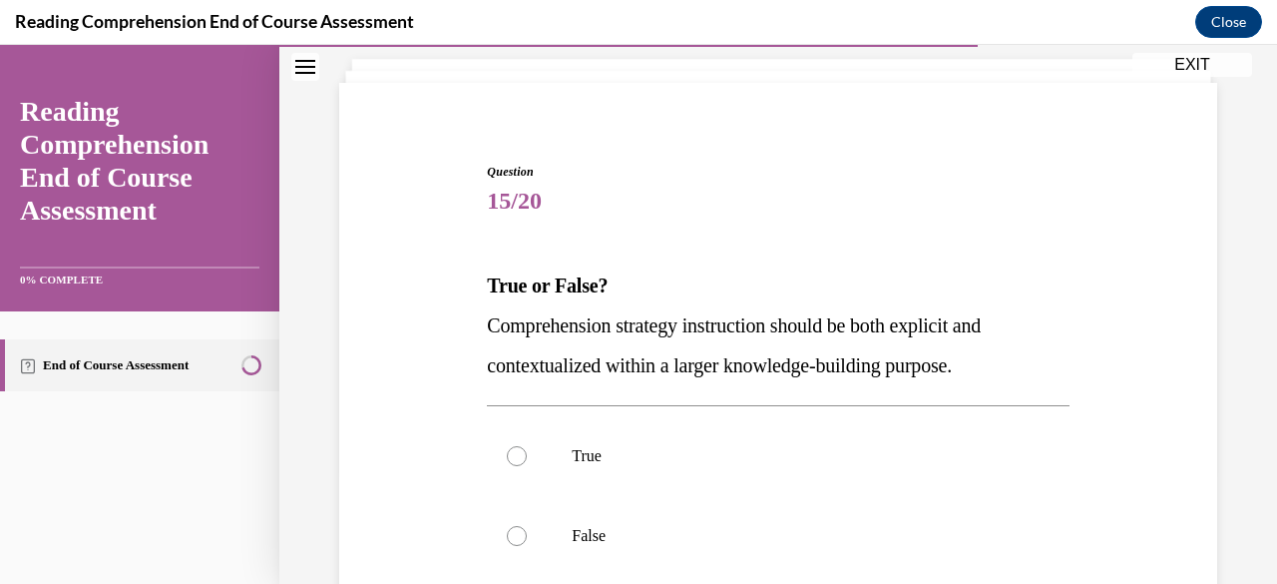
click at [614, 402] on div "Question 15/20 True or False? Comprehension strategy instruction should be both…" at bounding box center [778, 493] width 582 height 661
click at [643, 482] on label "True" at bounding box center [778, 456] width 582 height 80
click at [527, 466] on input "True" at bounding box center [517, 456] width 20 height 20
radio input "true"
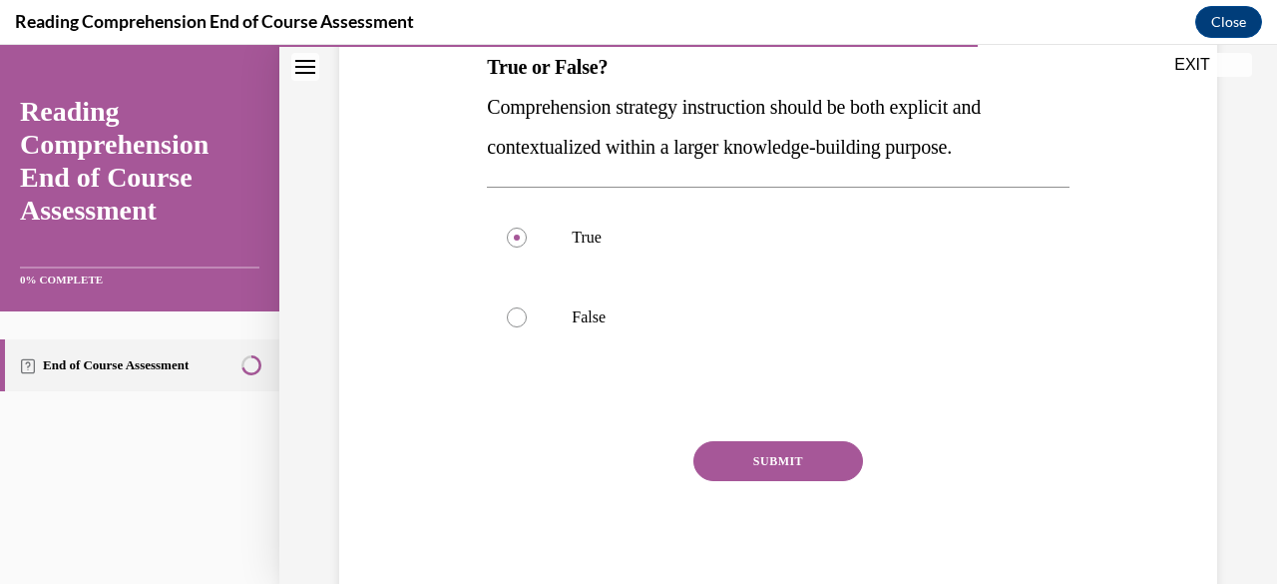
click at [808, 456] on button "SUBMIT" at bounding box center [779, 461] width 170 height 40
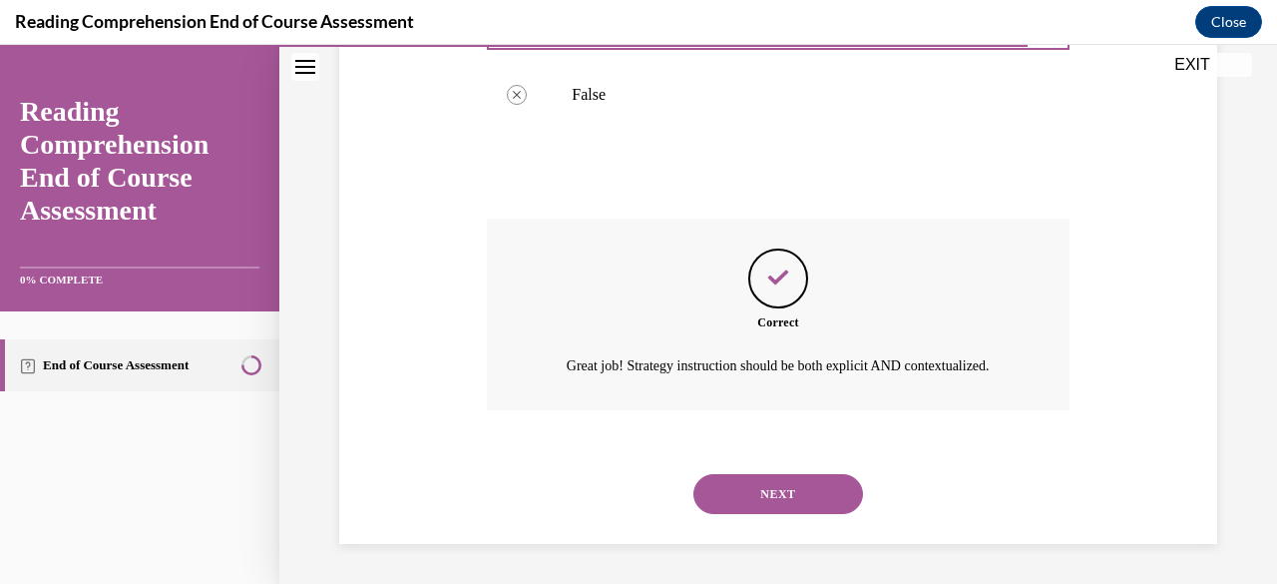
scroll to position [578, 0]
click at [758, 504] on button "NEXT" at bounding box center [779, 494] width 170 height 40
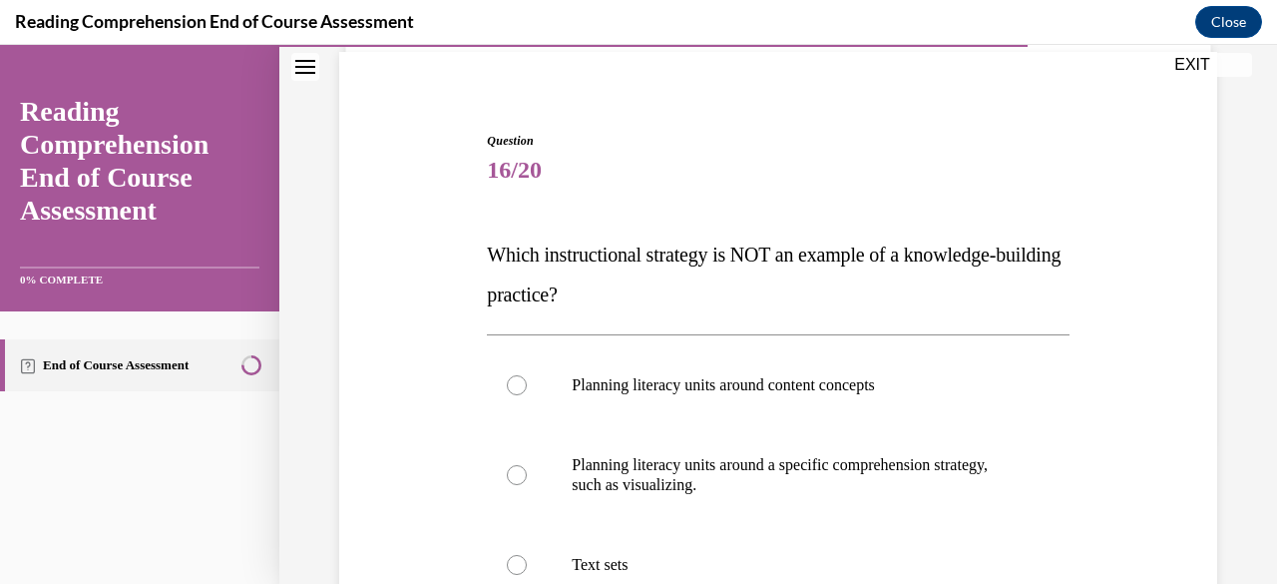
scroll to position [147, 0]
click at [769, 406] on label "Planning literacy units around content concepts" at bounding box center [778, 384] width 582 height 80
click at [527, 394] on input "Planning literacy units around content concepts" at bounding box center [517, 384] width 20 height 20
radio input "true"
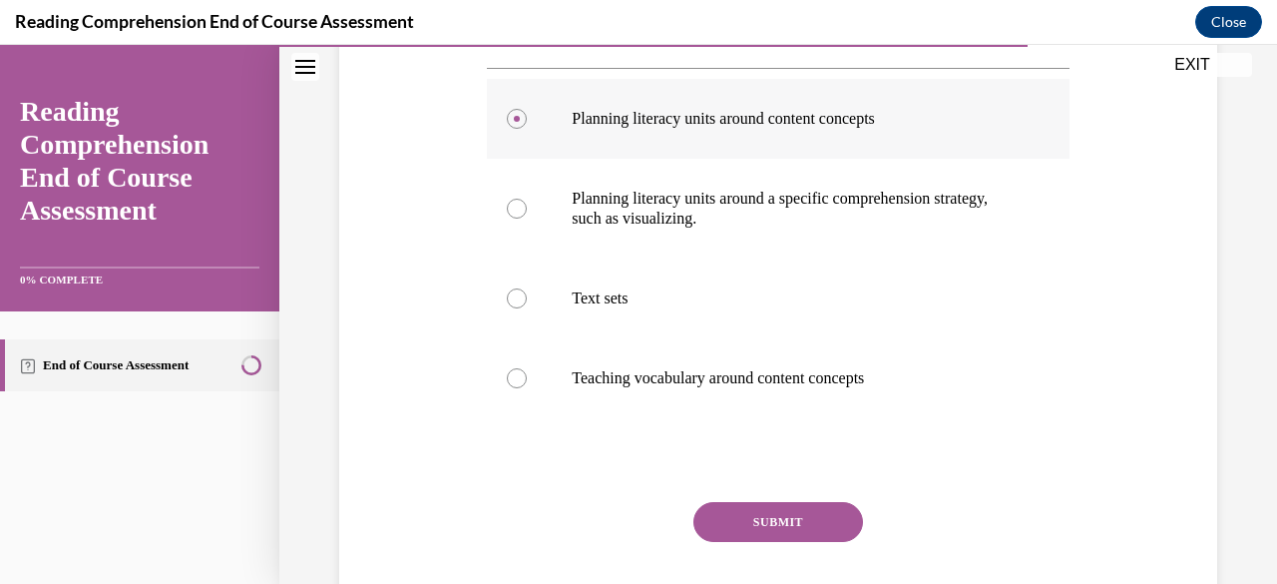
scroll to position [473, 0]
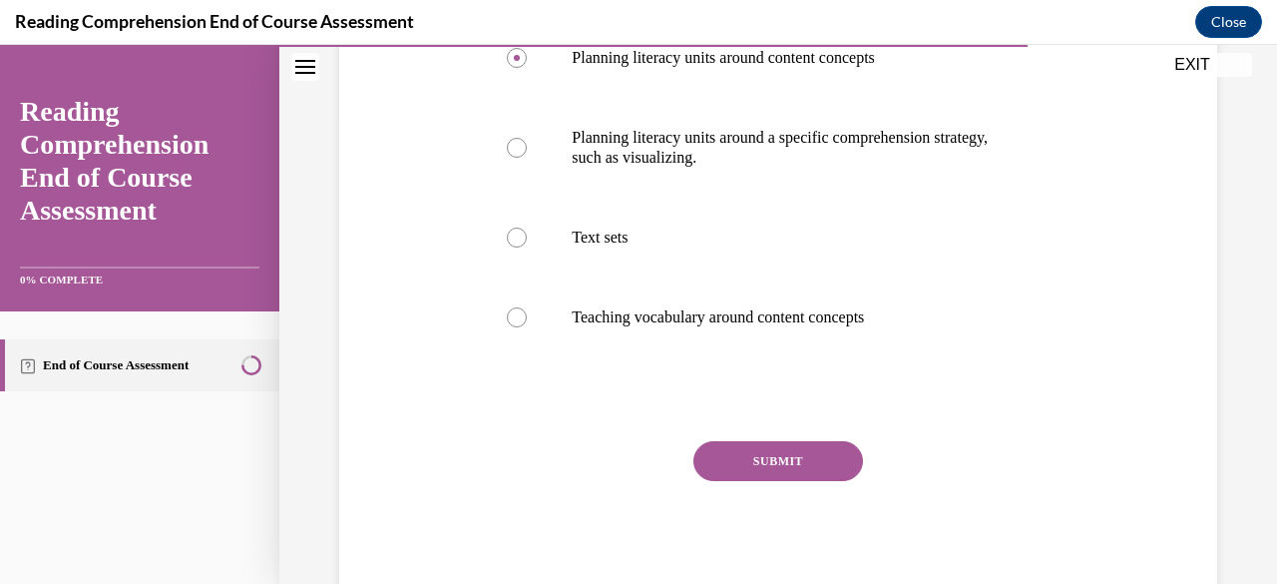
click at [770, 451] on button "SUBMIT" at bounding box center [779, 461] width 170 height 40
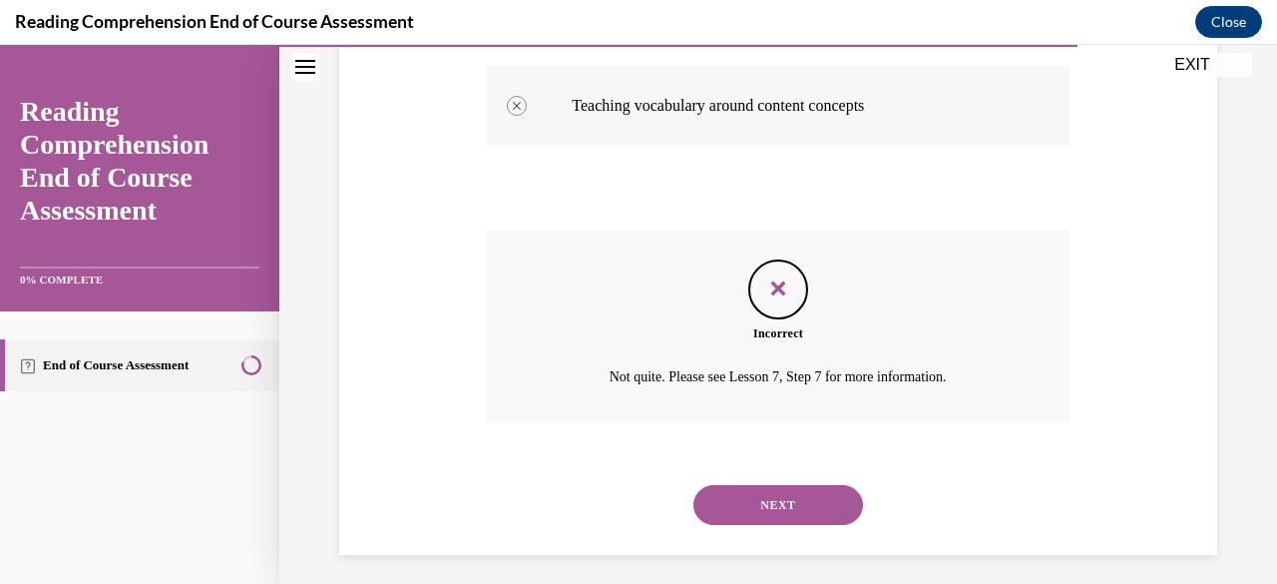
scroll to position [695, 0]
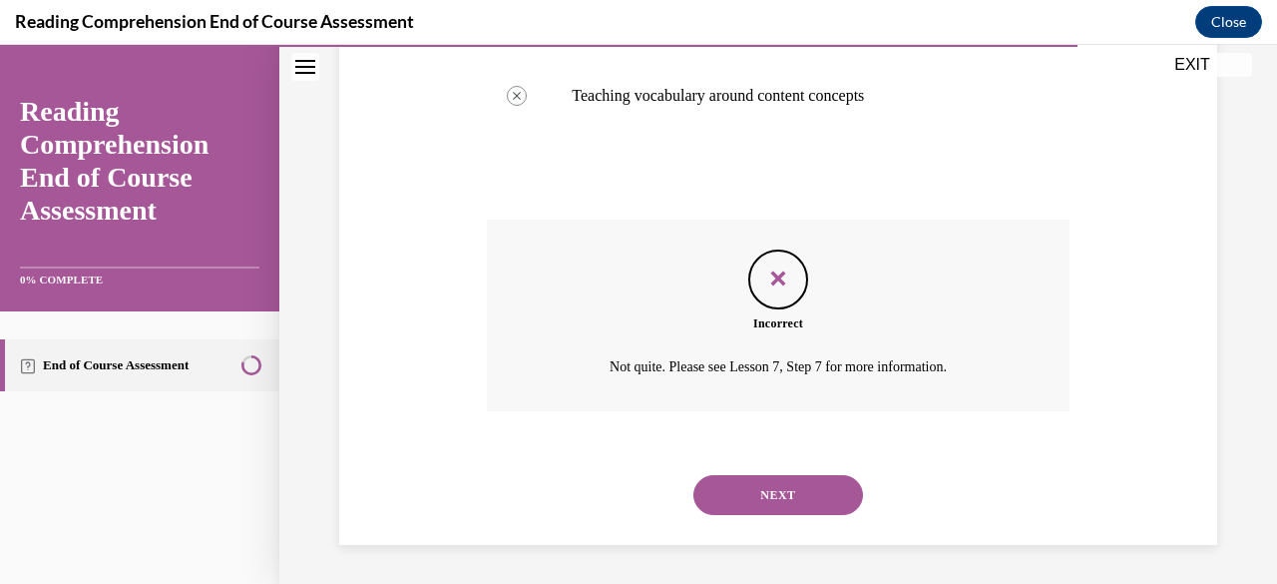
click at [767, 496] on button "NEXT" at bounding box center [779, 495] width 170 height 40
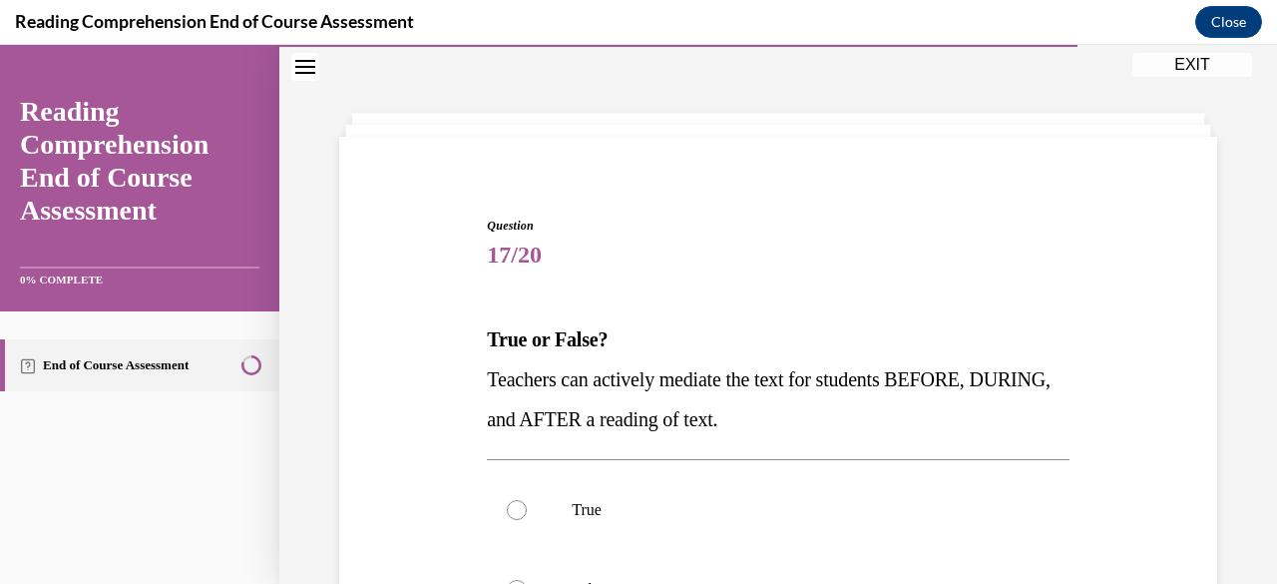
scroll to position [116, 0]
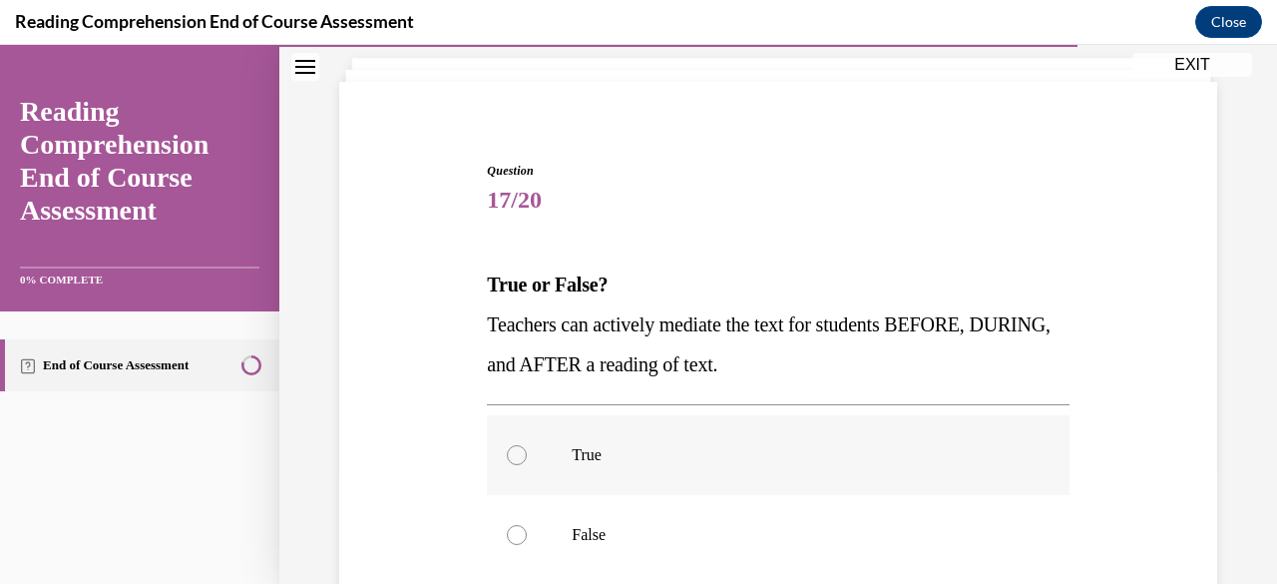
click at [707, 450] on p "True" at bounding box center [795, 455] width 447 height 20
click at [527, 450] on input "True" at bounding box center [517, 455] width 20 height 20
radio input "true"
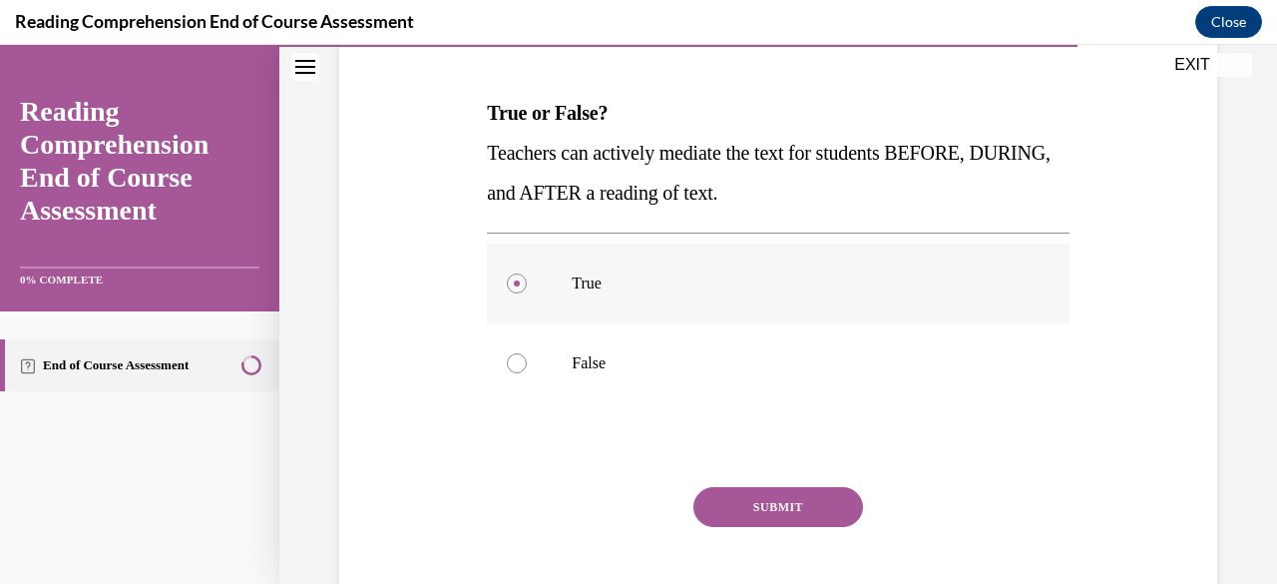
scroll to position [305, 0]
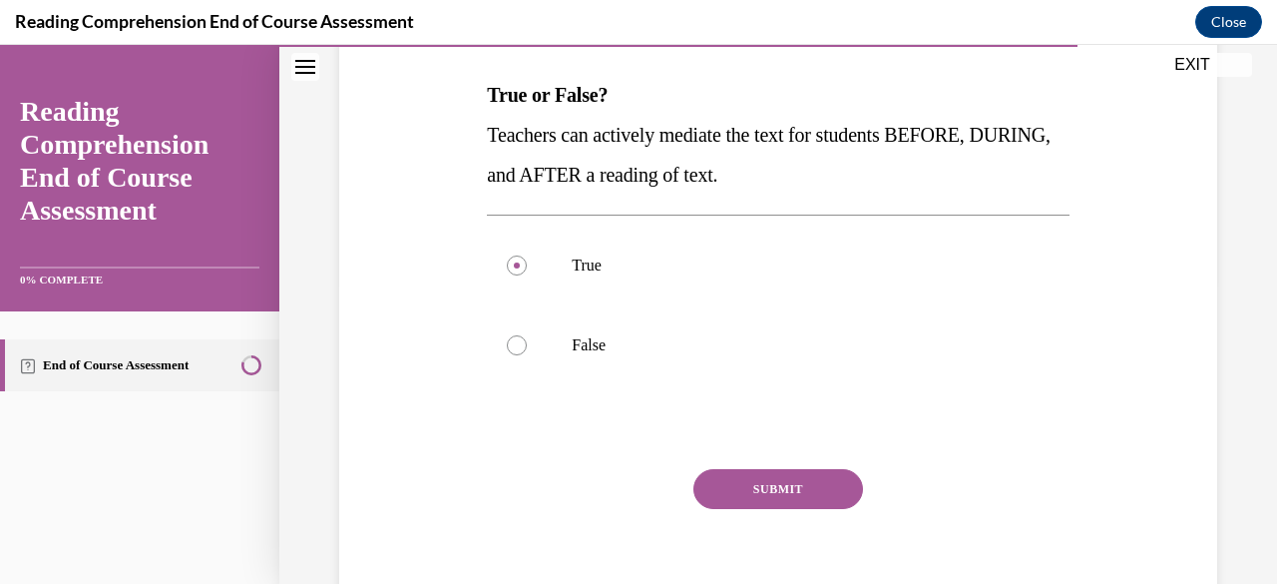
click at [731, 510] on div "SUBMIT NEXT" at bounding box center [778, 551] width 582 height 164
click at [733, 494] on button "SUBMIT" at bounding box center [779, 489] width 170 height 40
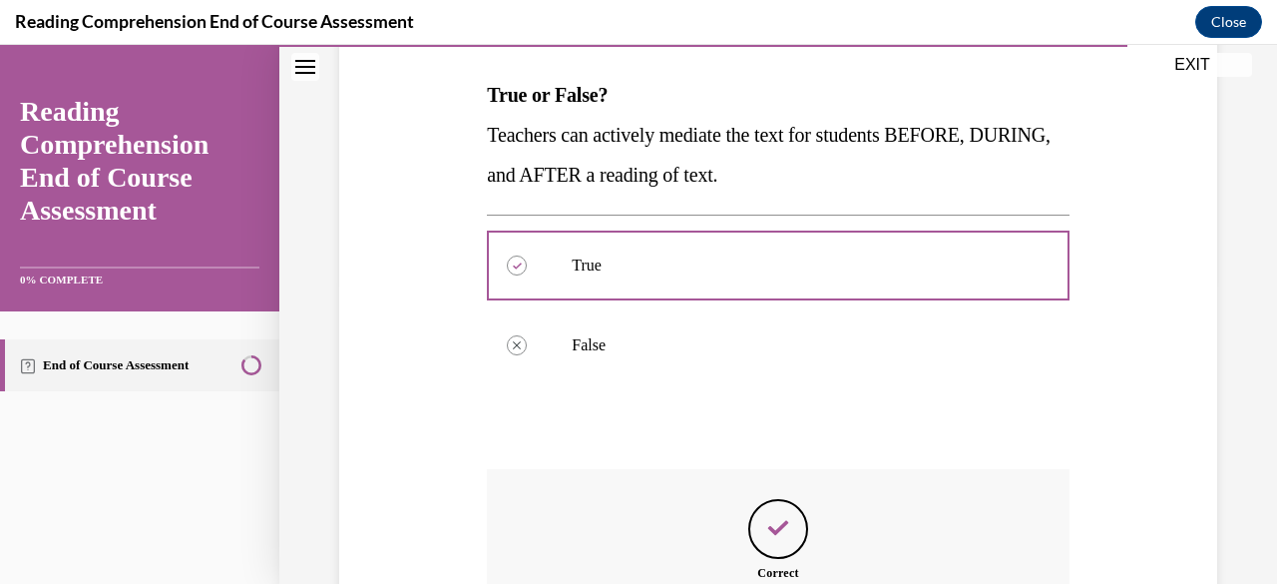
scroll to position [567, 0]
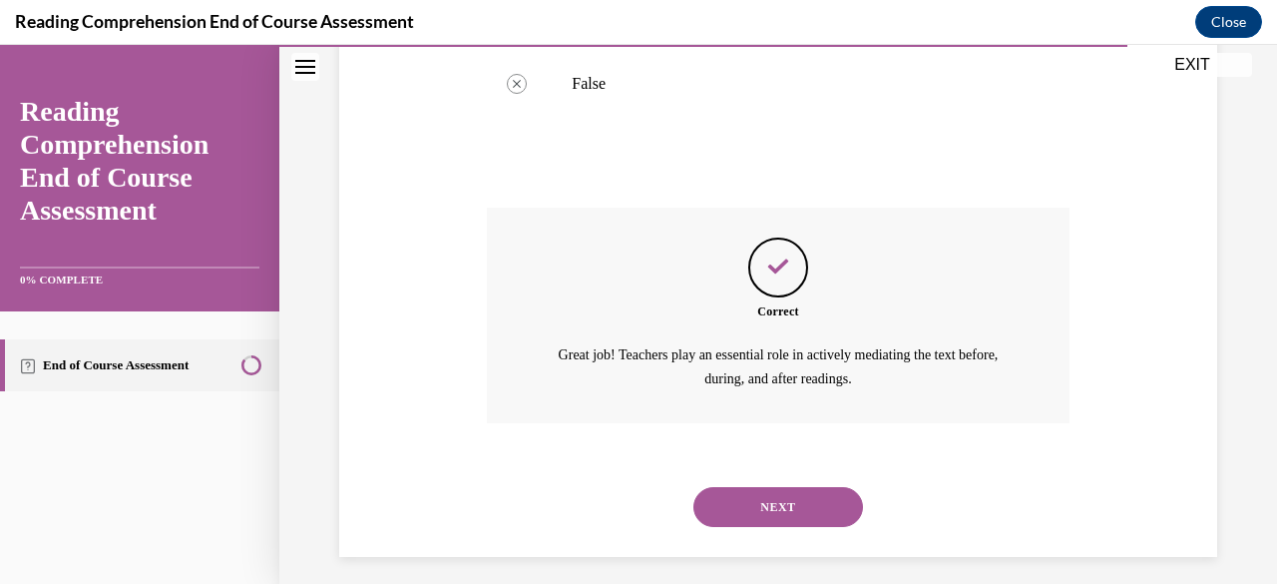
click at [778, 522] on button "NEXT" at bounding box center [779, 507] width 170 height 40
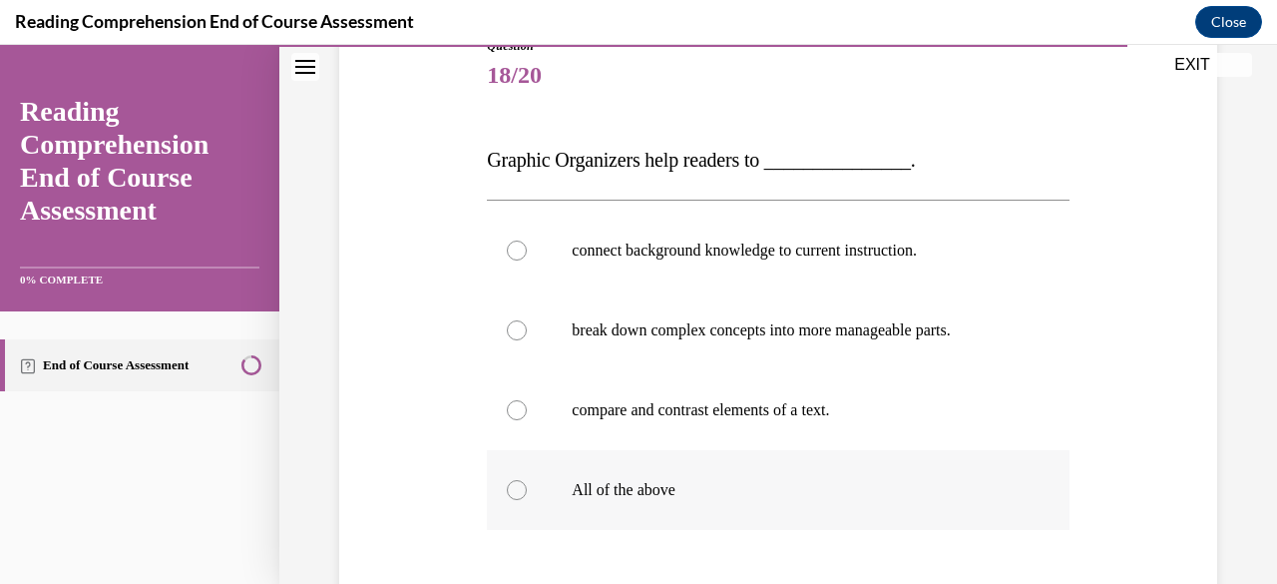
scroll to position [337, 0]
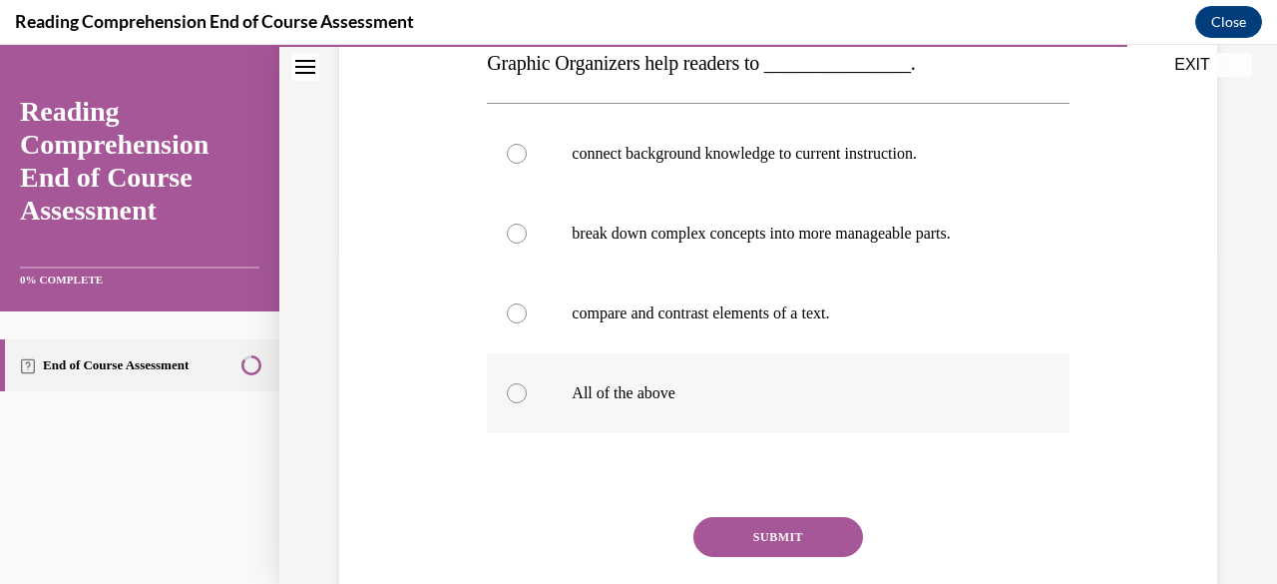
click at [672, 396] on p "All of the above" at bounding box center [795, 393] width 447 height 20
click at [527, 396] on input "All of the above" at bounding box center [517, 393] width 20 height 20
radio input "true"
click at [737, 534] on button "SUBMIT" at bounding box center [779, 537] width 170 height 40
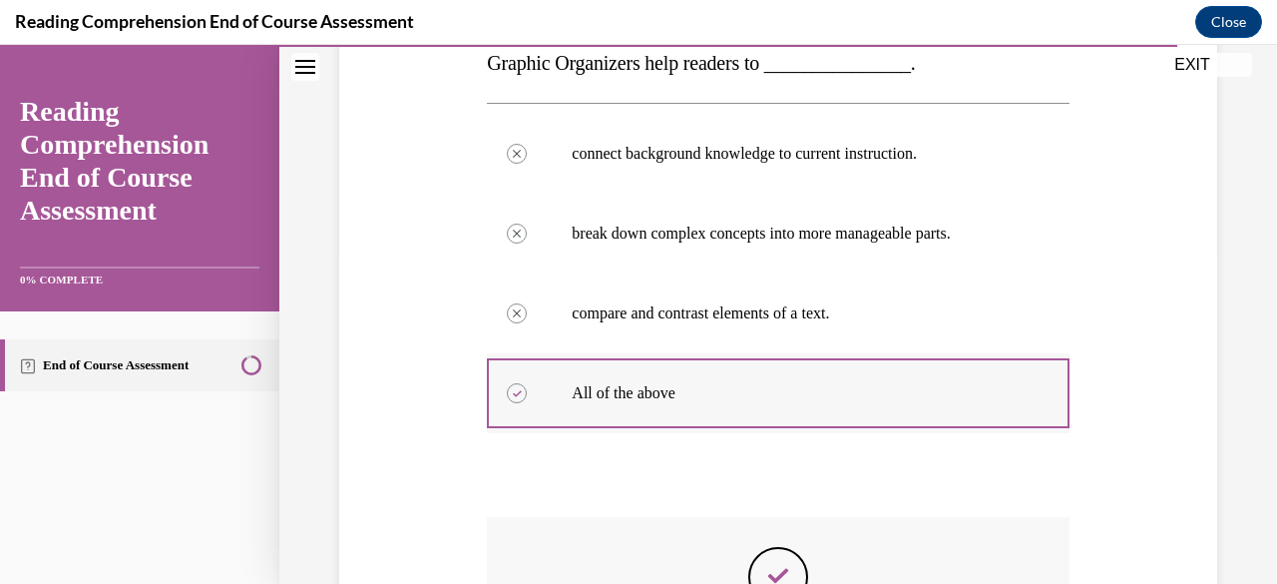
scroll to position [658, 0]
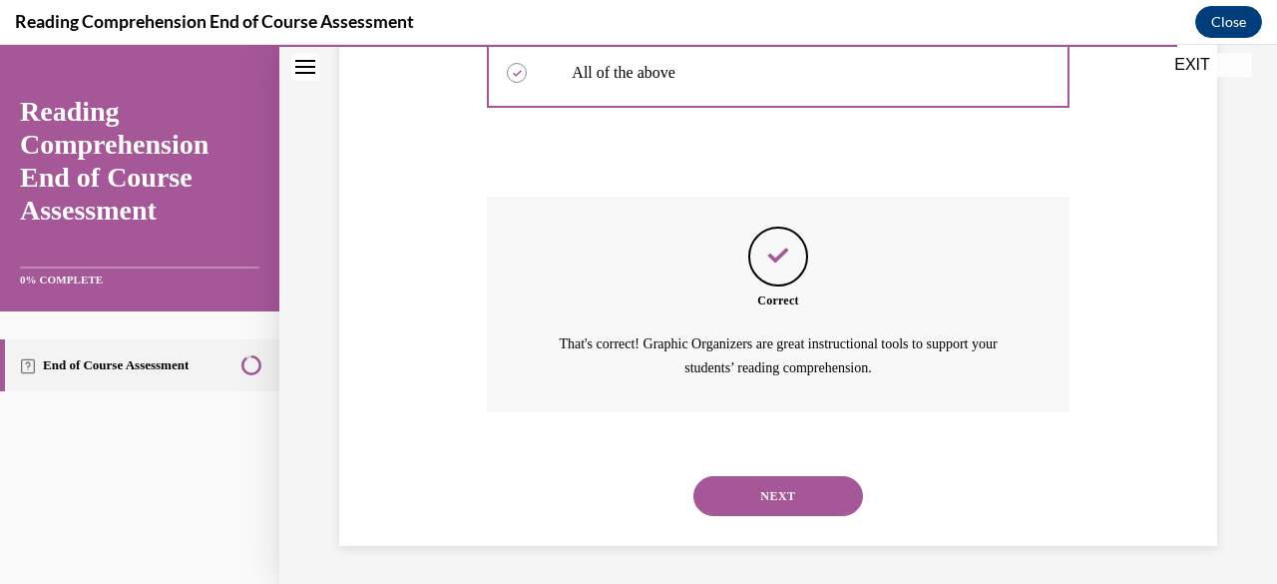
click at [774, 508] on button "NEXT" at bounding box center [779, 496] width 170 height 40
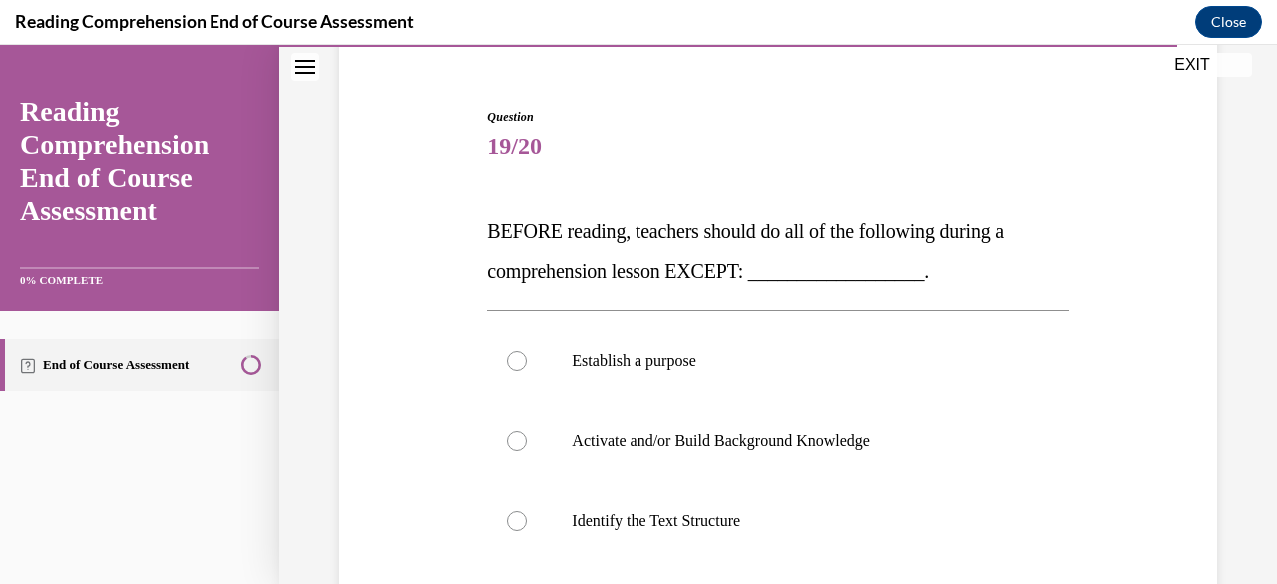
scroll to position [354, 0]
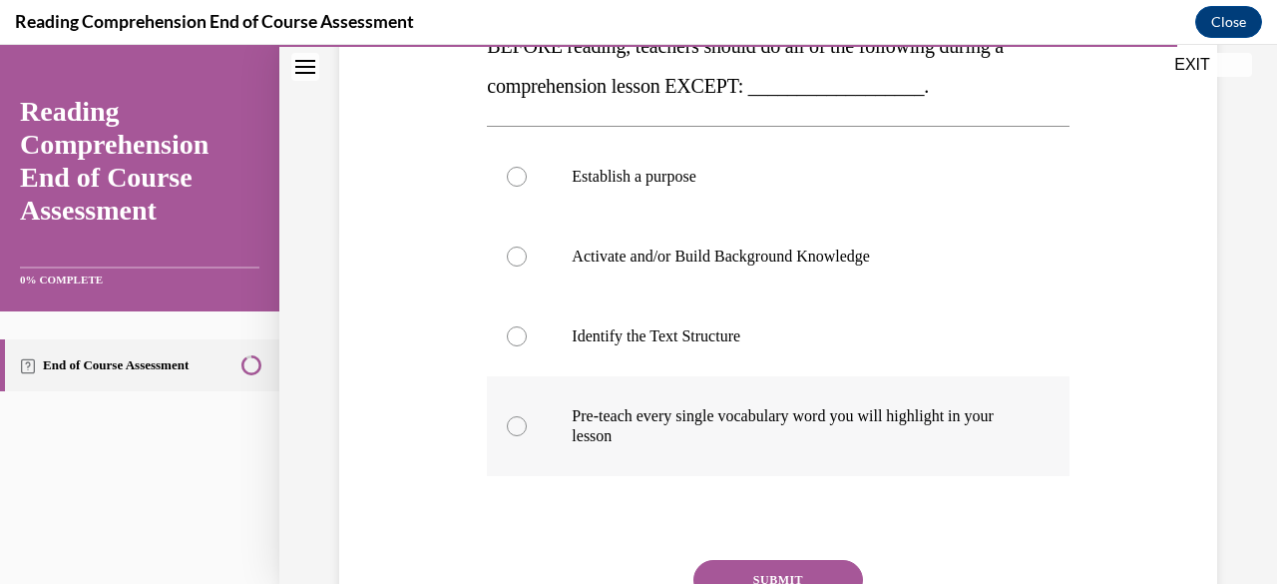
click at [734, 421] on p "Pre-teach every single vocabulary word you will highlight in your lesson" at bounding box center [795, 426] width 447 height 40
click at [527, 421] on input "Pre-teach every single vocabulary word you will highlight in your lesson" at bounding box center [517, 426] width 20 height 20
radio input "true"
click at [764, 571] on button "SUBMIT" at bounding box center [779, 580] width 170 height 40
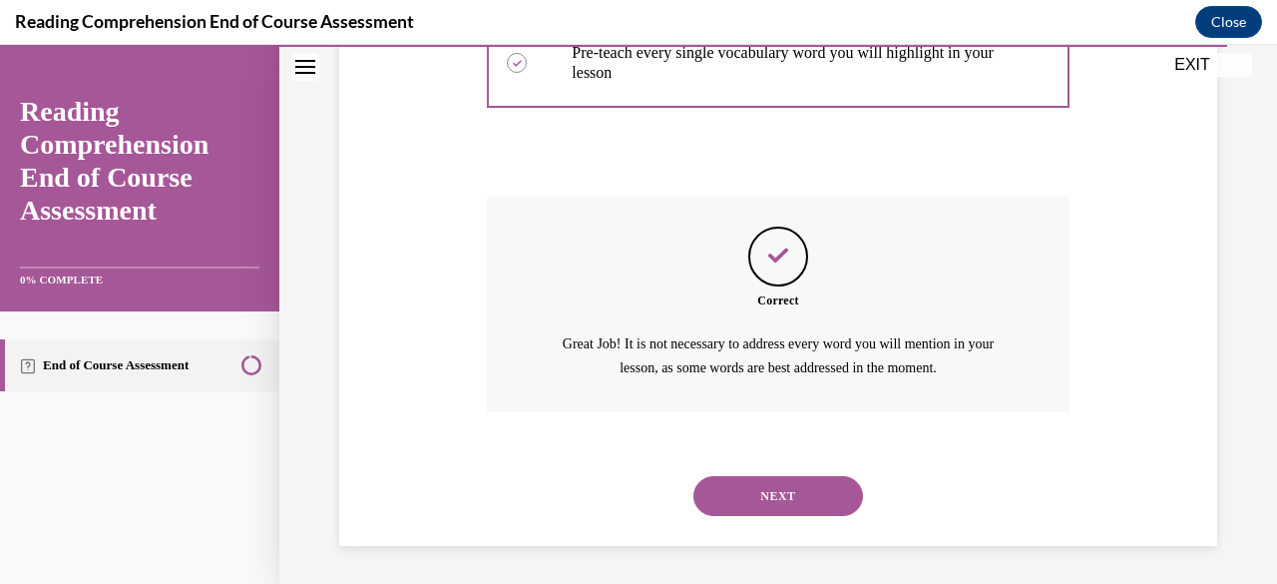
click at [761, 498] on button "NEXT" at bounding box center [779, 496] width 170 height 40
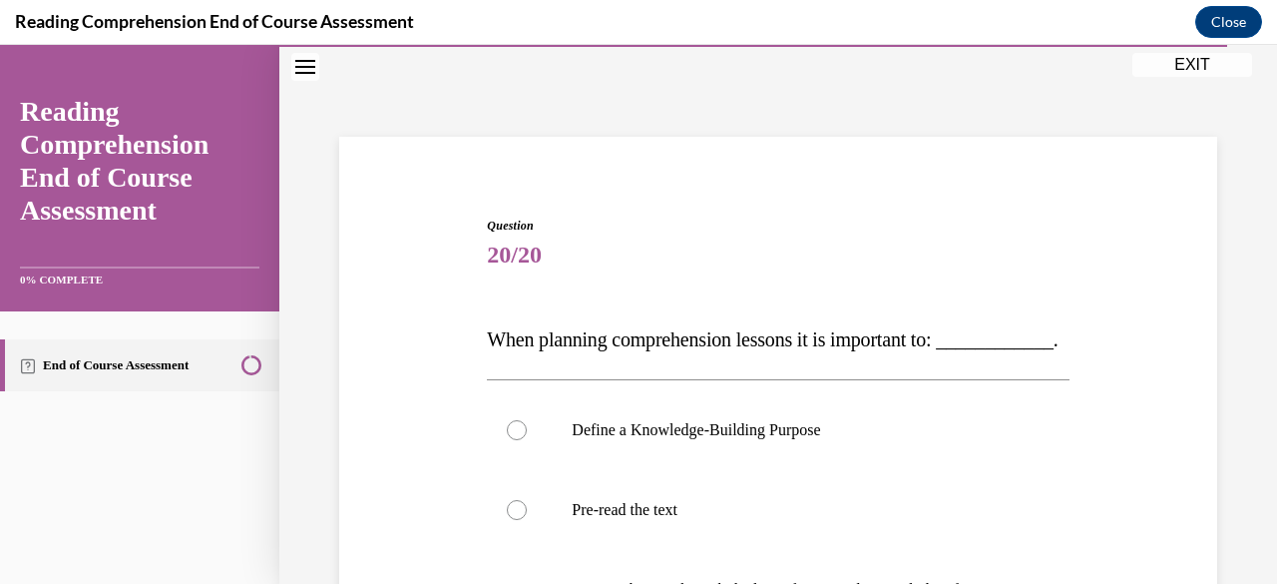
scroll to position [320, 0]
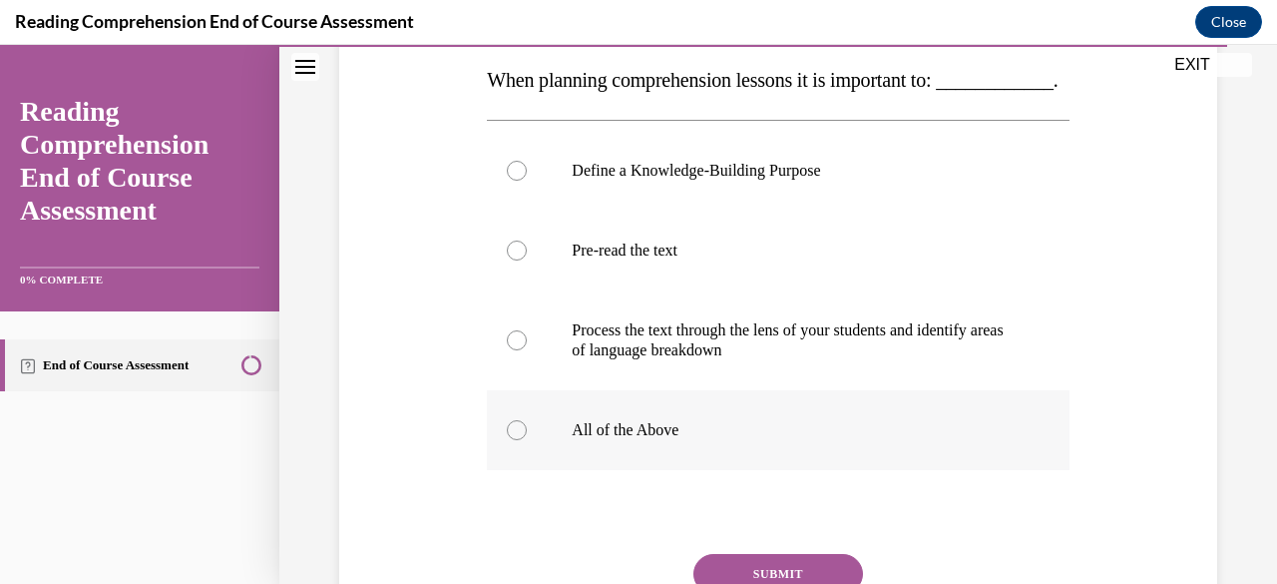
click at [750, 470] on label "All of the Above" at bounding box center [778, 430] width 582 height 80
click at [527, 440] on input "All of the Above" at bounding box center [517, 430] width 20 height 20
radio input "true"
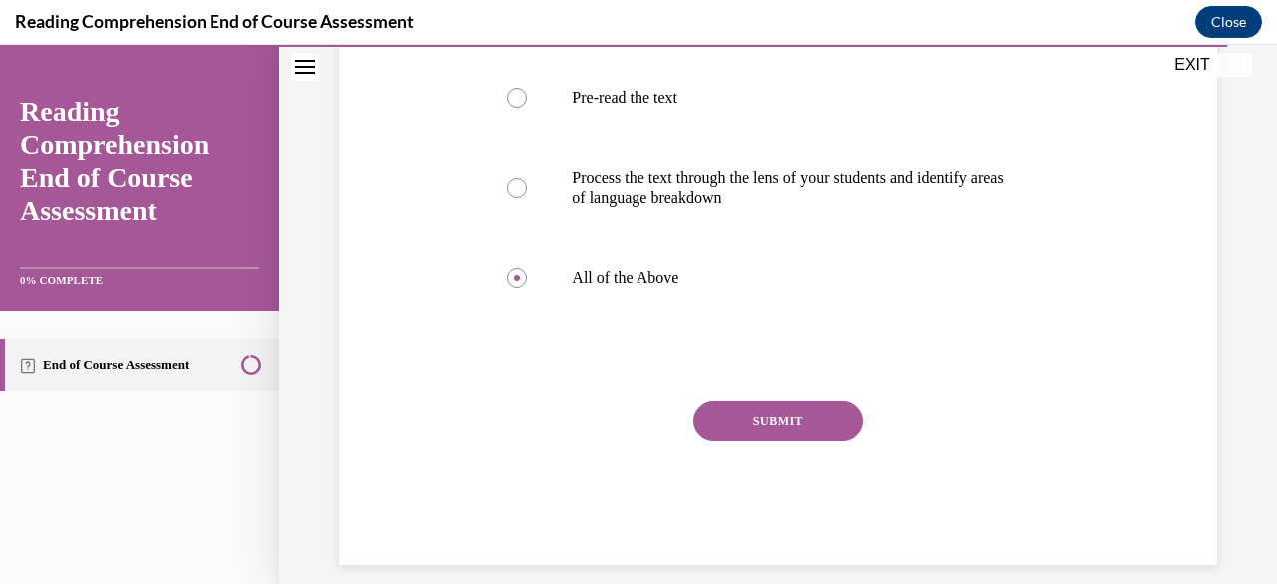
click at [803, 441] on button "SUBMIT" at bounding box center [779, 421] width 170 height 40
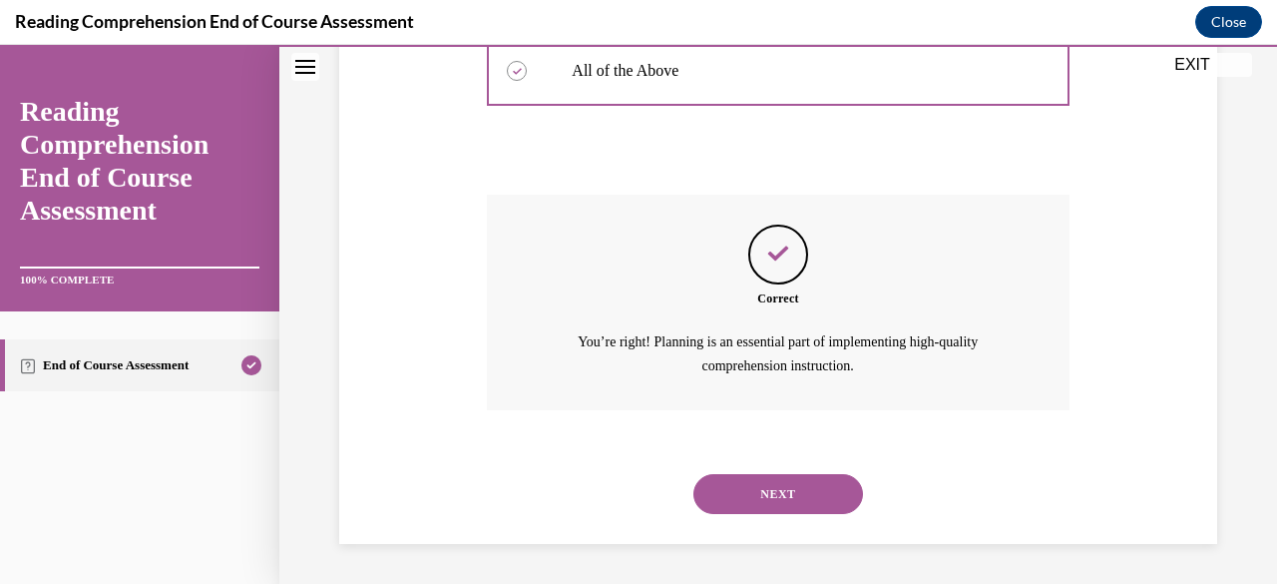
scroll to position [711, 0]
click at [734, 484] on button "NEXT" at bounding box center [779, 494] width 170 height 40
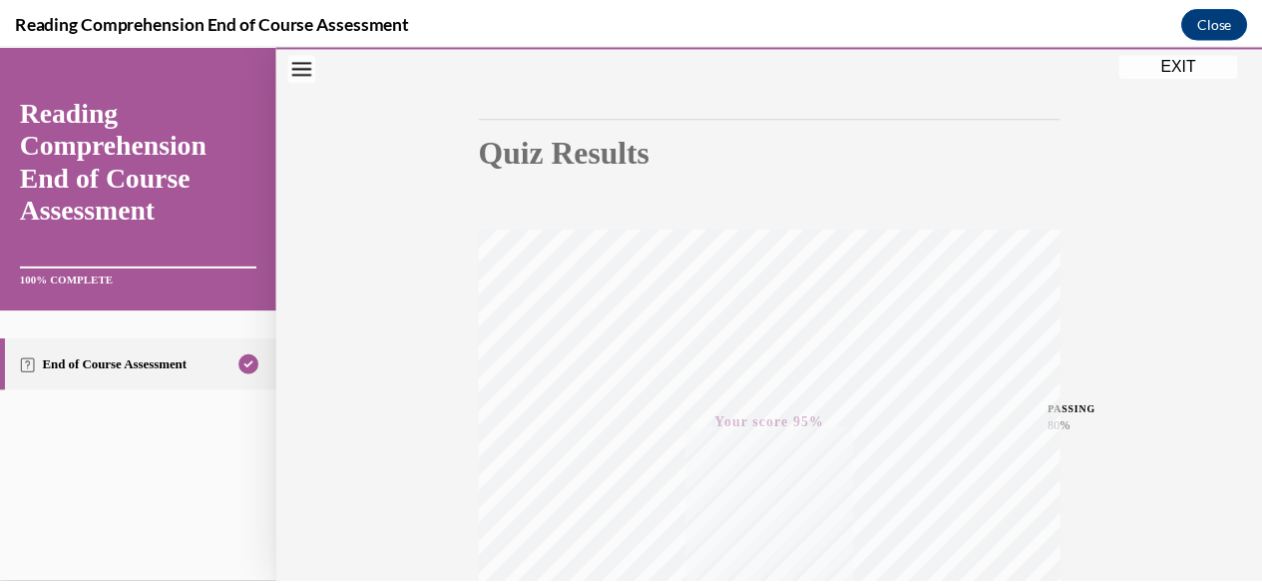
scroll to position [156, 0]
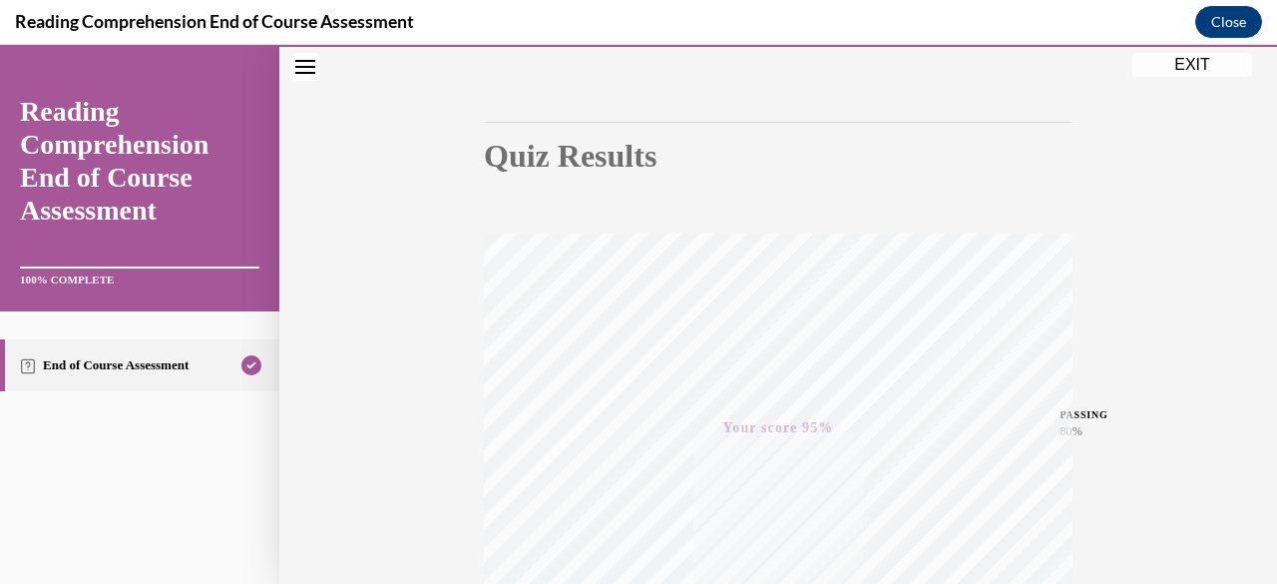
click at [1205, 64] on button "EXIT" at bounding box center [1193, 65] width 120 height 24
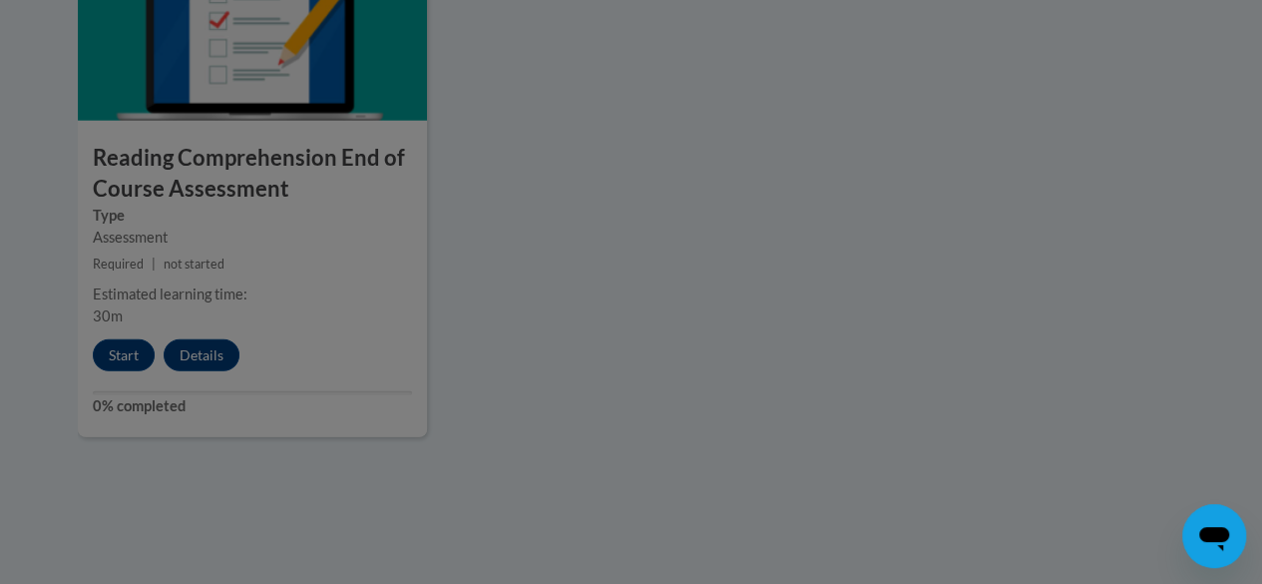
scroll to position [2433, 0]
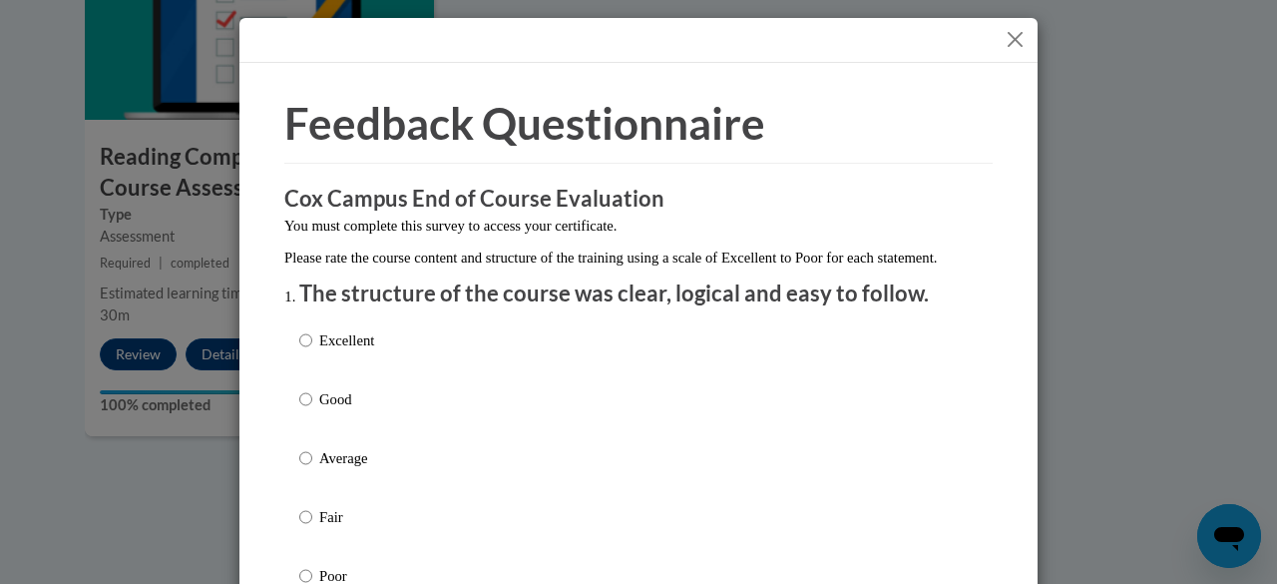
click at [1004, 41] on button "Close" at bounding box center [1015, 39] width 25 height 25
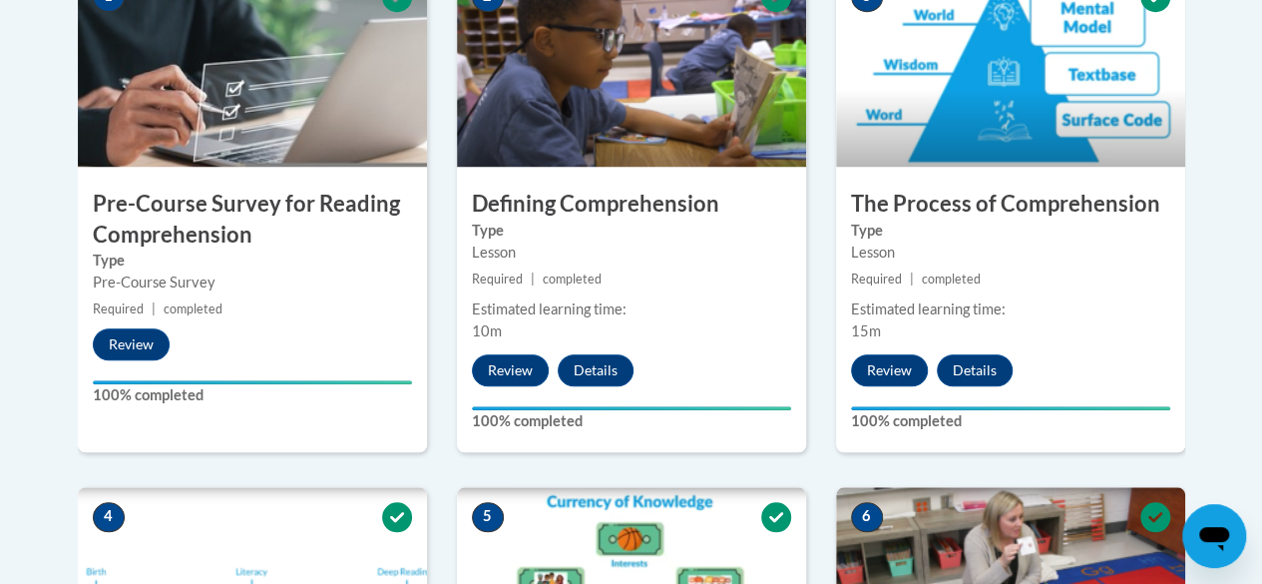
scroll to position [0, 0]
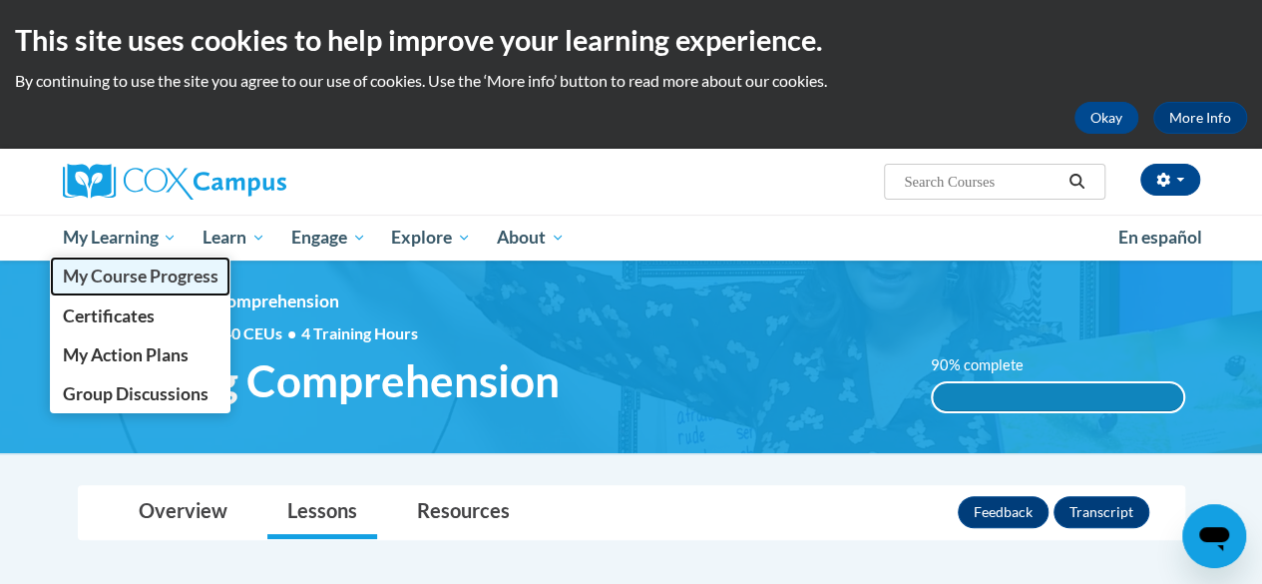
click at [114, 284] on span "My Course Progress" at bounding box center [140, 275] width 156 height 21
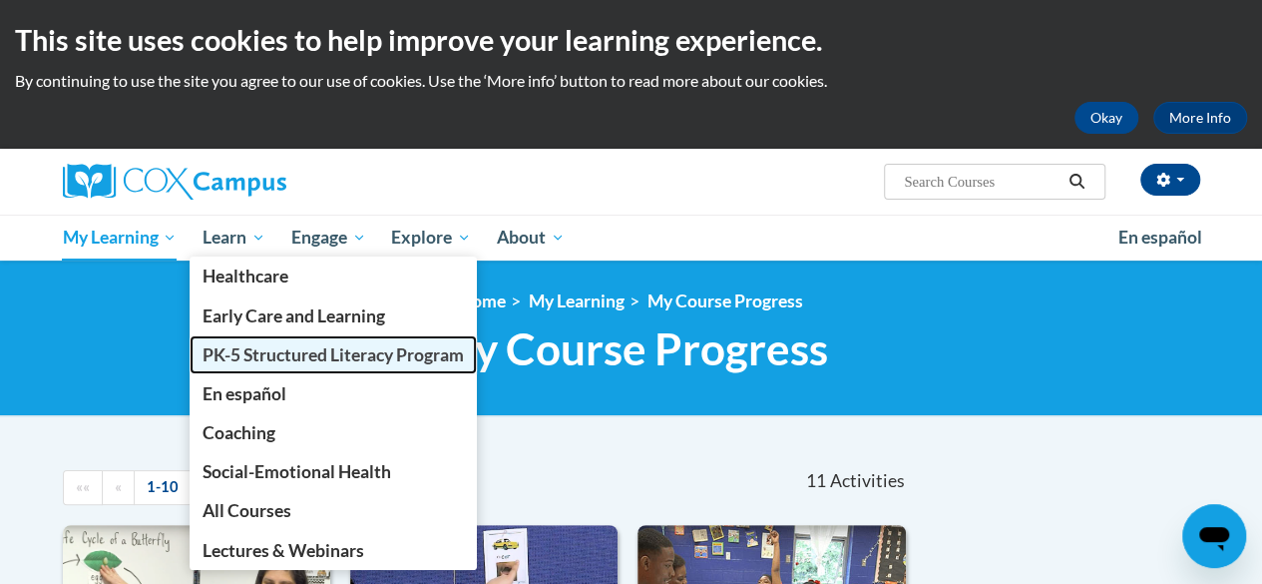
click at [245, 352] on span "PK-5 Structured Literacy Program" at bounding box center [333, 354] width 261 height 21
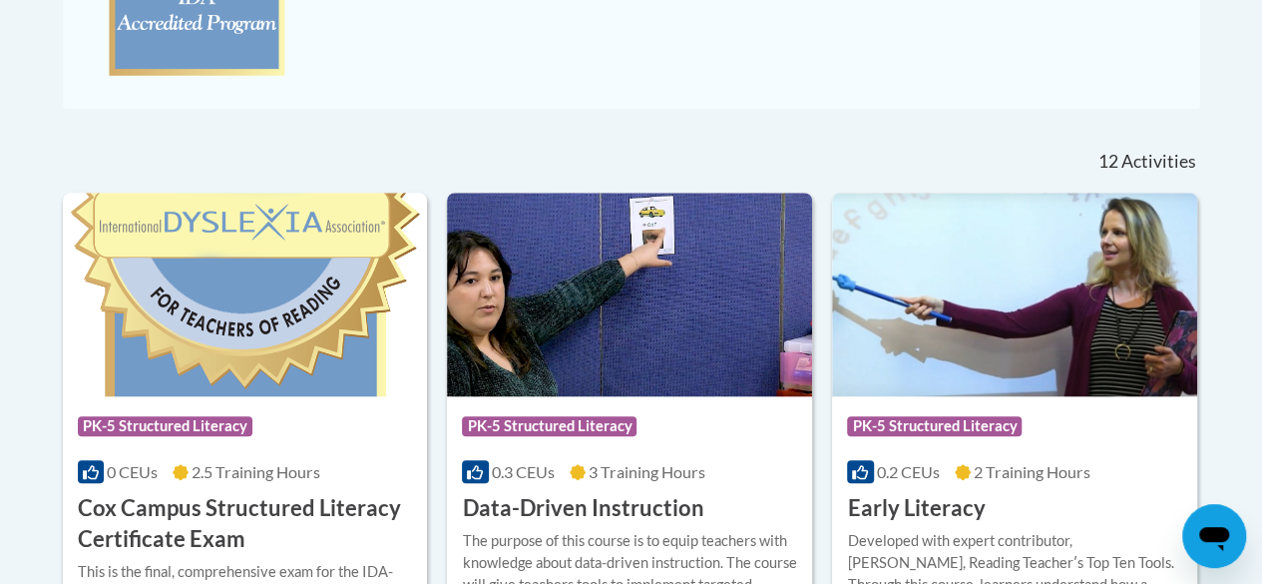
scroll to position [715, 0]
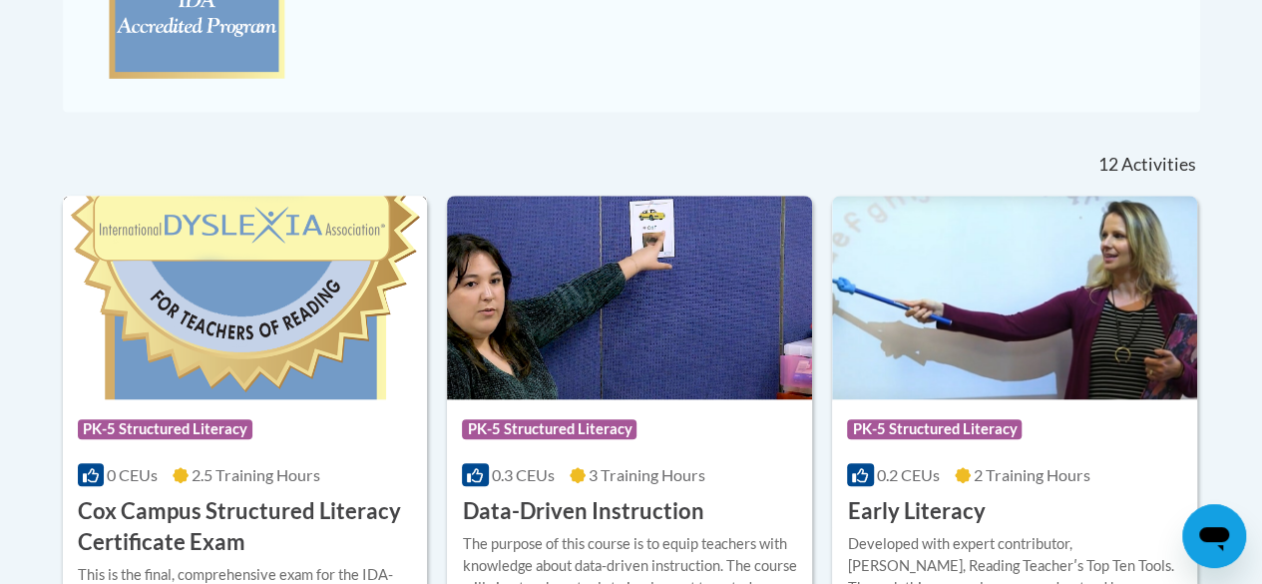
click at [234, 486] on div "Course Category: PK-5 Structured Literacy 0 CEUs 2.5 Training Hours COURSE Cox …" at bounding box center [245, 478] width 365 height 159
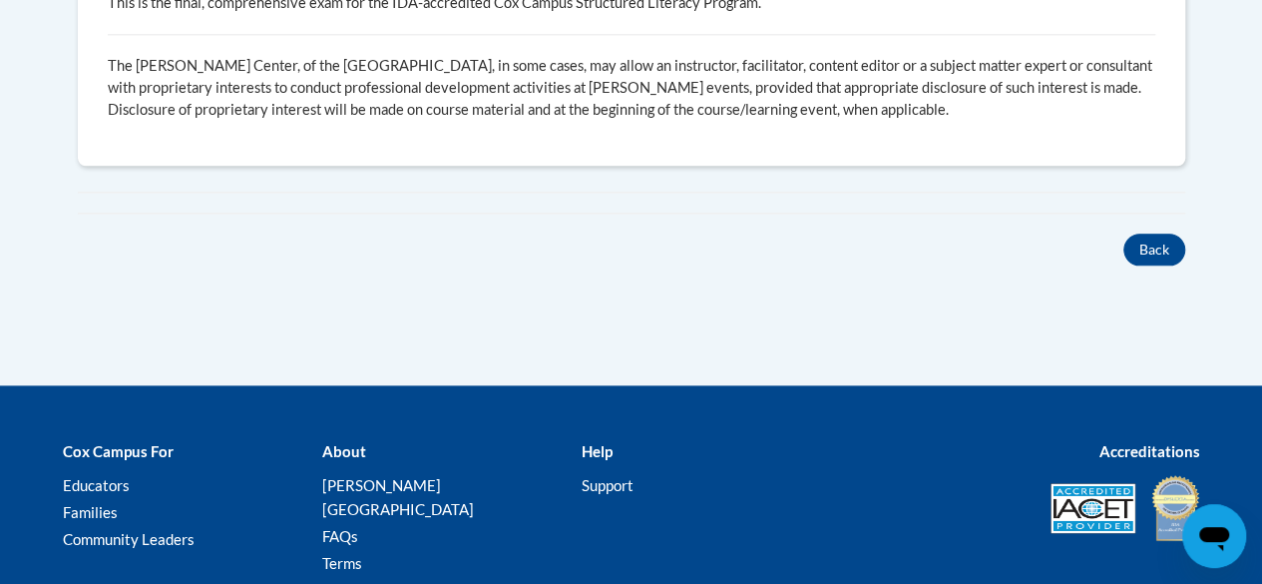
scroll to position [1104, 0]
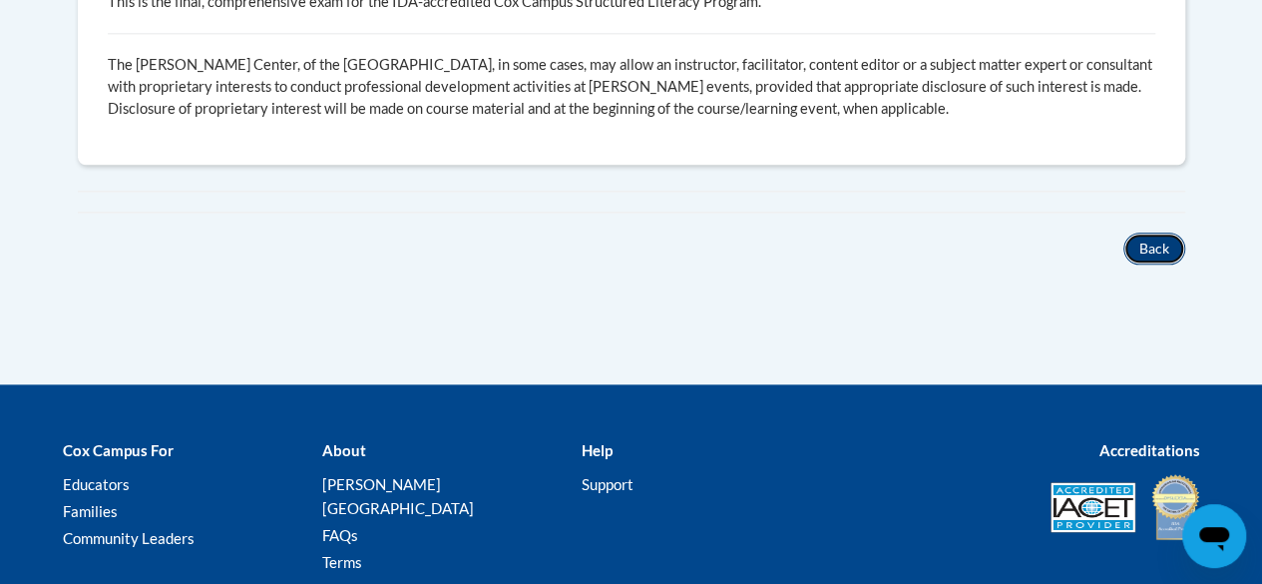
click at [1162, 249] on button "Back" at bounding box center [1155, 249] width 62 height 32
